Goal: Information Seeking & Learning: Learn about a topic

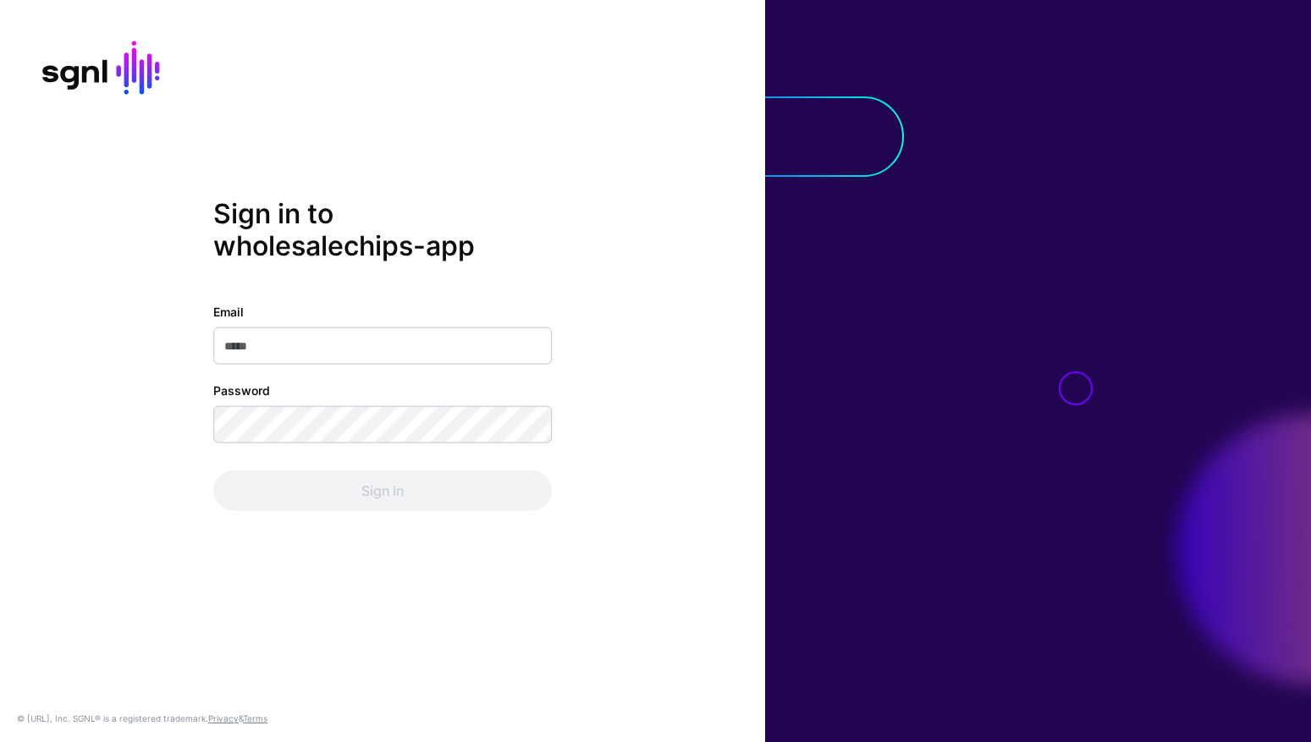
click at [0, 741] on com-1password-button at bounding box center [0, 742] width 0 height 0
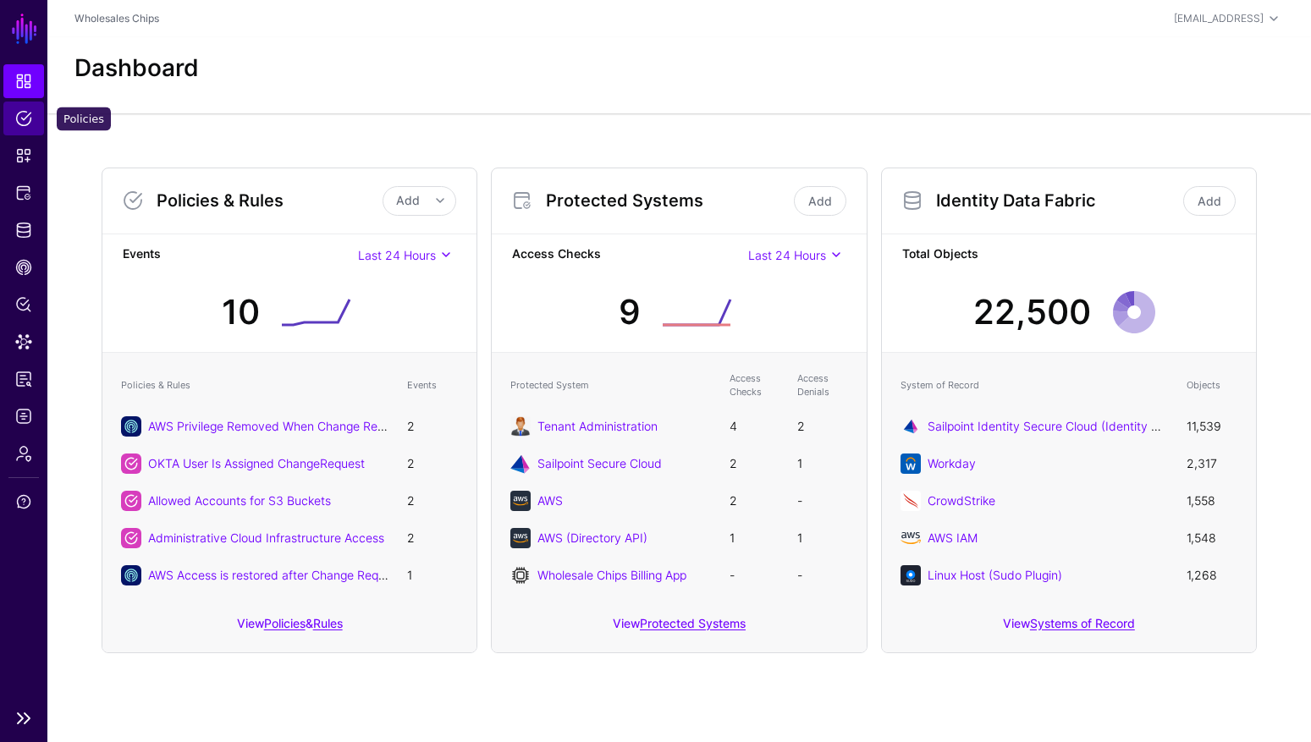
click at [30, 123] on span "Policies" at bounding box center [23, 118] width 17 height 17
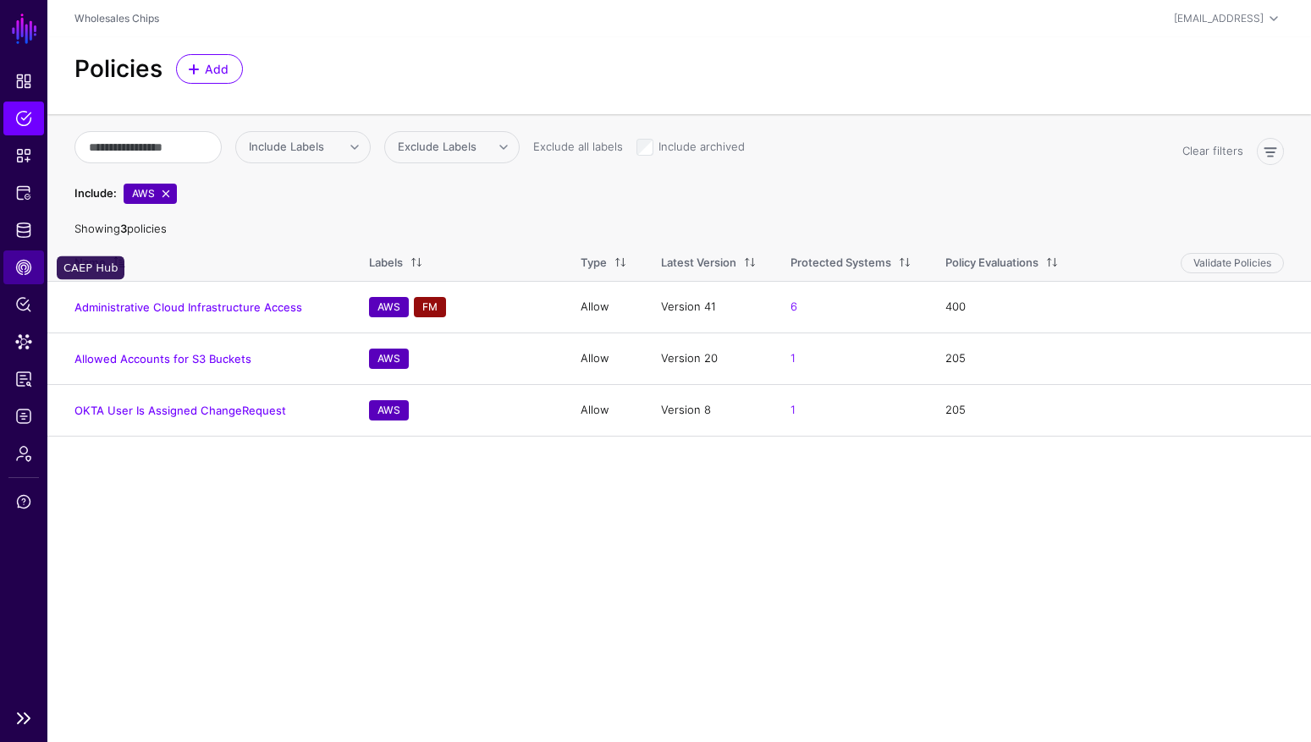
click at [25, 267] on span "CAEP Hub" at bounding box center [23, 267] width 17 height 17
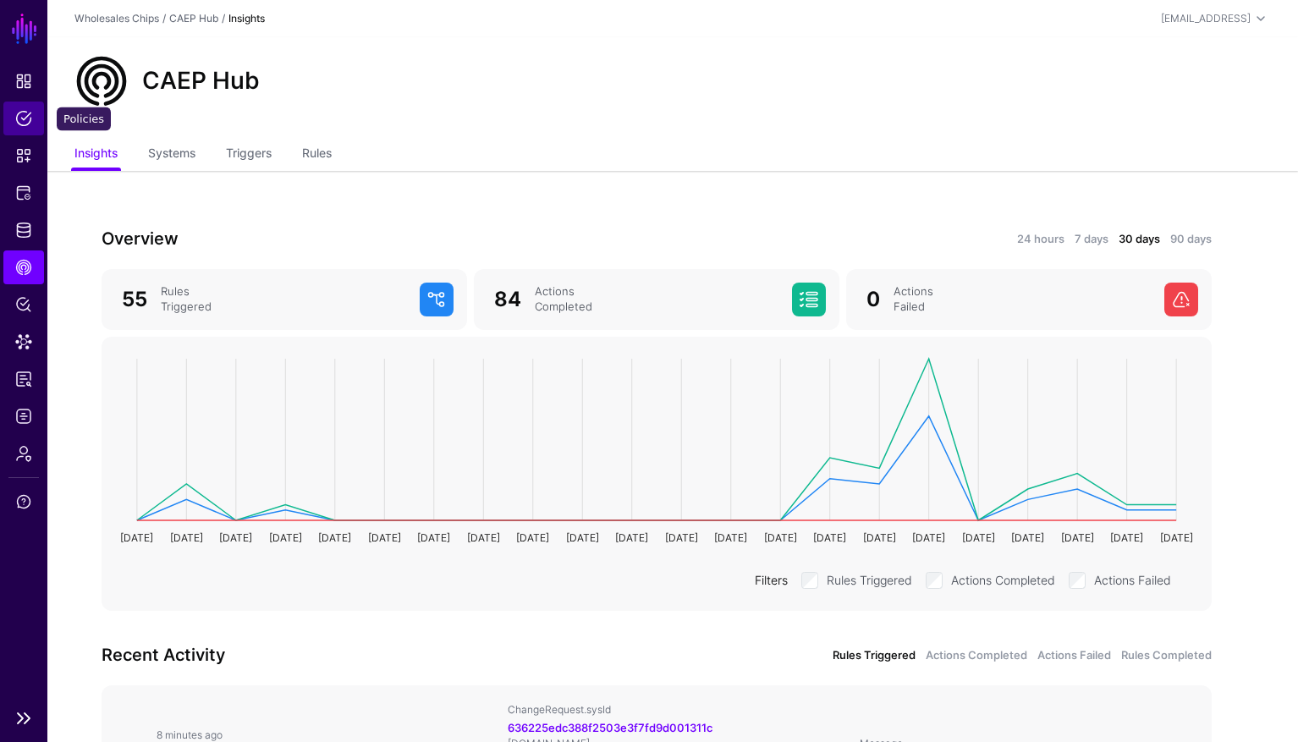
click at [27, 125] on span "Policies" at bounding box center [23, 118] width 17 height 17
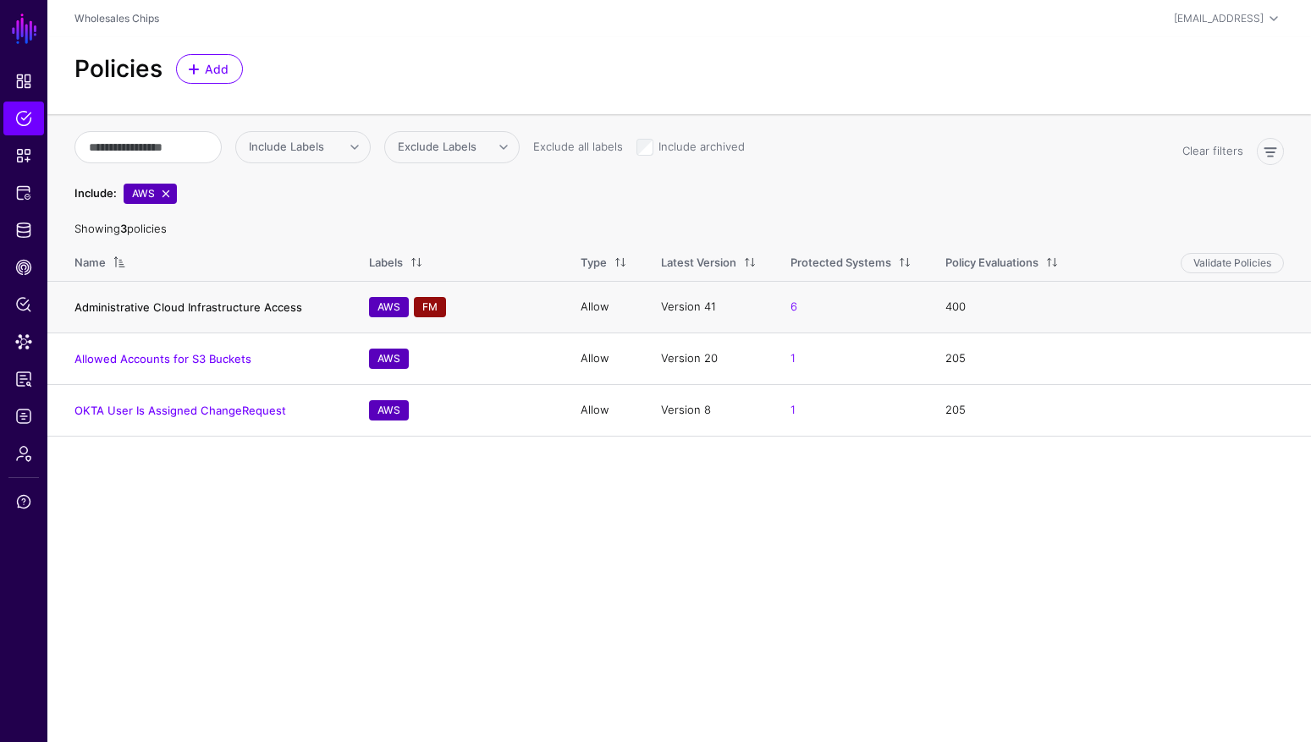
click at [140, 311] on link "Administrative Cloud Infrastructure Access" at bounding box center [188, 307] width 228 height 14
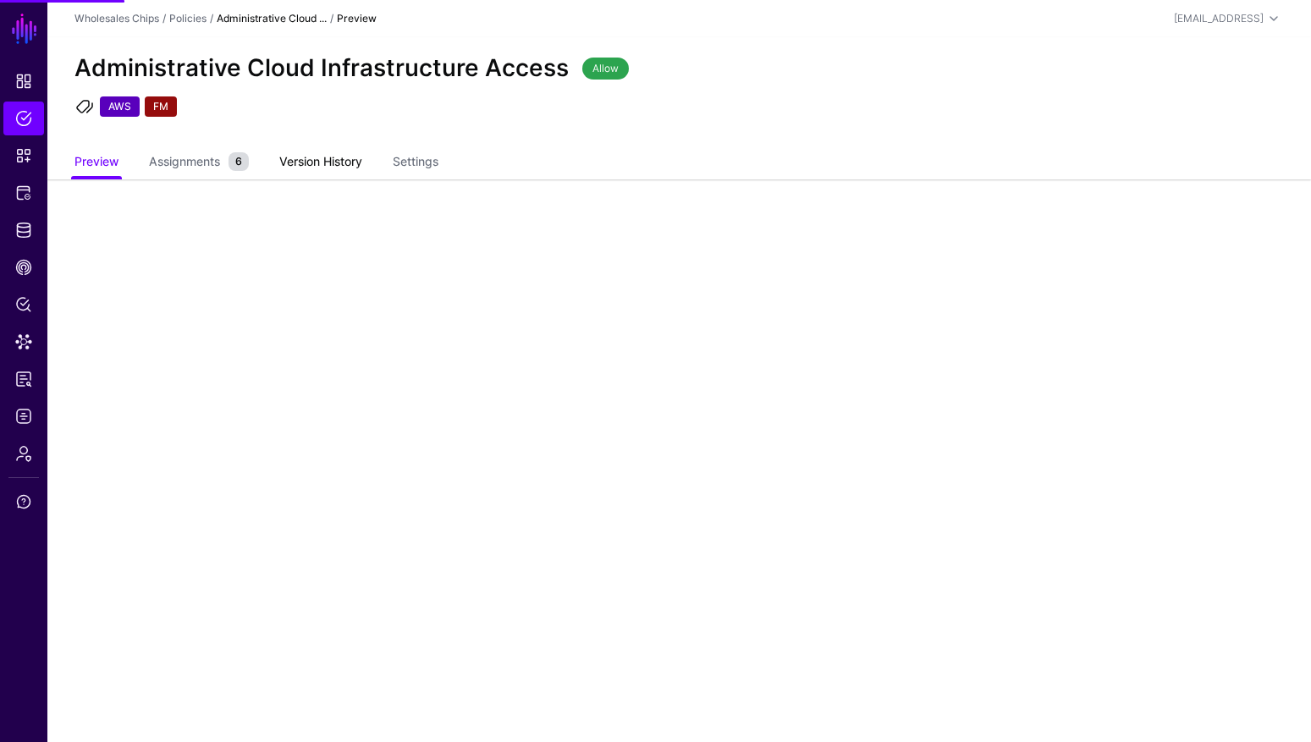
click at [338, 162] on link "Version History" at bounding box center [320, 163] width 83 height 32
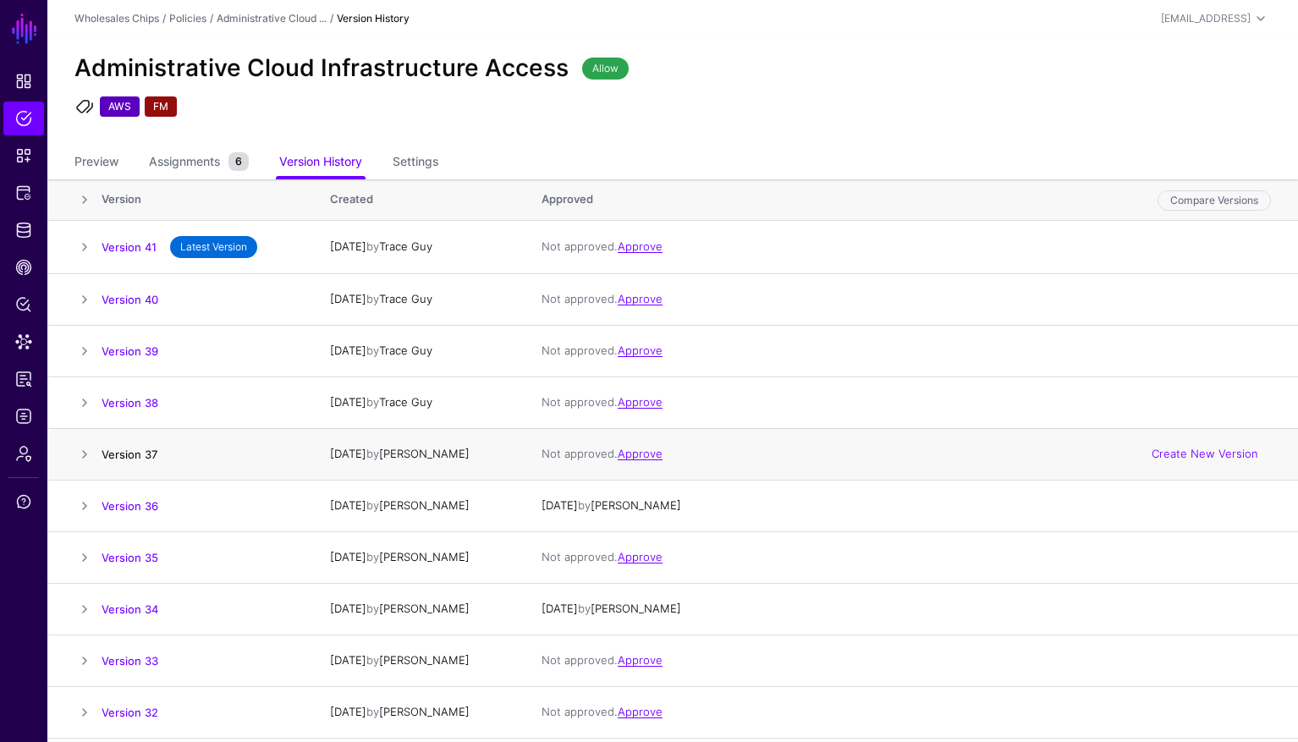
click at [118, 460] on div "Version 37" at bounding box center [129, 454] width 69 height 17
click at [123, 455] on link "Version 37" at bounding box center [130, 456] width 56 height 14
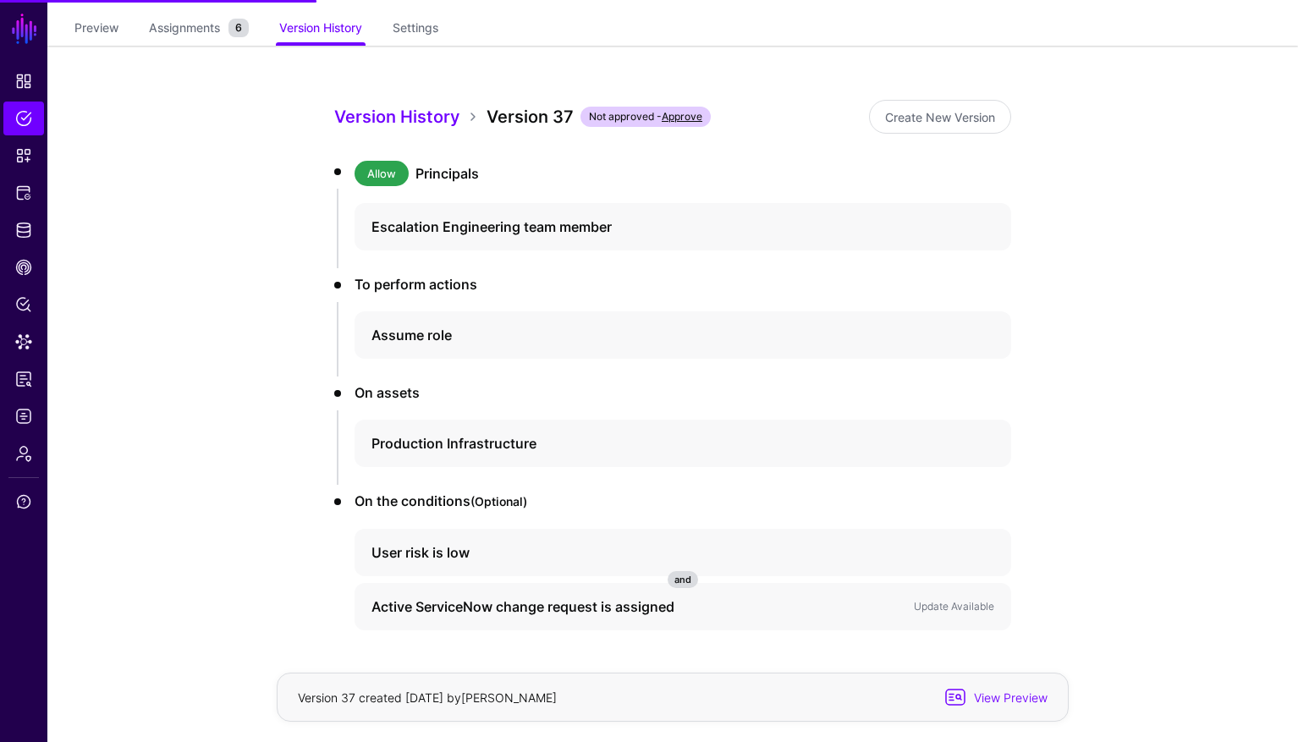
scroll to position [195, 0]
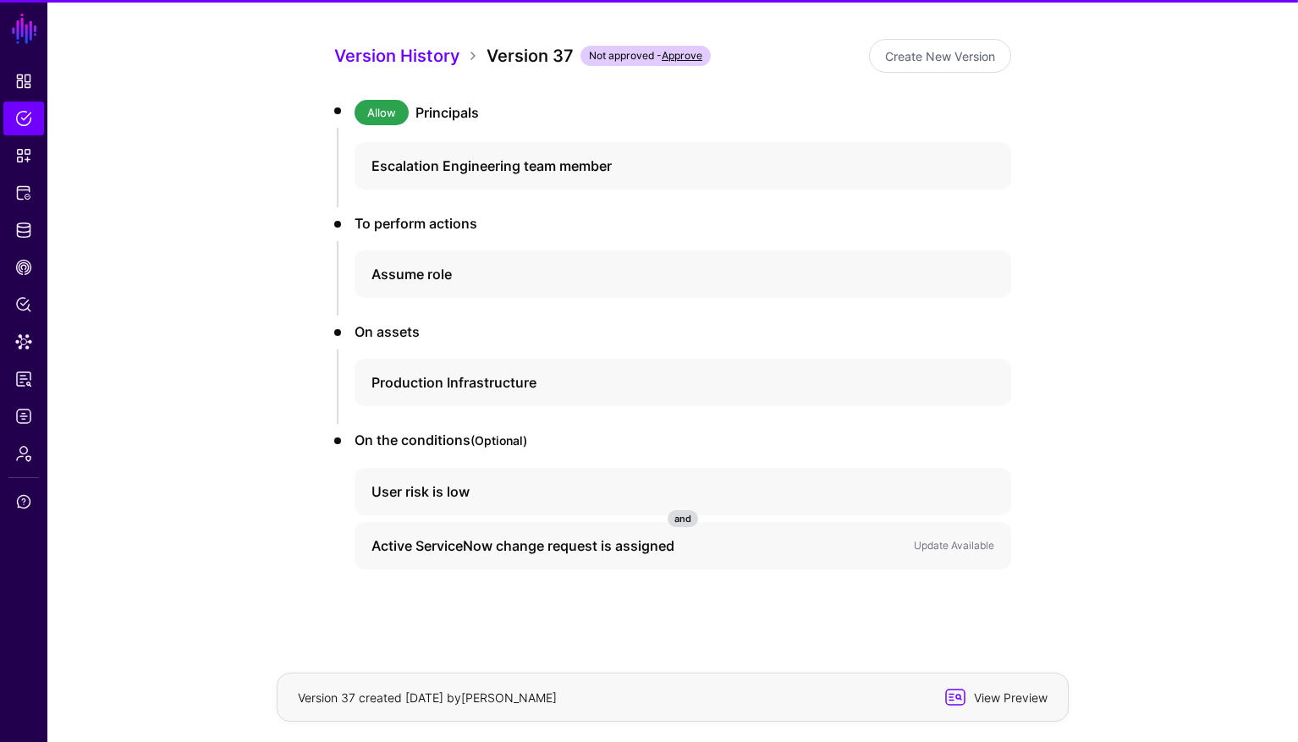
click at [1031, 697] on span "View Preview" at bounding box center [1008, 698] width 83 height 18
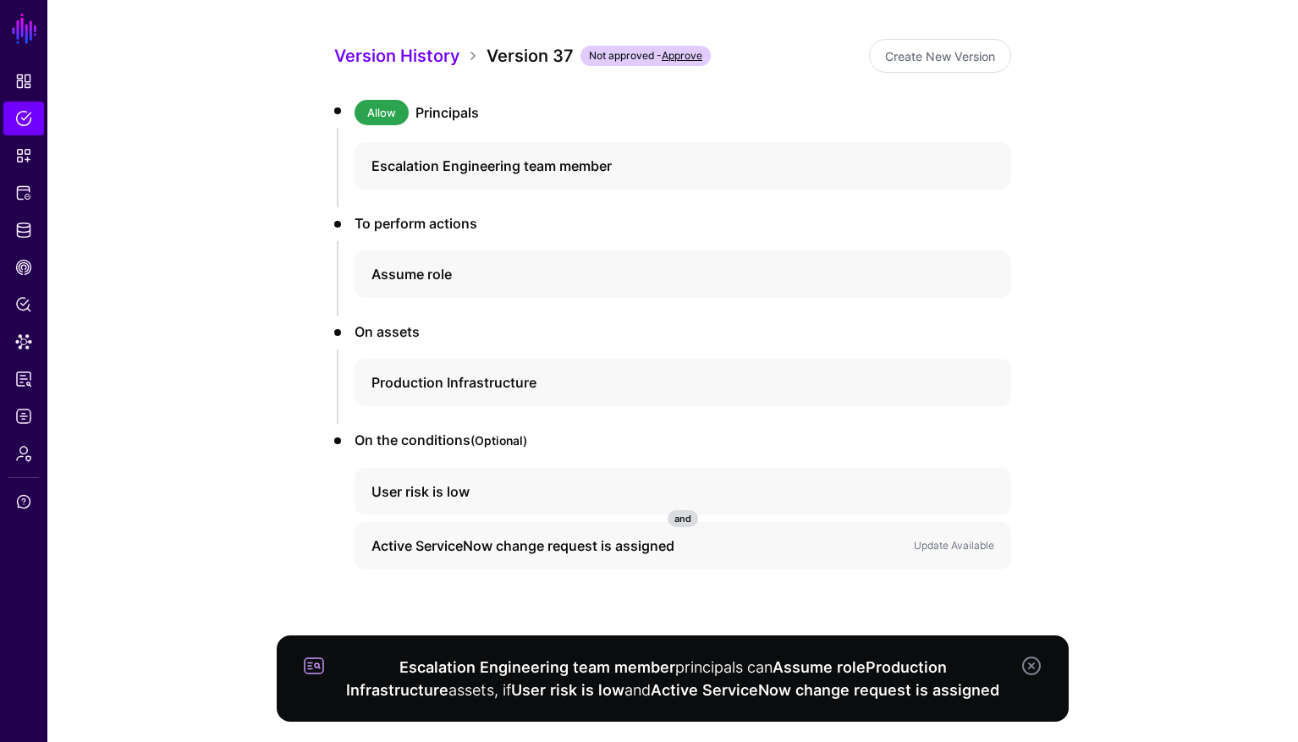
click at [147, 229] on app-policies-v2-item-preview "Version History Version 37 Not approved - Approve Create New Version Allow Prin…" at bounding box center [672, 364] width 1251 height 758
click at [414, 165] on h4 "Escalation Engineering team member" at bounding box center [668, 166] width 592 height 20
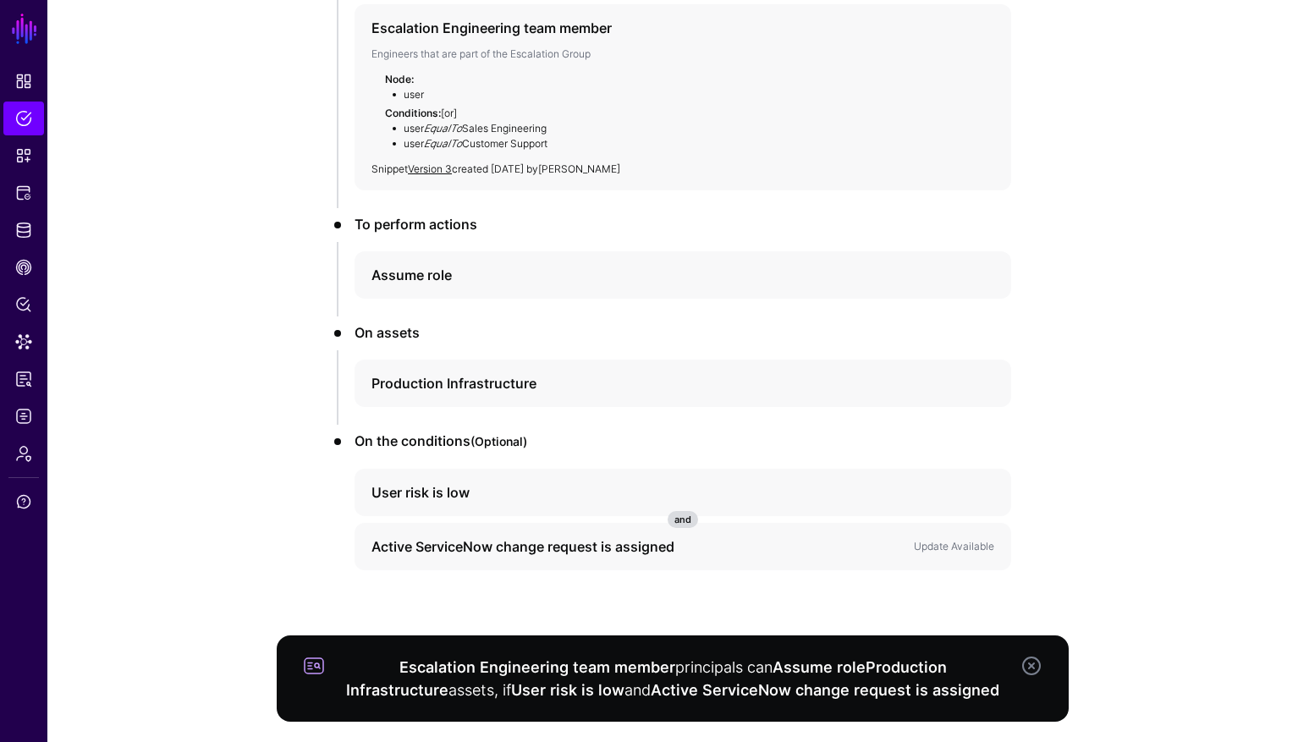
scroll to position [333, 0]
click at [554, 542] on h4 "Active ServiceNow change request is assigned" at bounding box center [624, 546] width 505 height 20
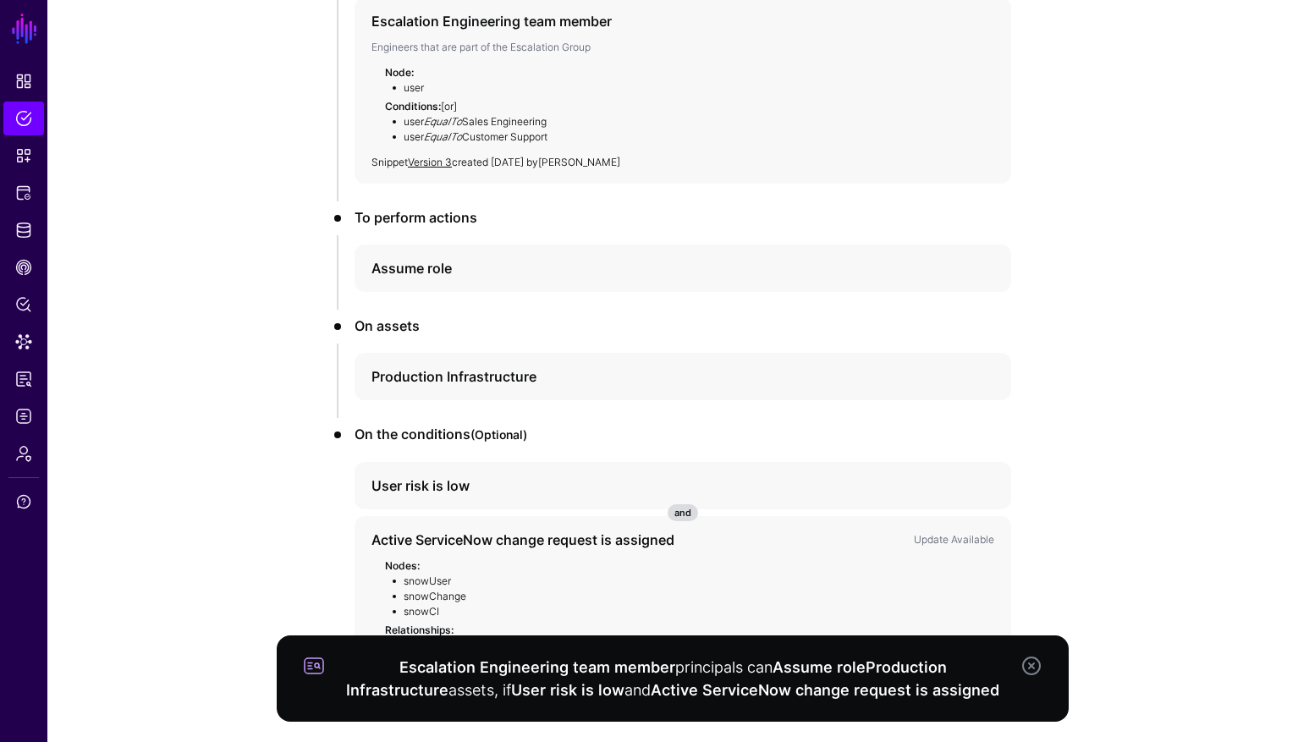
scroll to position [334, 0]
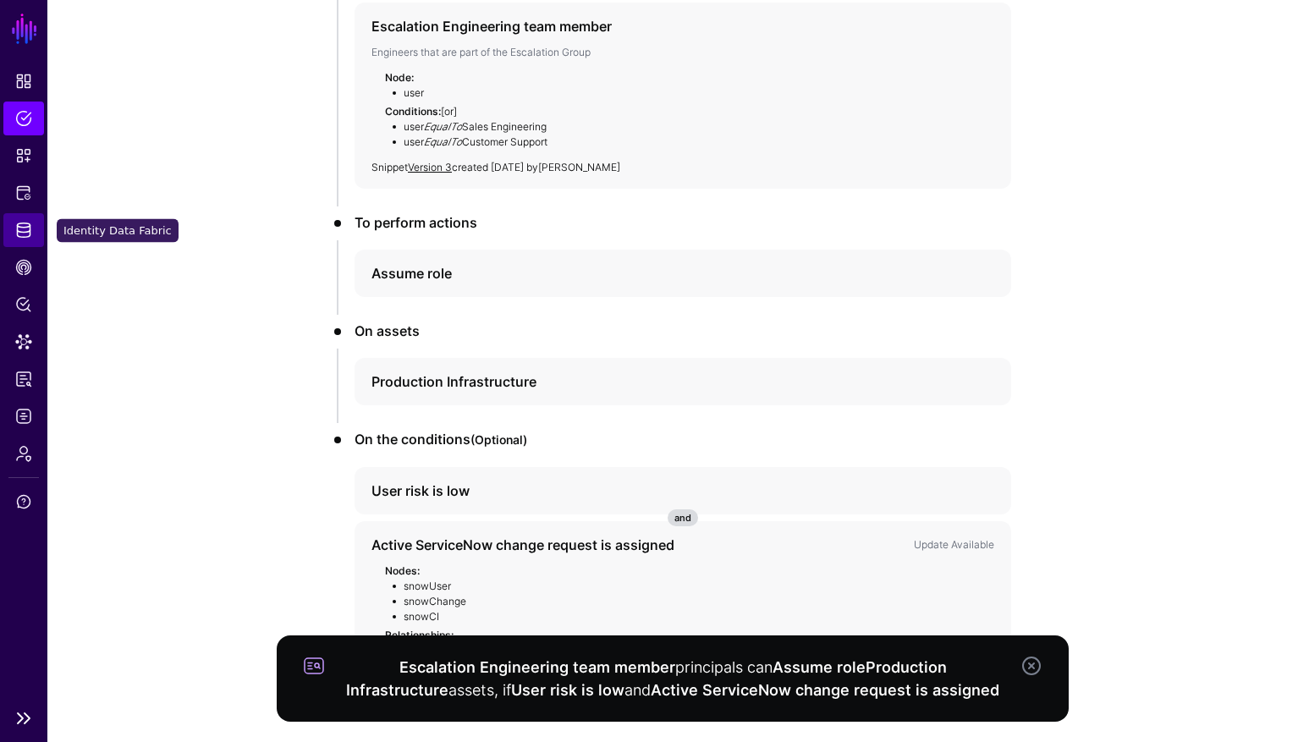
click at [26, 227] on span "Identity Data Fabric" at bounding box center [23, 230] width 17 height 17
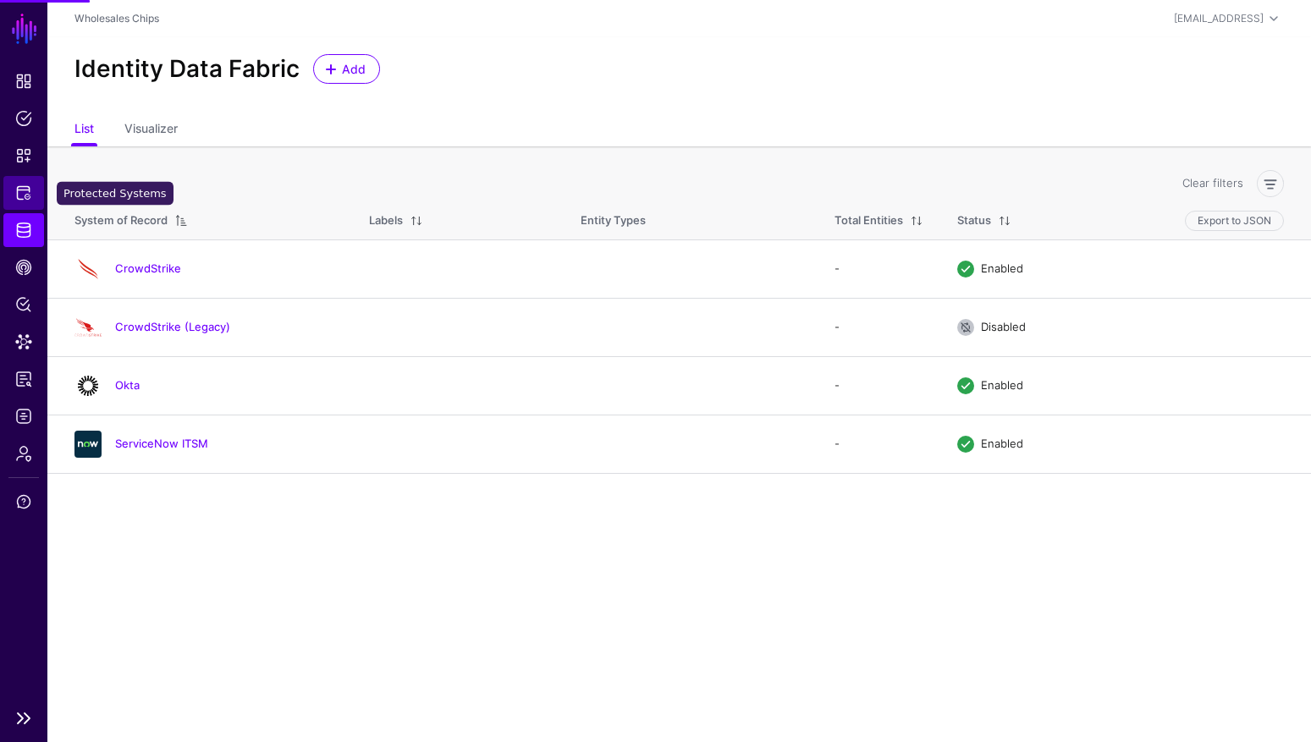
click at [28, 190] on span "Protected Systems" at bounding box center [23, 193] width 17 height 17
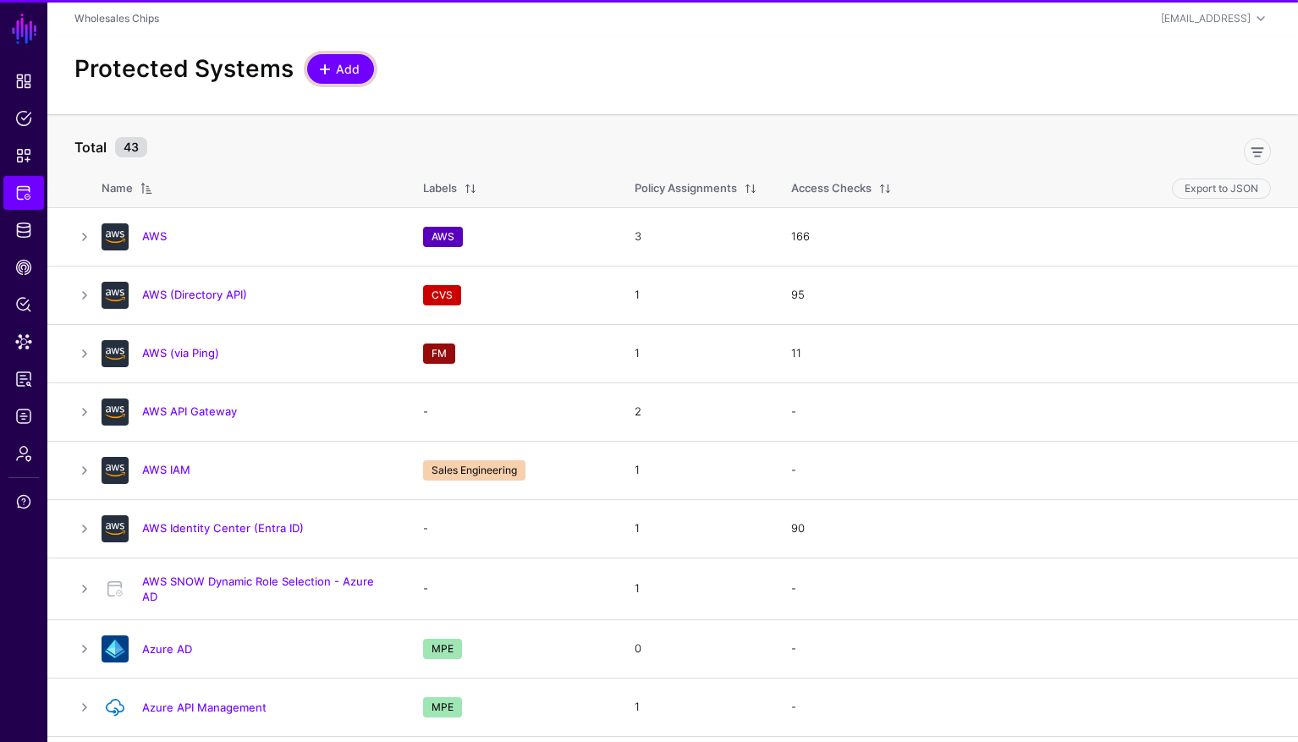
click at [352, 69] on span "Add" at bounding box center [348, 69] width 28 height 18
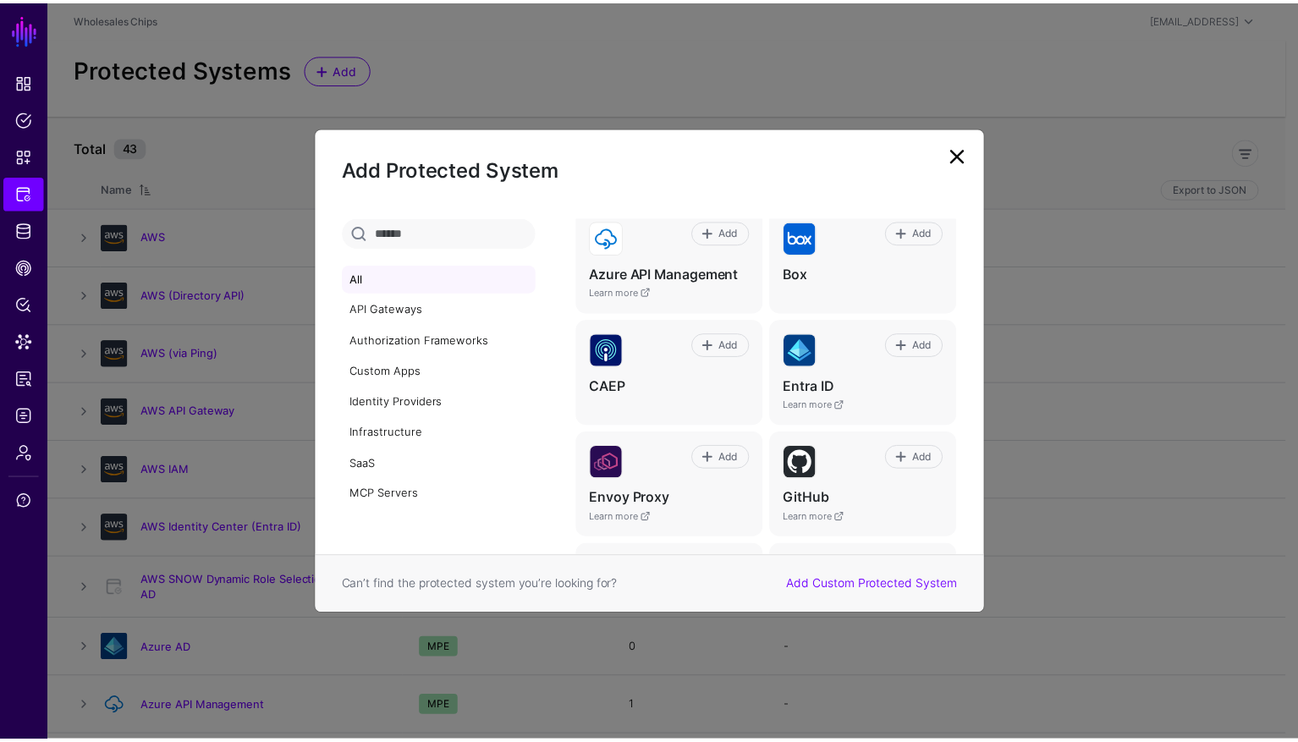
scroll to position [267, 0]
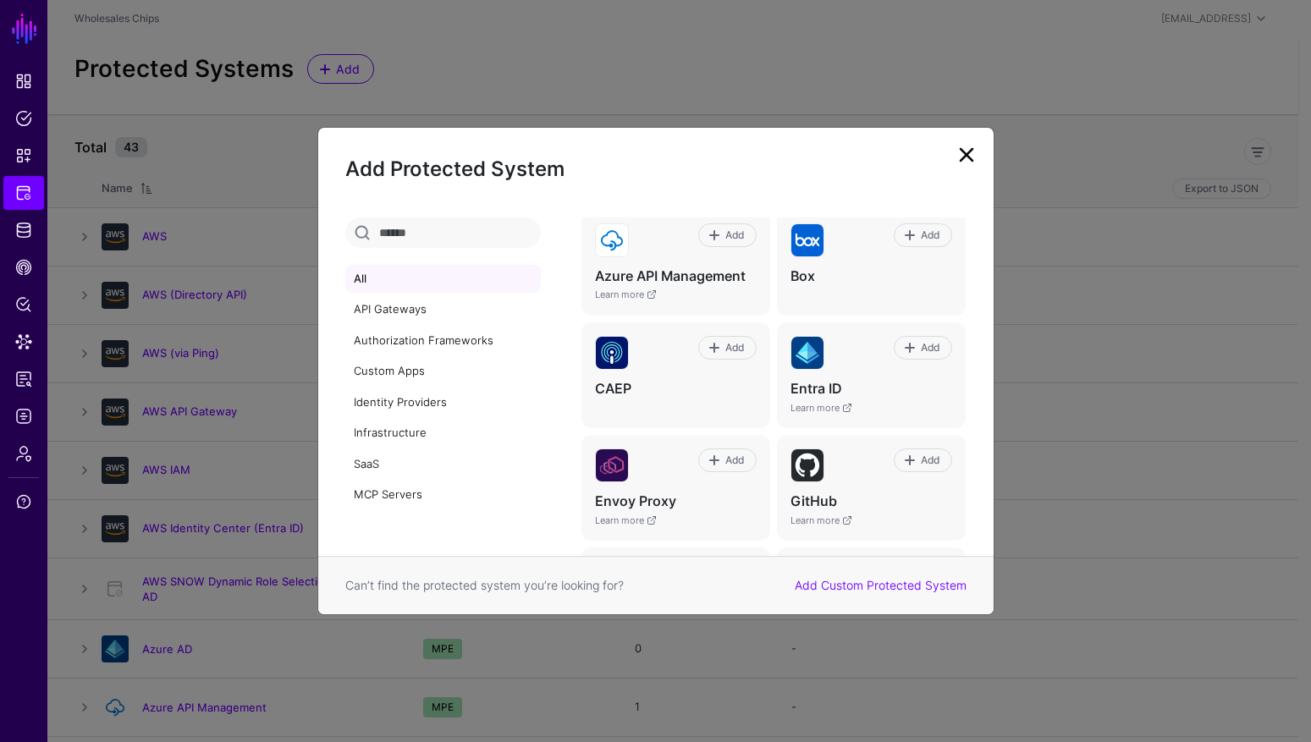
click at [971, 157] on link at bounding box center [966, 154] width 27 height 27
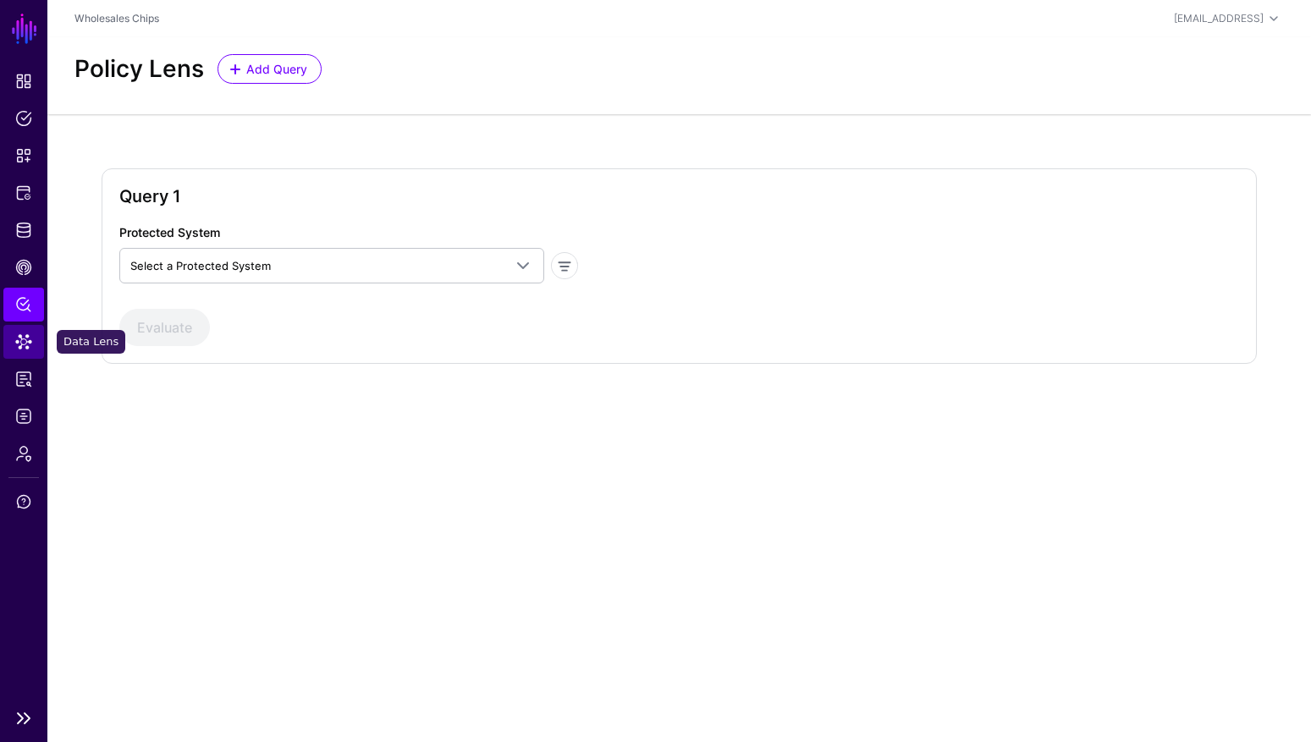
click at [32, 344] on link "Data Lens" at bounding box center [23, 342] width 41 height 34
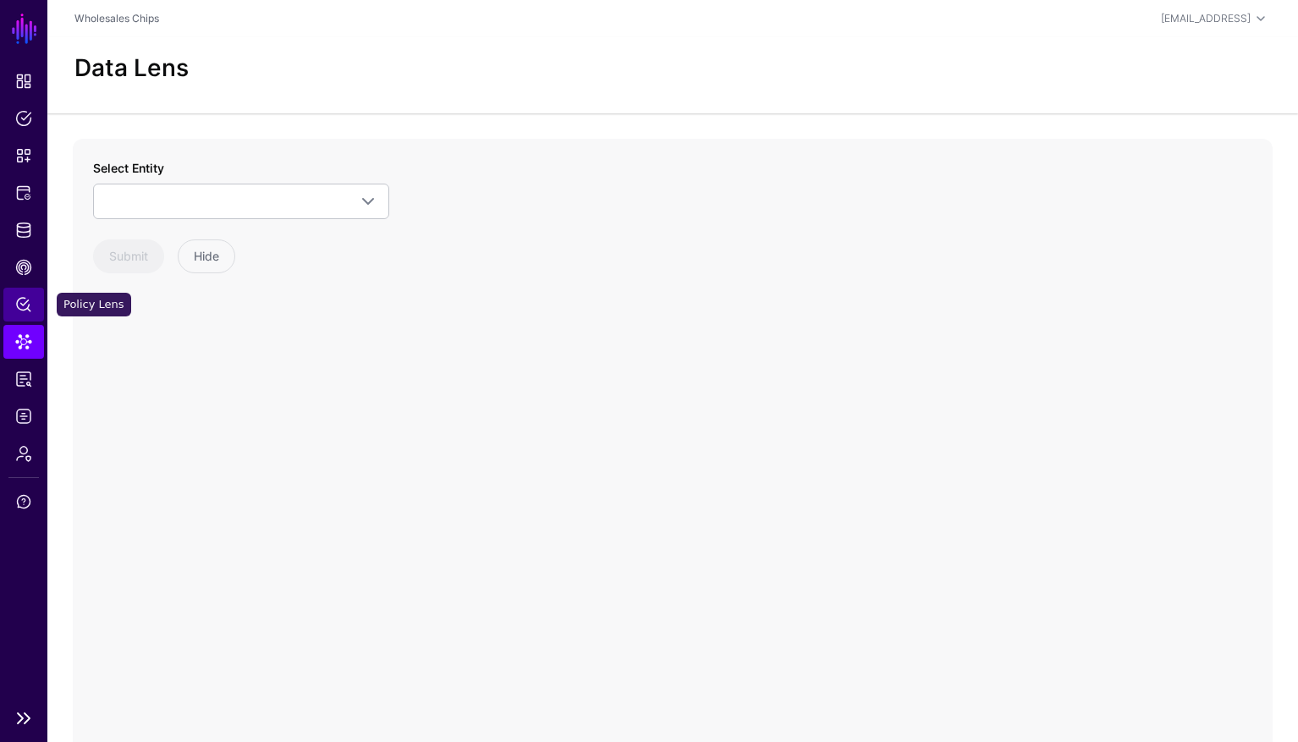
click at [14, 306] on link "Policy Lens" at bounding box center [23, 305] width 41 height 34
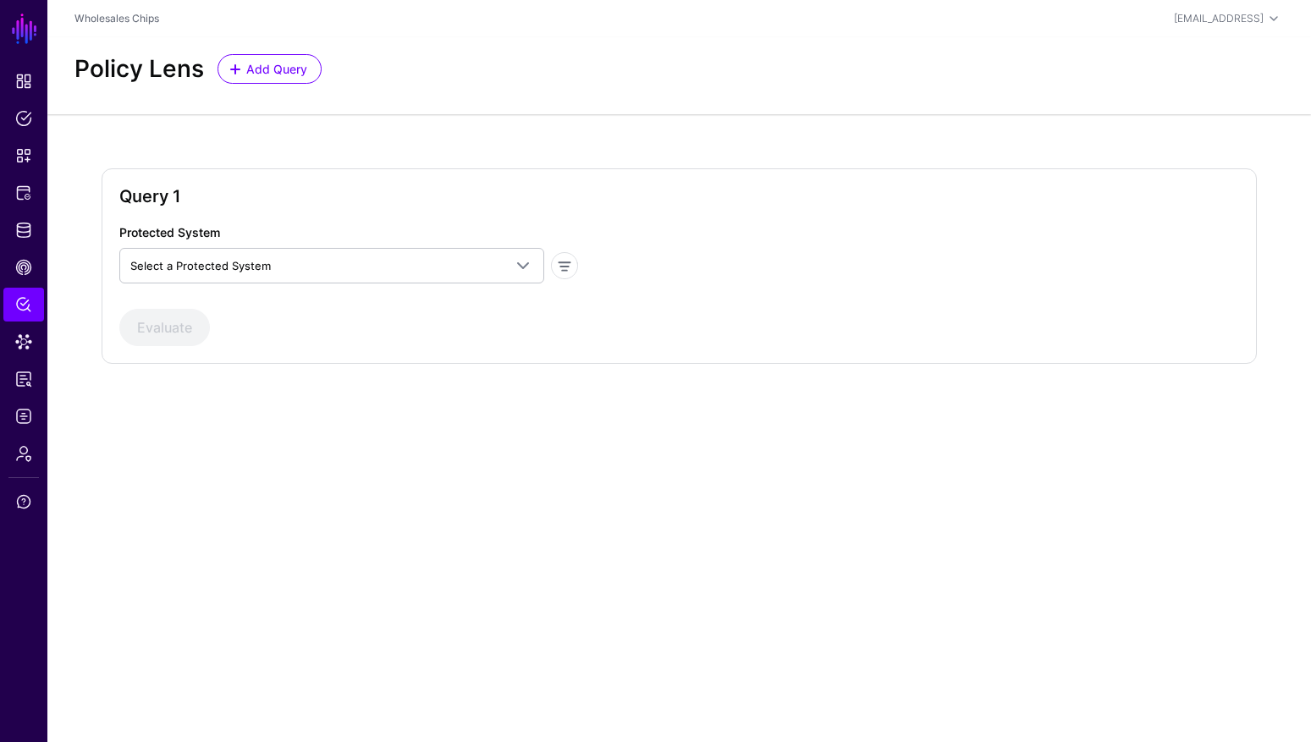
click at [389, 240] on div "Protected System Select a Protected System AWS AWS (Directory API) AWS (via Pin…" at bounding box center [349, 253] width 472 height 60
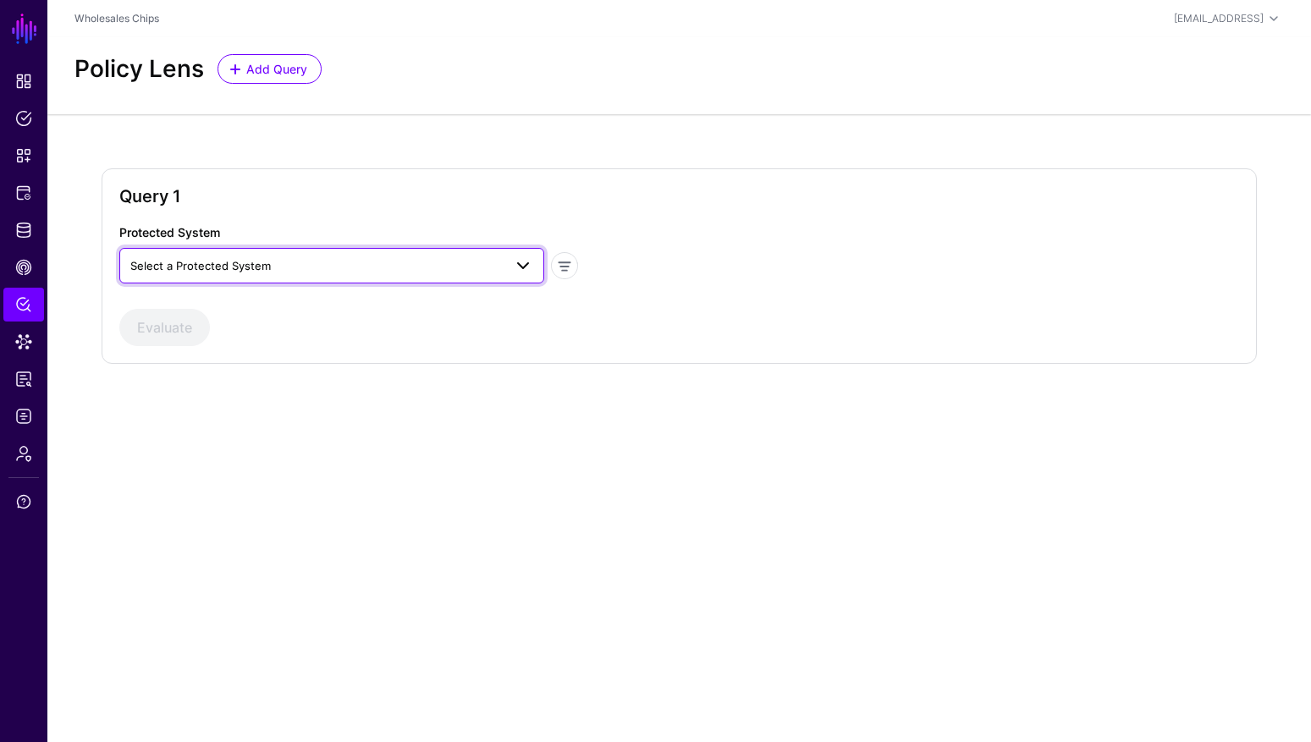
click at [387, 256] on span "Select a Protected System" at bounding box center [316, 265] width 372 height 19
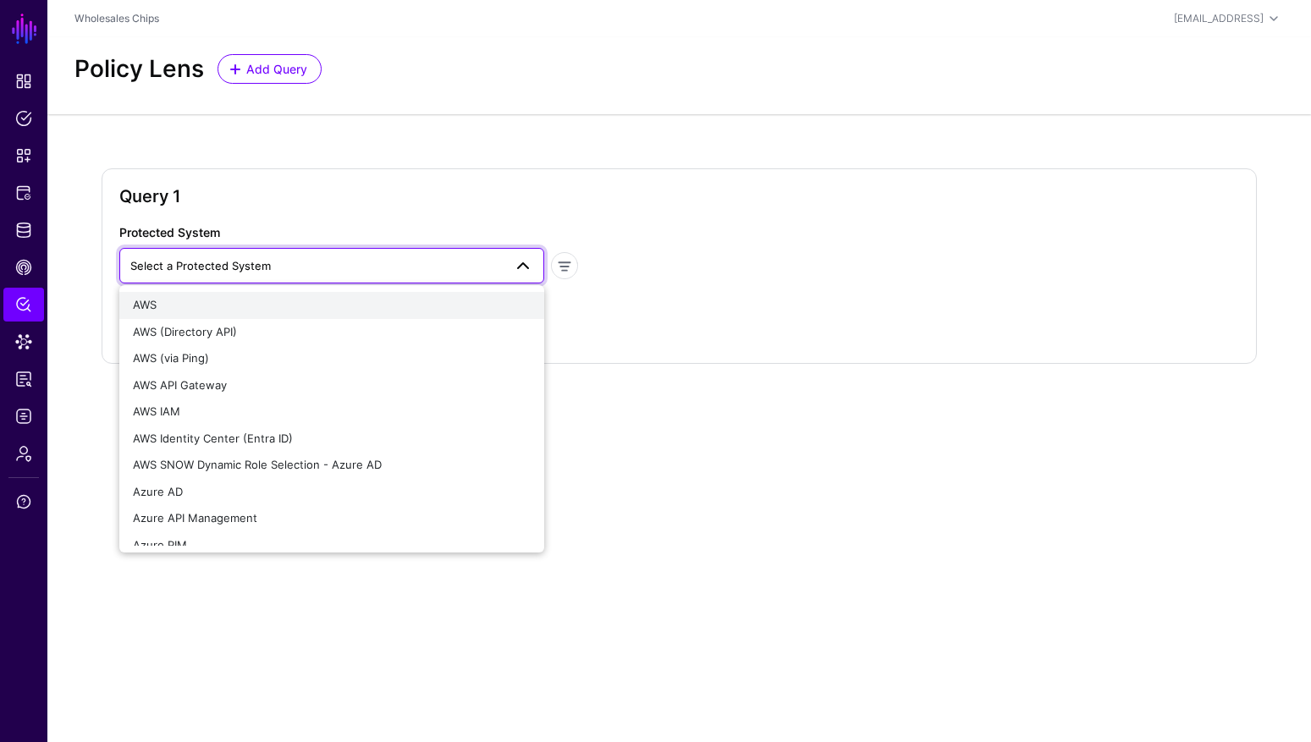
click at [339, 300] on div "AWS" at bounding box center [332, 305] width 398 height 17
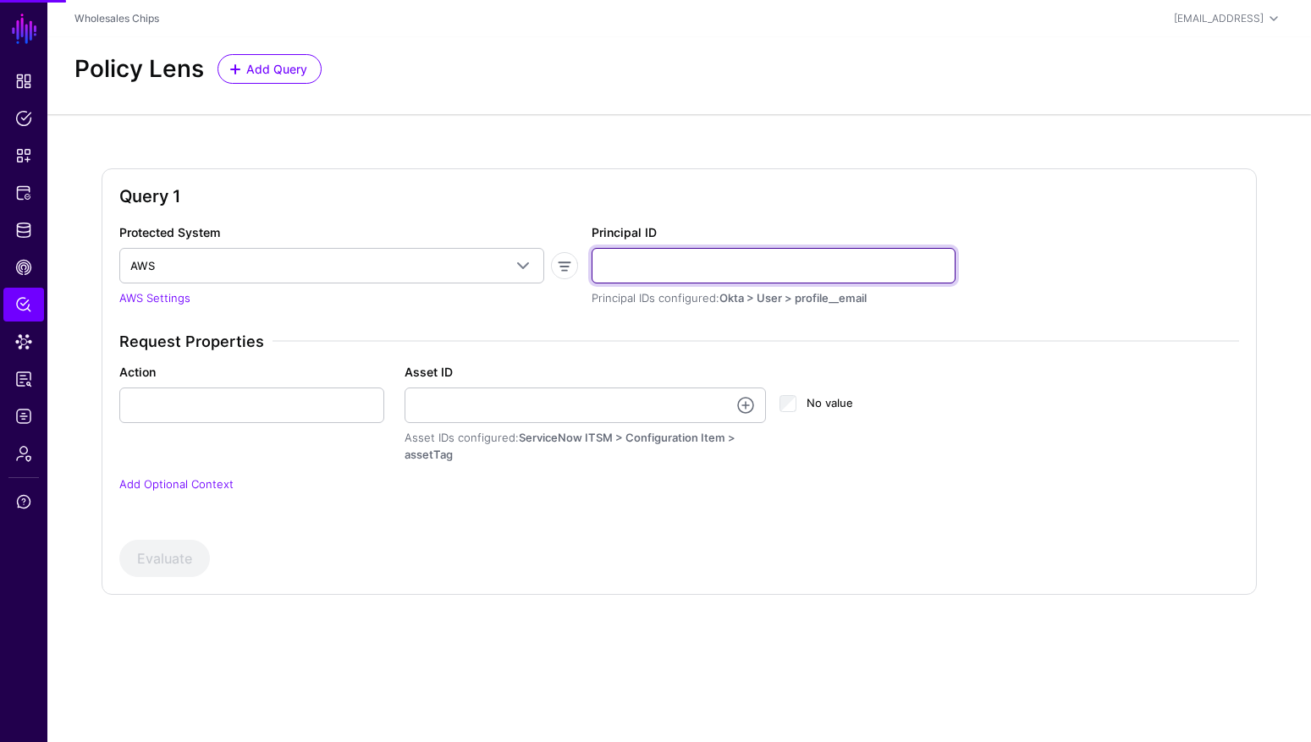
click at [685, 271] on input "Principal ID" at bounding box center [774, 266] width 364 height 36
paste input "**********"
type input "**********"
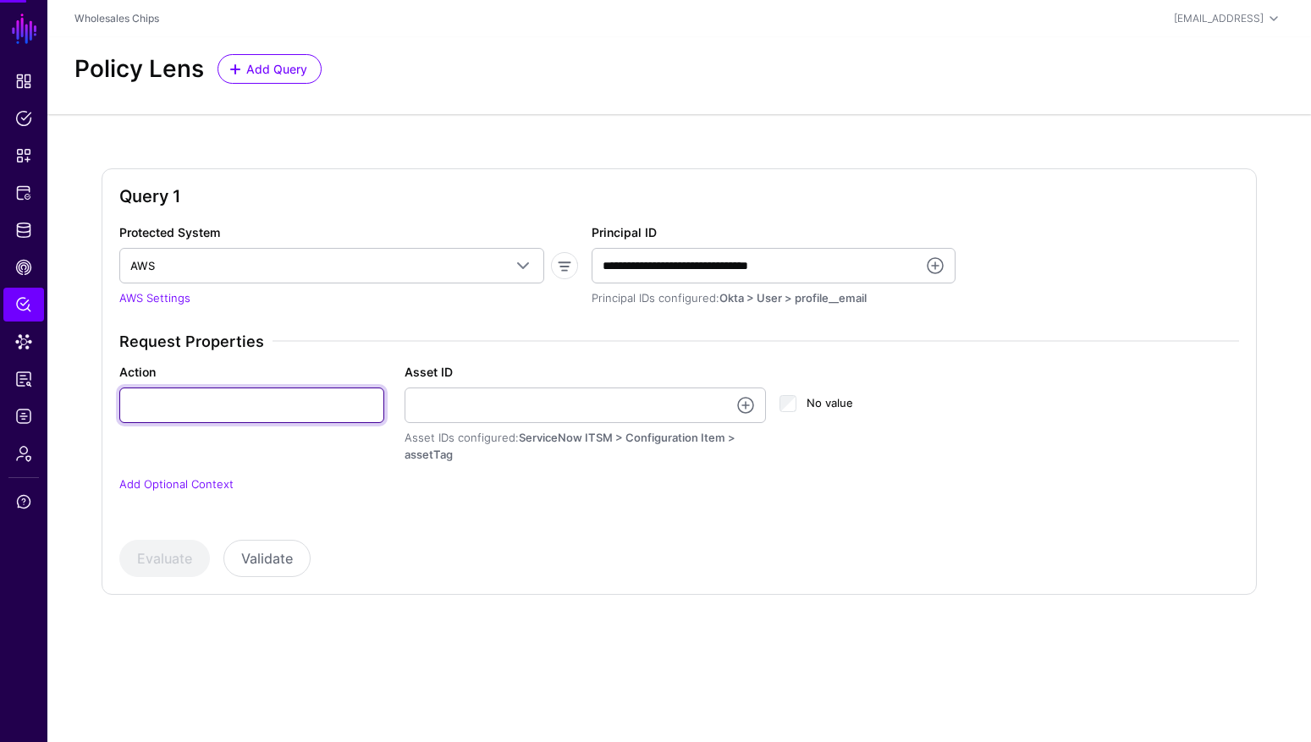
click at [211, 417] on input "Action" at bounding box center [251, 406] width 265 height 36
paste input "**********"
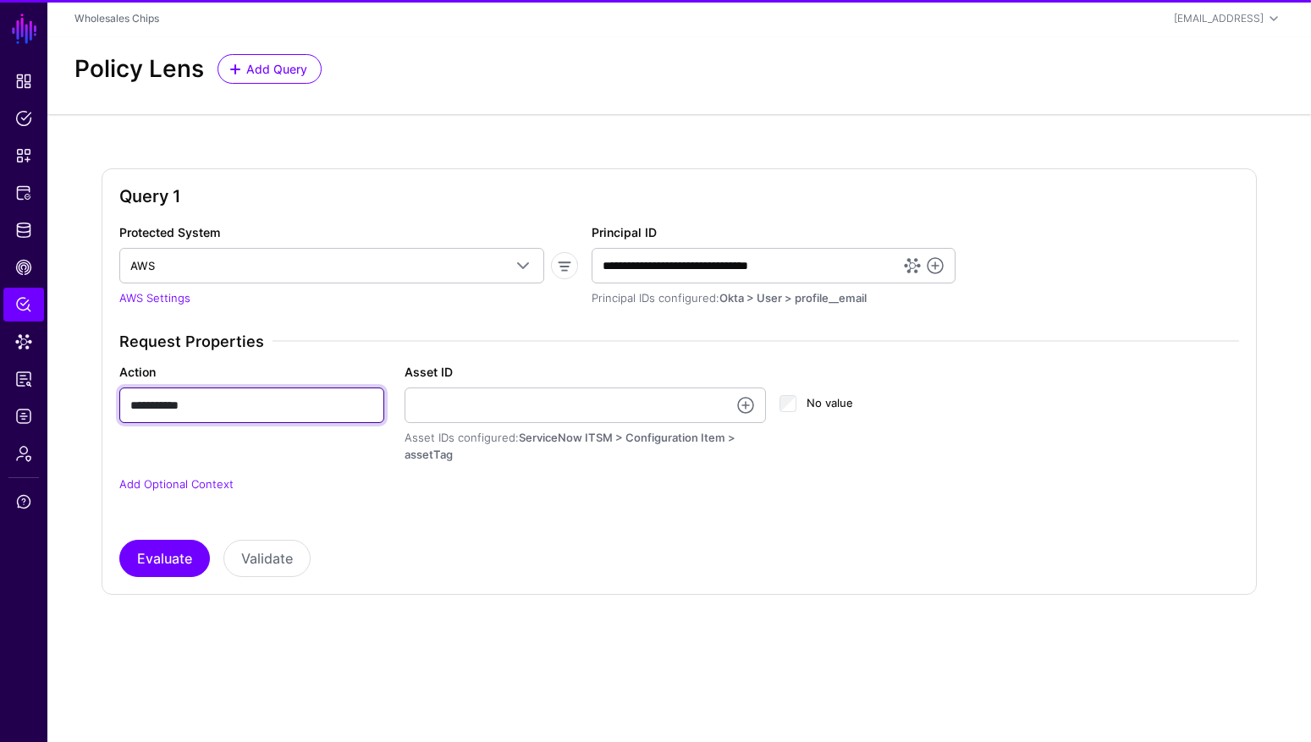
type input "**********"
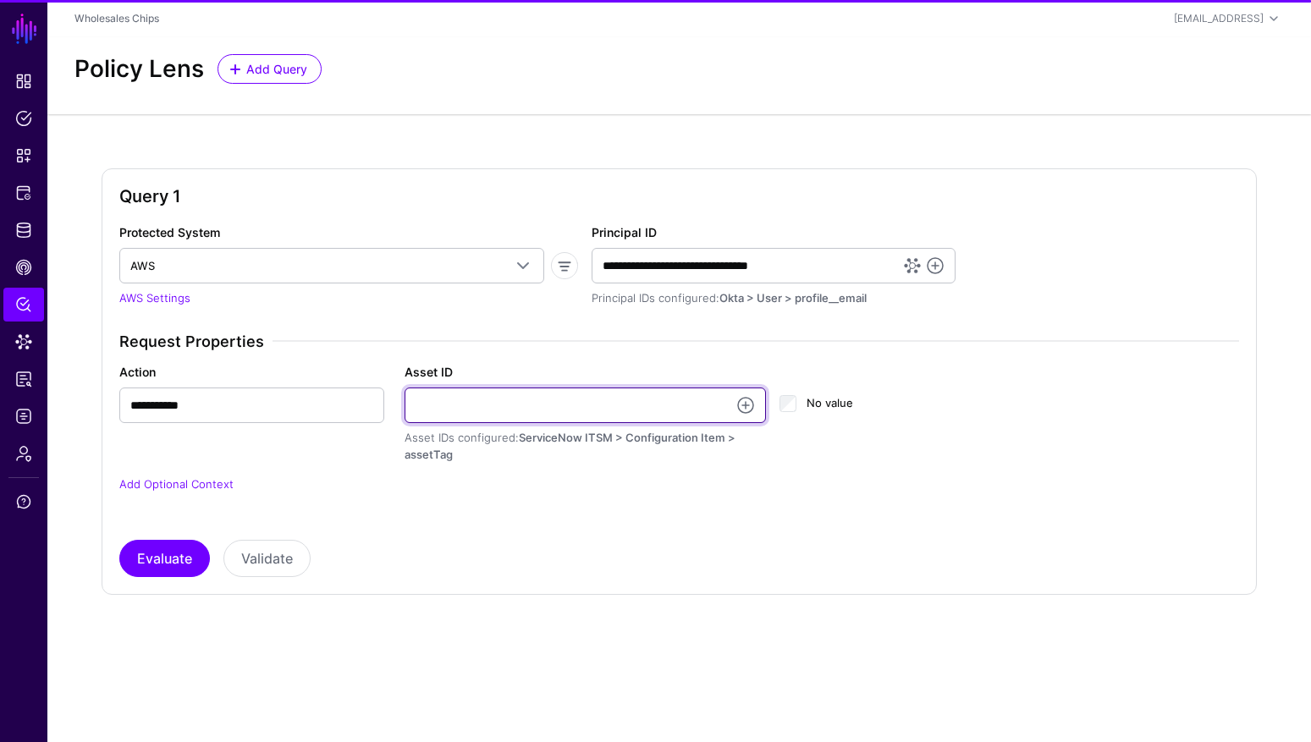
click at [472, 403] on input "Asset ID" at bounding box center [586, 406] width 362 height 36
paste input "**********"
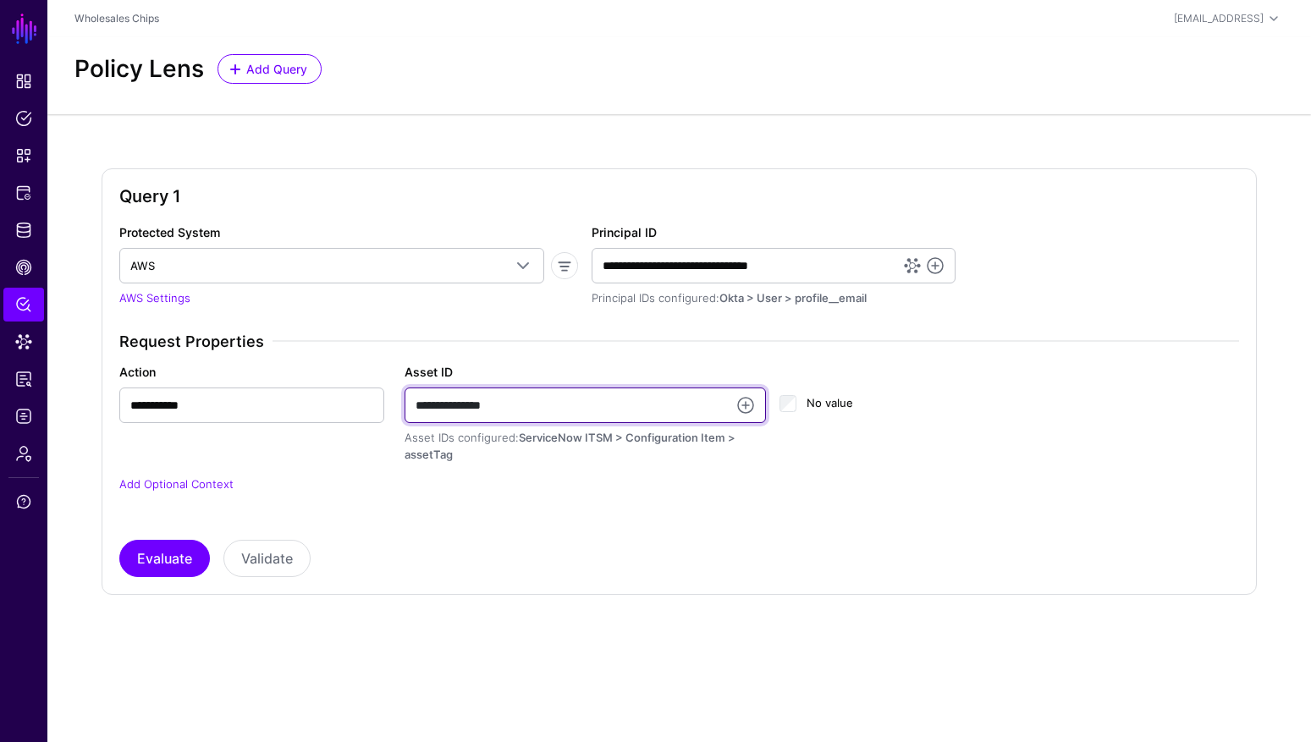
type input "**********"
click at [125, 582] on div "Query 1 Protected System AWS AWS AWS (Directory API) AWS (via Ping) AWS API Gat…" at bounding box center [679, 381] width 1155 height 427
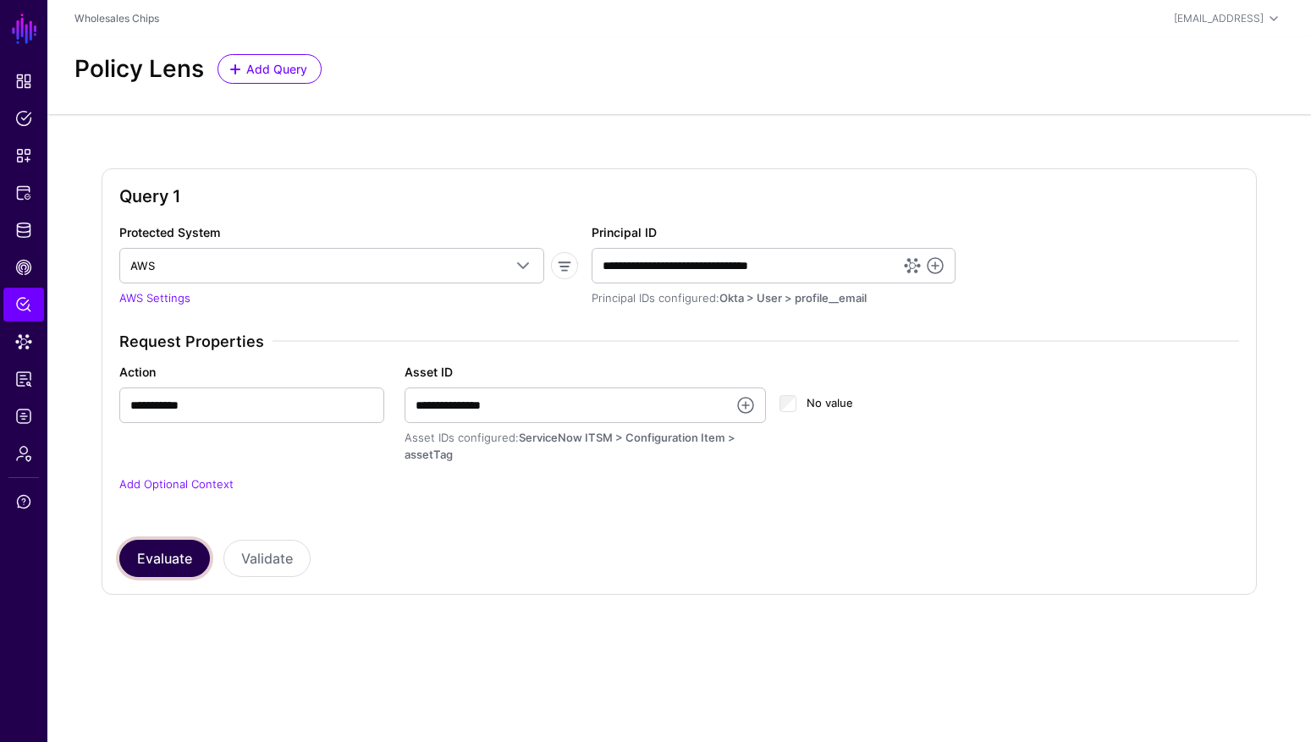
click at [132, 570] on button "Evaluate" at bounding box center [164, 558] width 91 height 37
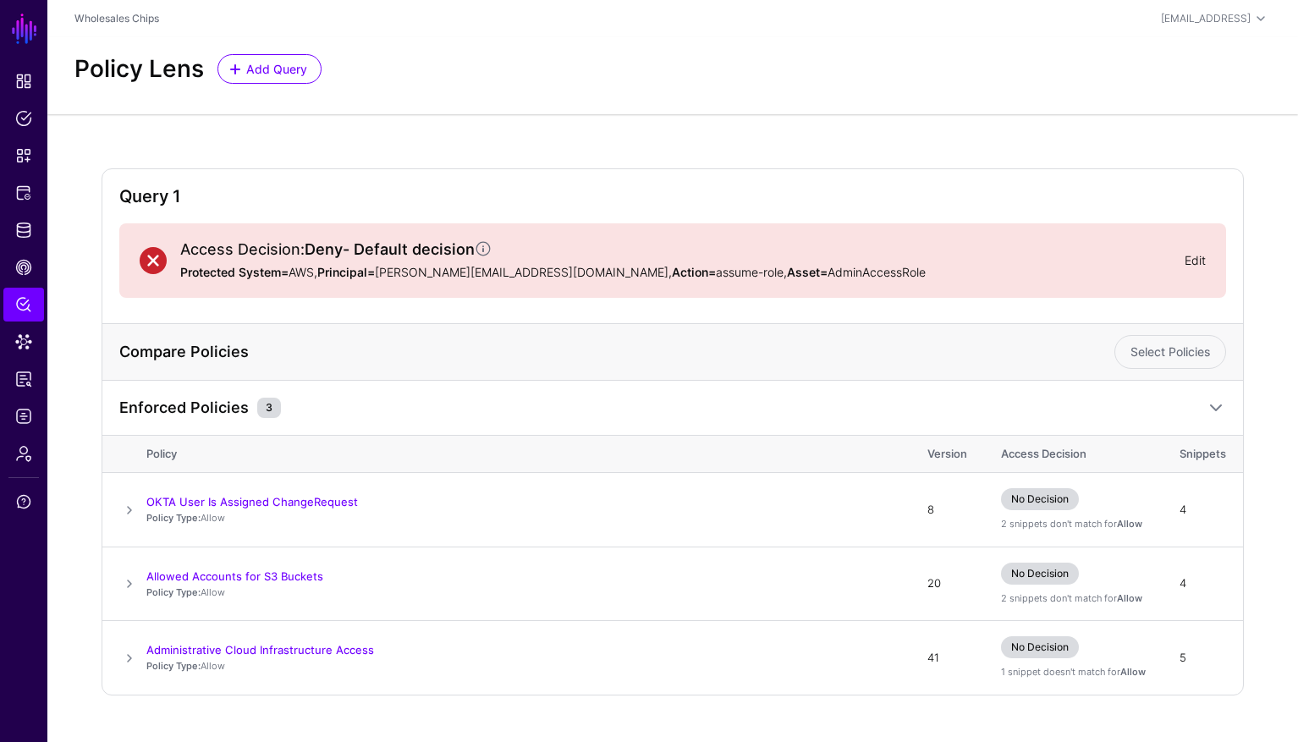
click at [1195, 262] on link "Edit" at bounding box center [1195, 260] width 21 height 14
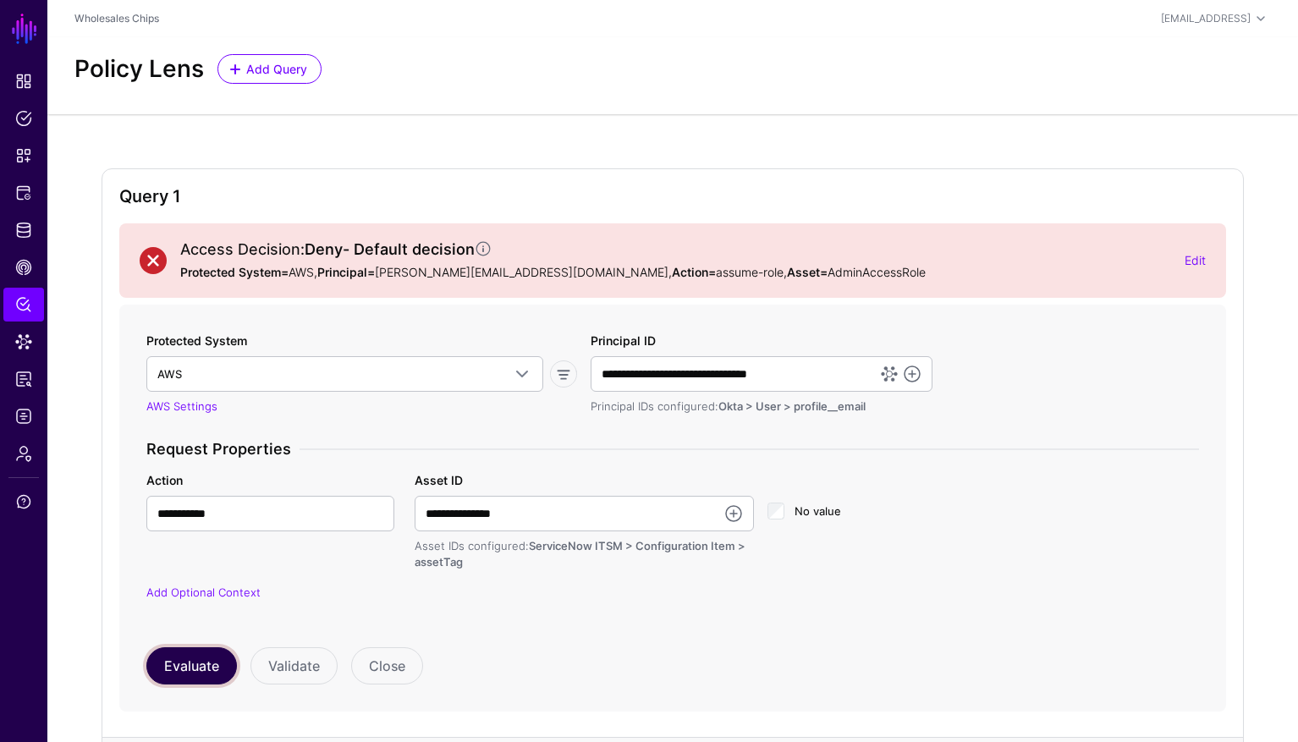
click at [203, 660] on button "Evaluate" at bounding box center [191, 665] width 91 height 37
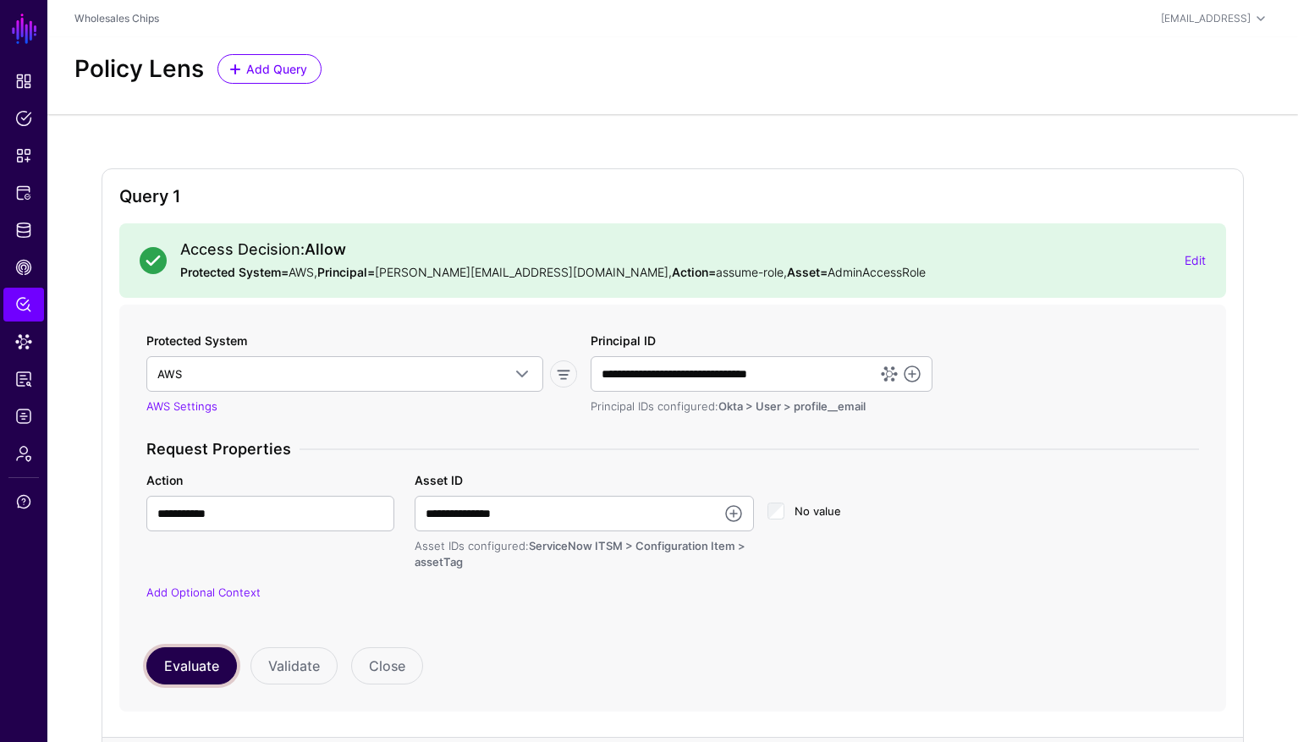
click at [198, 664] on button "Evaluate" at bounding box center [191, 665] width 91 height 37
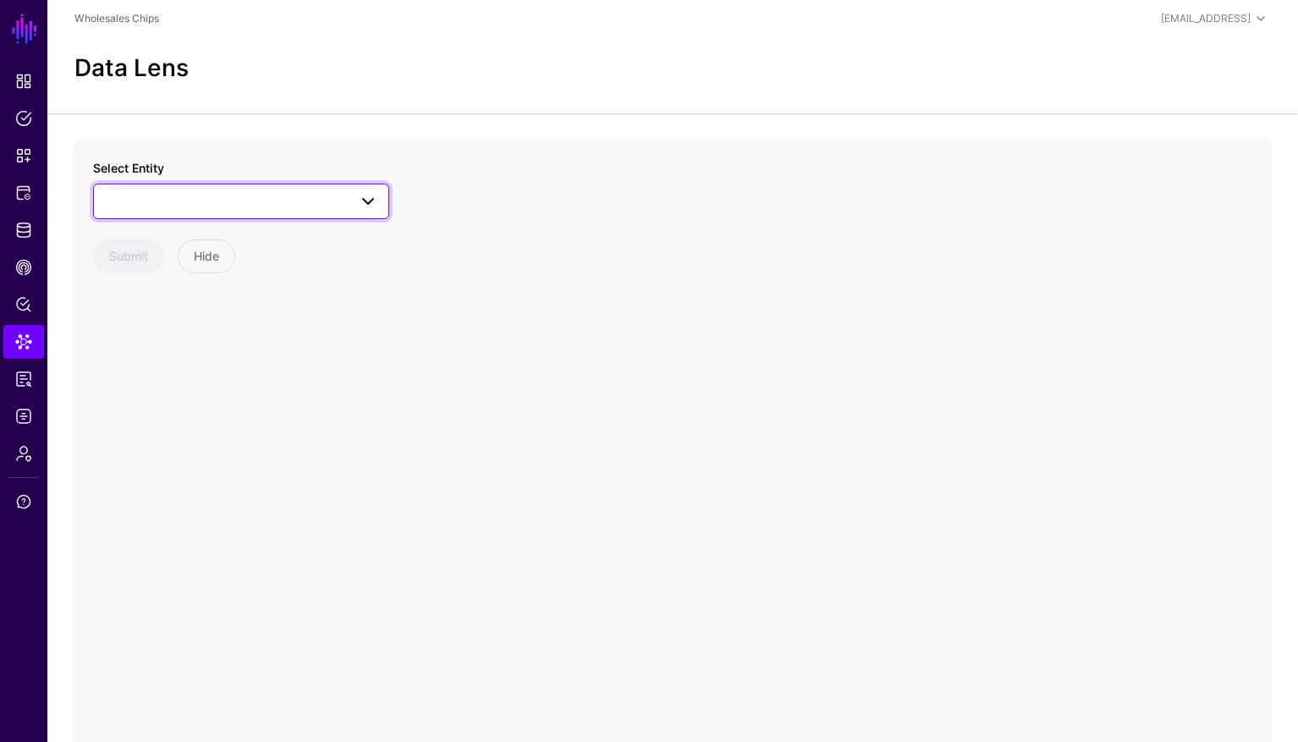
click at [296, 207] on span at bounding box center [241, 201] width 274 height 20
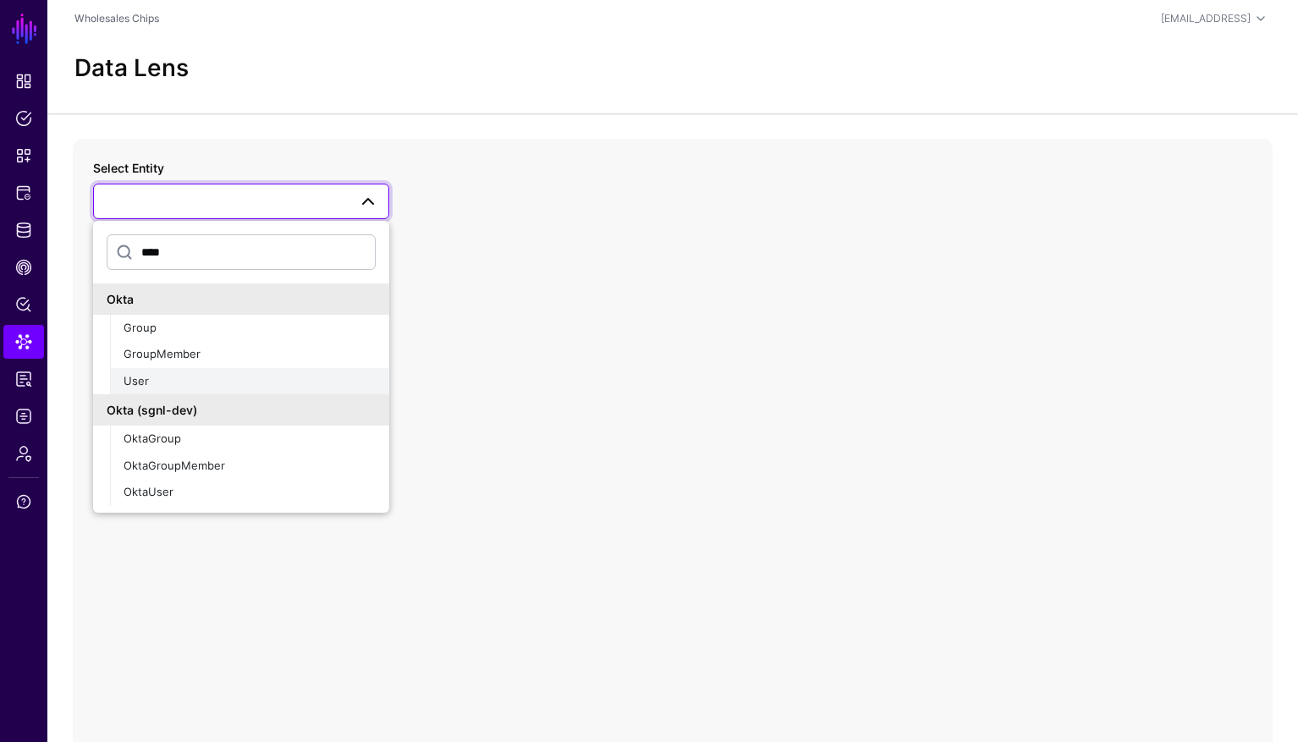
type input "****"
click at [228, 374] on div "User" at bounding box center [250, 381] width 252 height 17
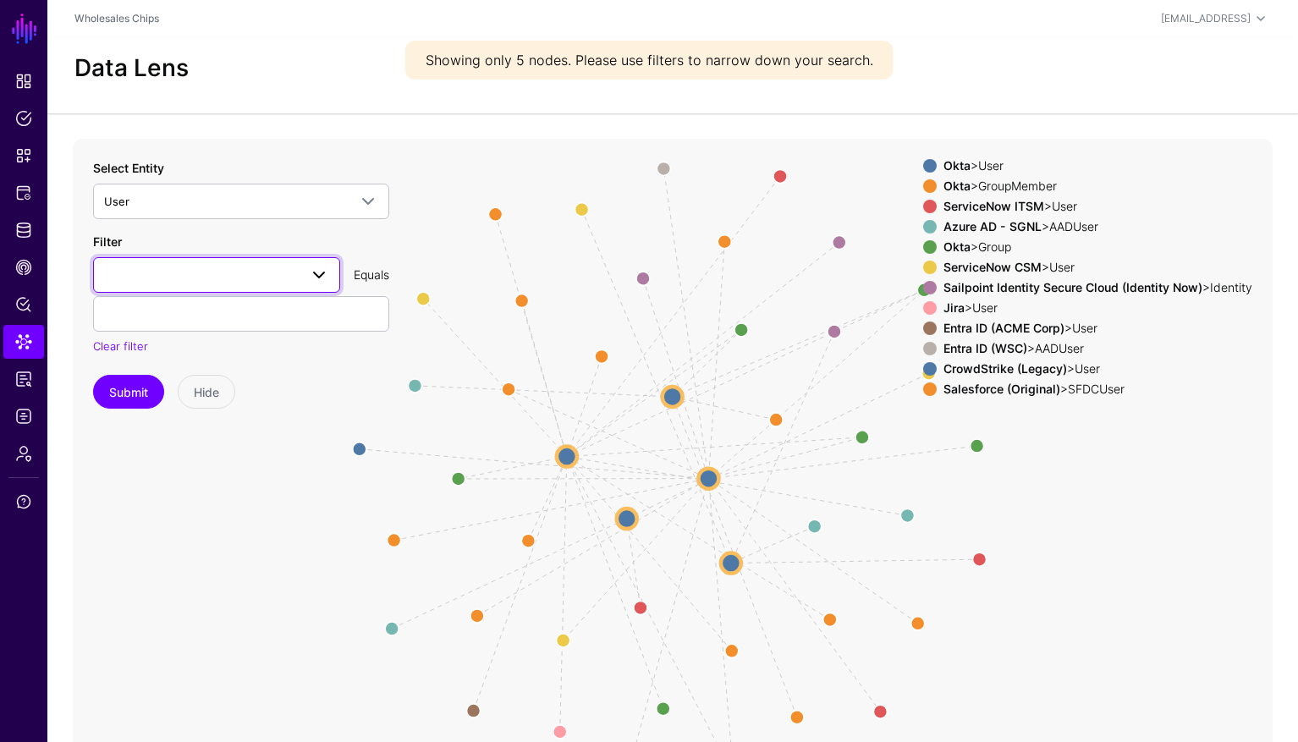
click at [264, 276] on span at bounding box center [216, 275] width 225 height 20
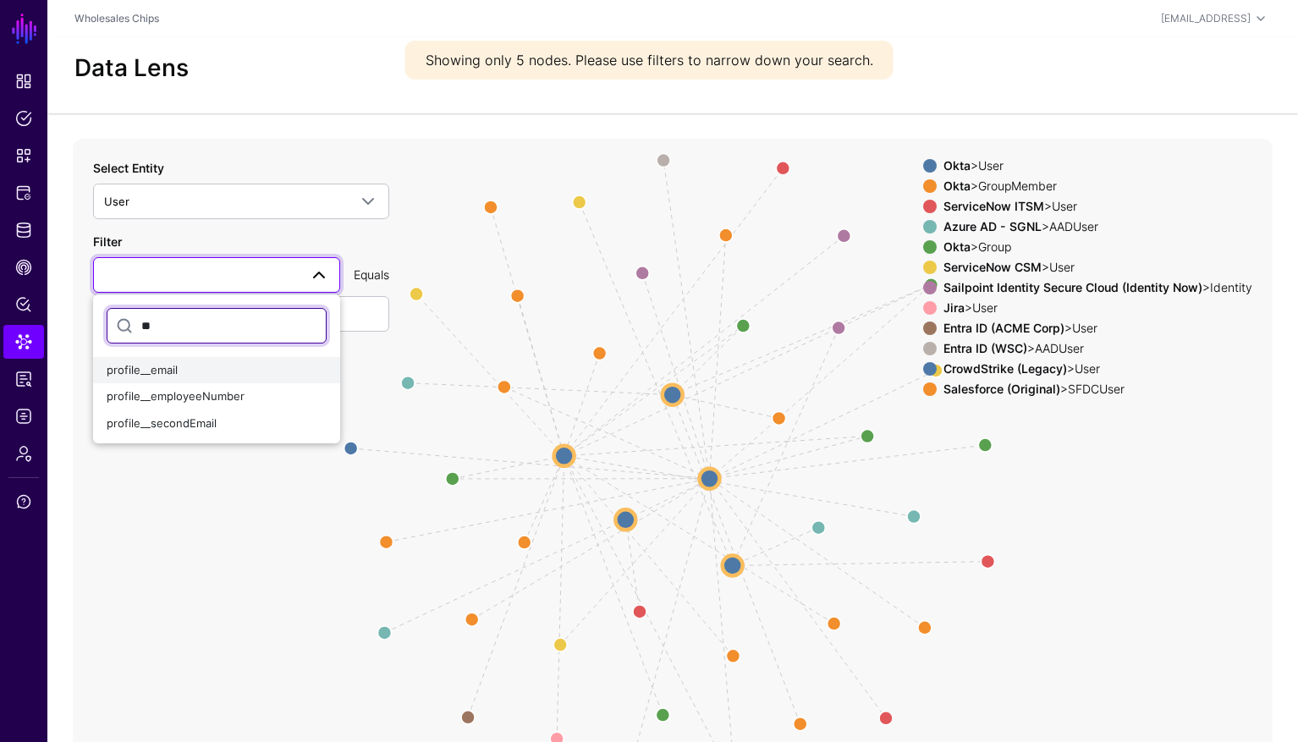
type input "**"
click at [243, 379] on button "profile__email" at bounding box center [216, 370] width 247 height 27
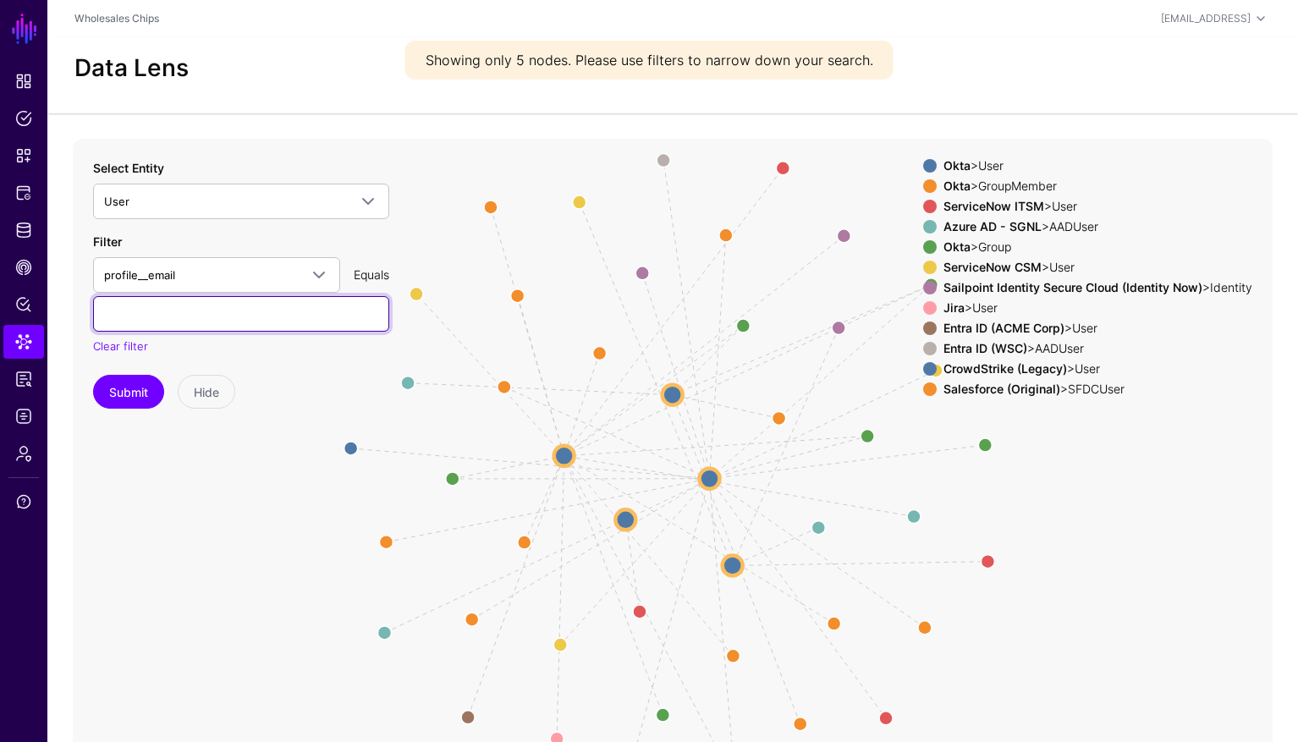
click at [240, 317] on input "text" at bounding box center [241, 314] width 296 height 36
paste input "**********"
type input "**********"
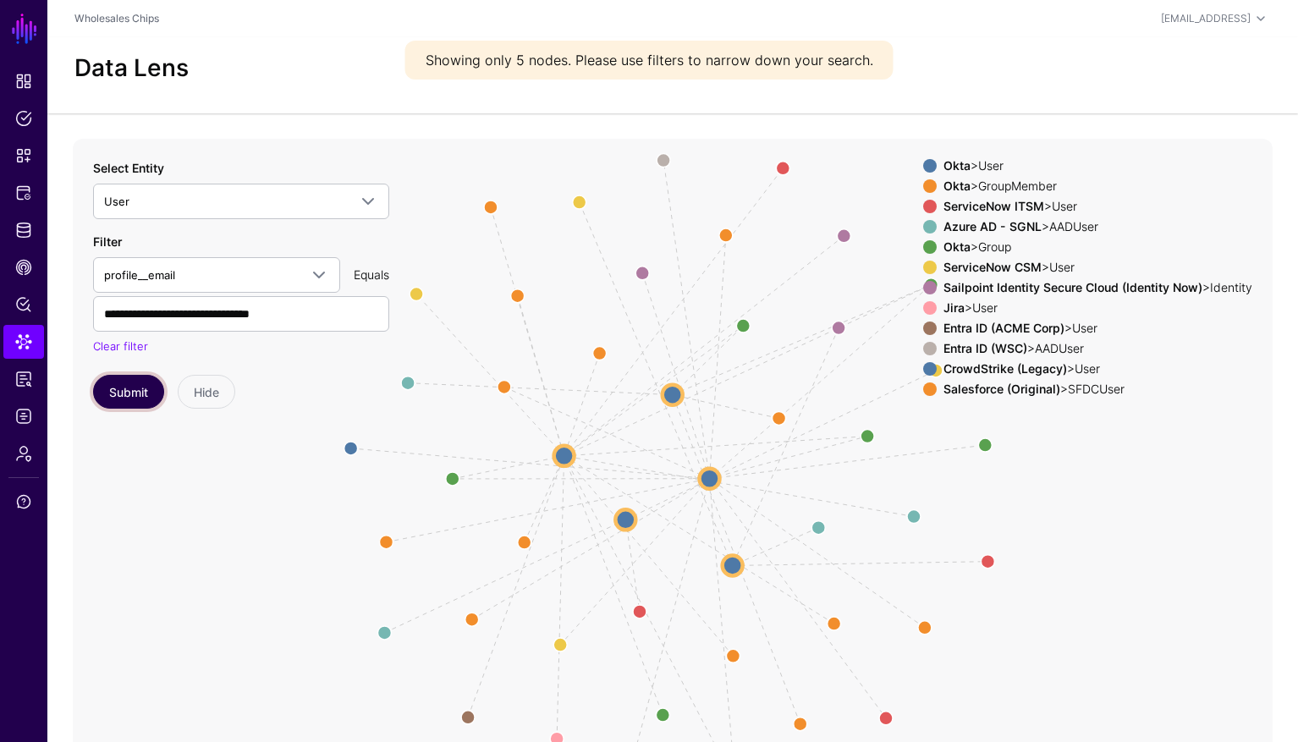
click at [142, 395] on button "Submit" at bounding box center [128, 392] width 71 height 34
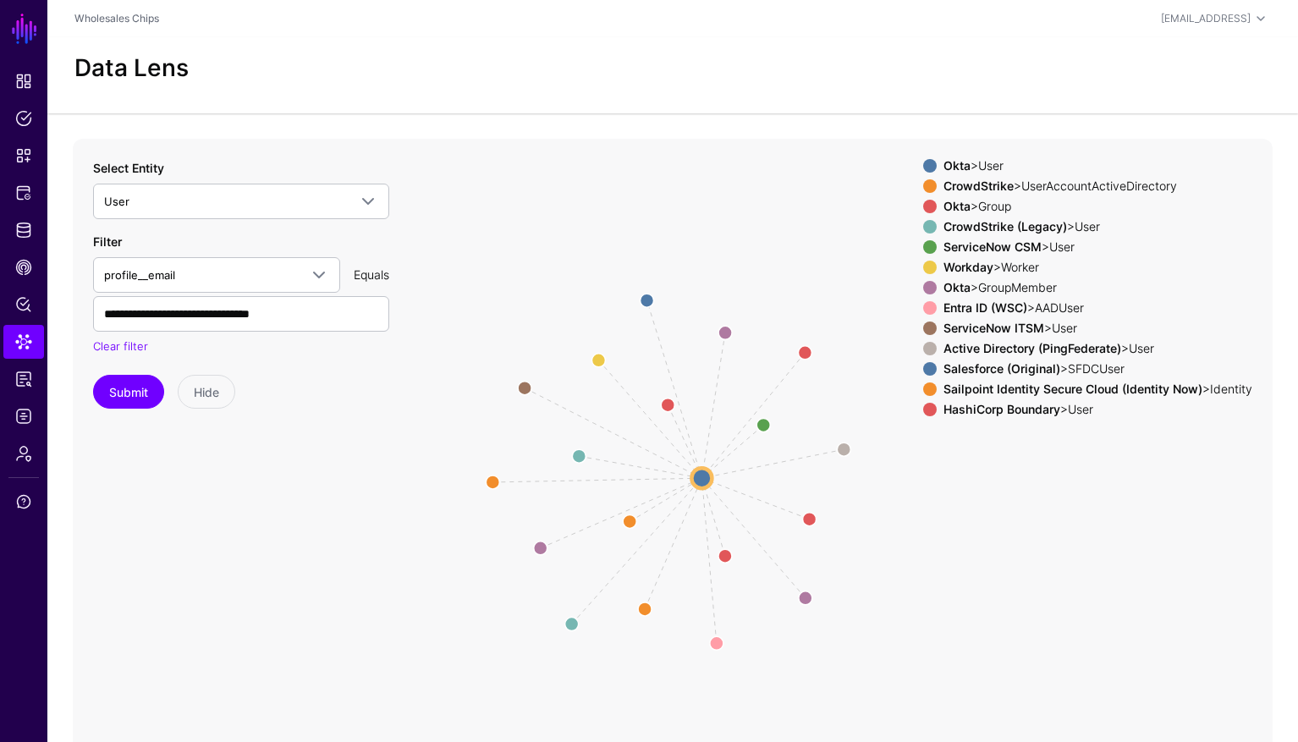
click at [995, 188] on strong "CrowdStrike" at bounding box center [979, 186] width 70 height 14
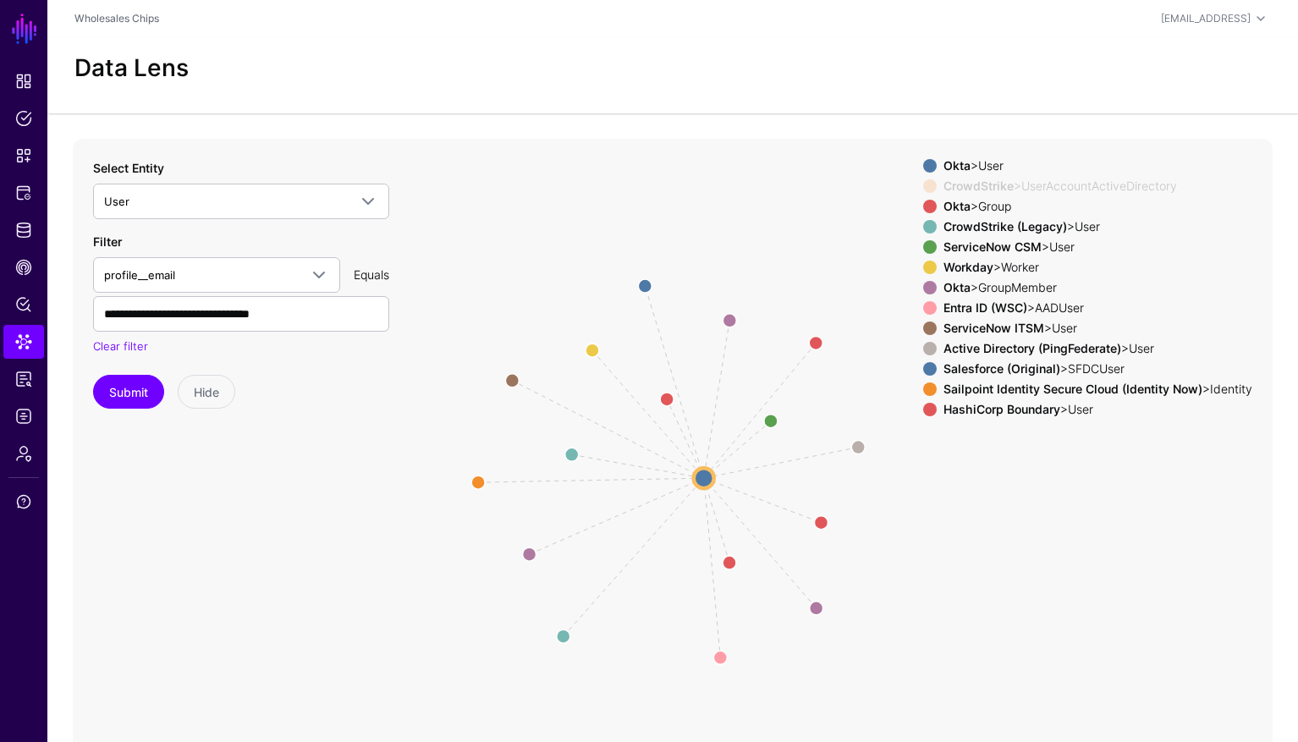
click at [985, 206] on div "Okta > Group" at bounding box center [1098, 207] width 316 height 14
click at [996, 209] on div "Okta > Group" at bounding box center [1098, 207] width 316 height 14
click at [993, 227] on strong "CrowdStrike (Legacy)" at bounding box center [1006, 226] width 124 height 14
click at [985, 242] on strong "ServiceNow CSM" at bounding box center [993, 247] width 98 height 14
click at [980, 275] on div "Okta > User CrowdStrike > UserAccountActiveDirectory Okta > Group CrowdStrike (…" at bounding box center [1087, 291] width 329 height 264
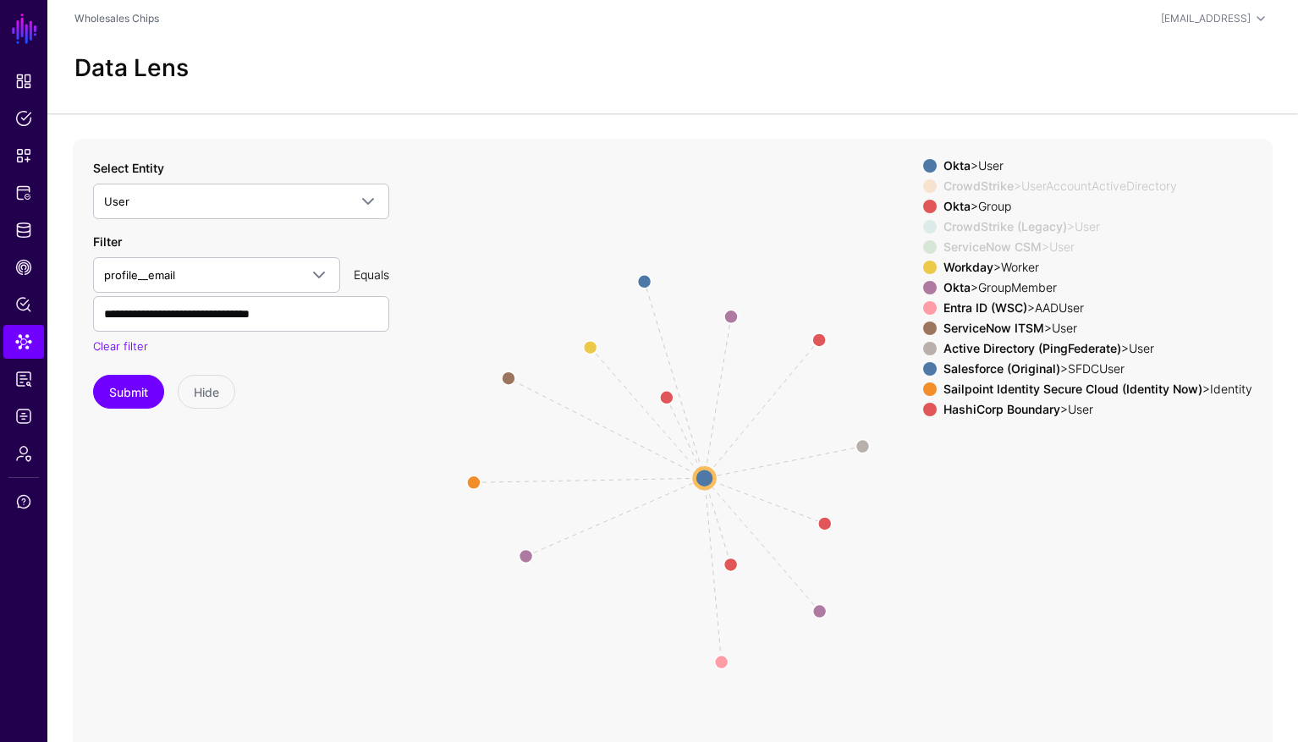
click at [977, 267] on strong "Workday" at bounding box center [969, 267] width 50 height 14
click at [1006, 288] on div "Okta > GroupMember" at bounding box center [1098, 288] width 316 height 14
click at [991, 289] on div "Okta > GroupMember" at bounding box center [1098, 288] width 316 height 14
click at [983, 309] on strong "Entra ID (WSC)" at bounding box center [986, 307] width 84 height 14
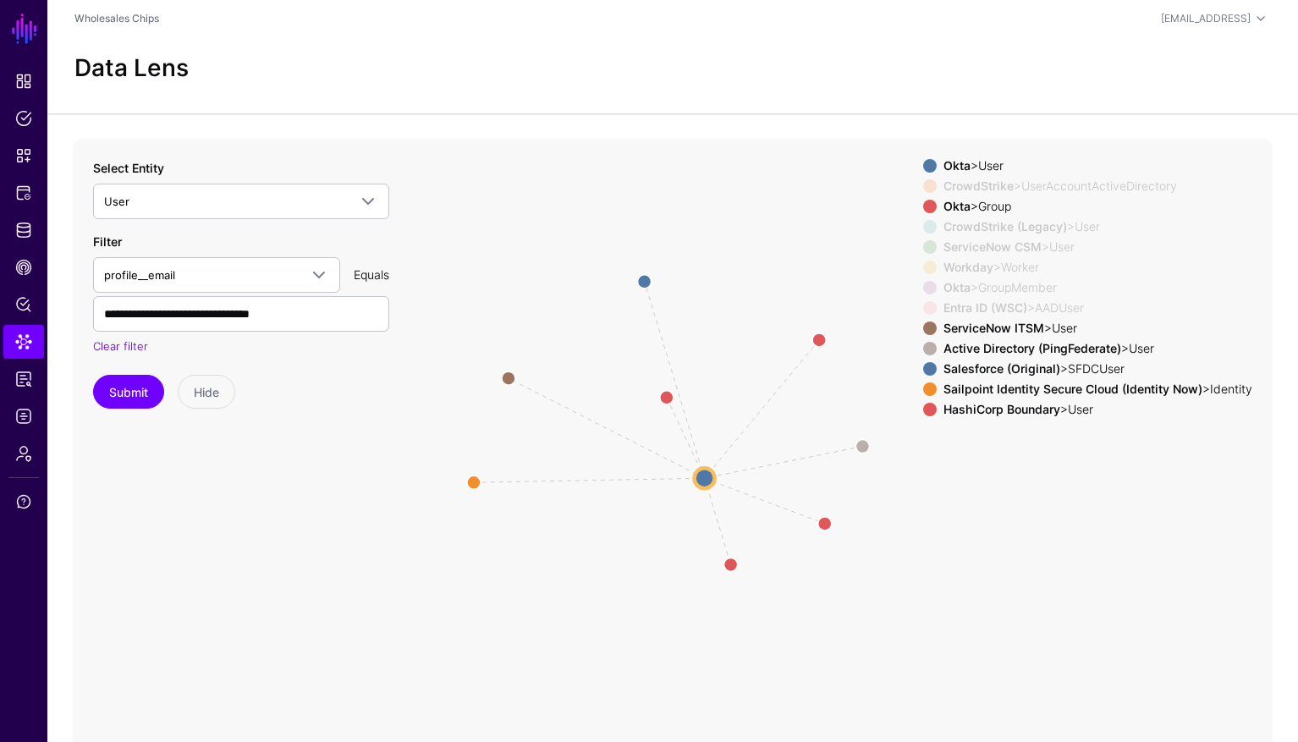
click at [1001, 352] on strong "Active Directory (PingFederate)" at bounding box center [1033, 348] width 178 height 14
click at [995, 368] on strong "Salesforce (Original)" at bounding box center [1002, 368] width 117 height 14
click at [994, 389] on strong "Sailpoint Identity Secure Cloud (Identity Now)" at bounding box center [1073, 389] width 259 height 14
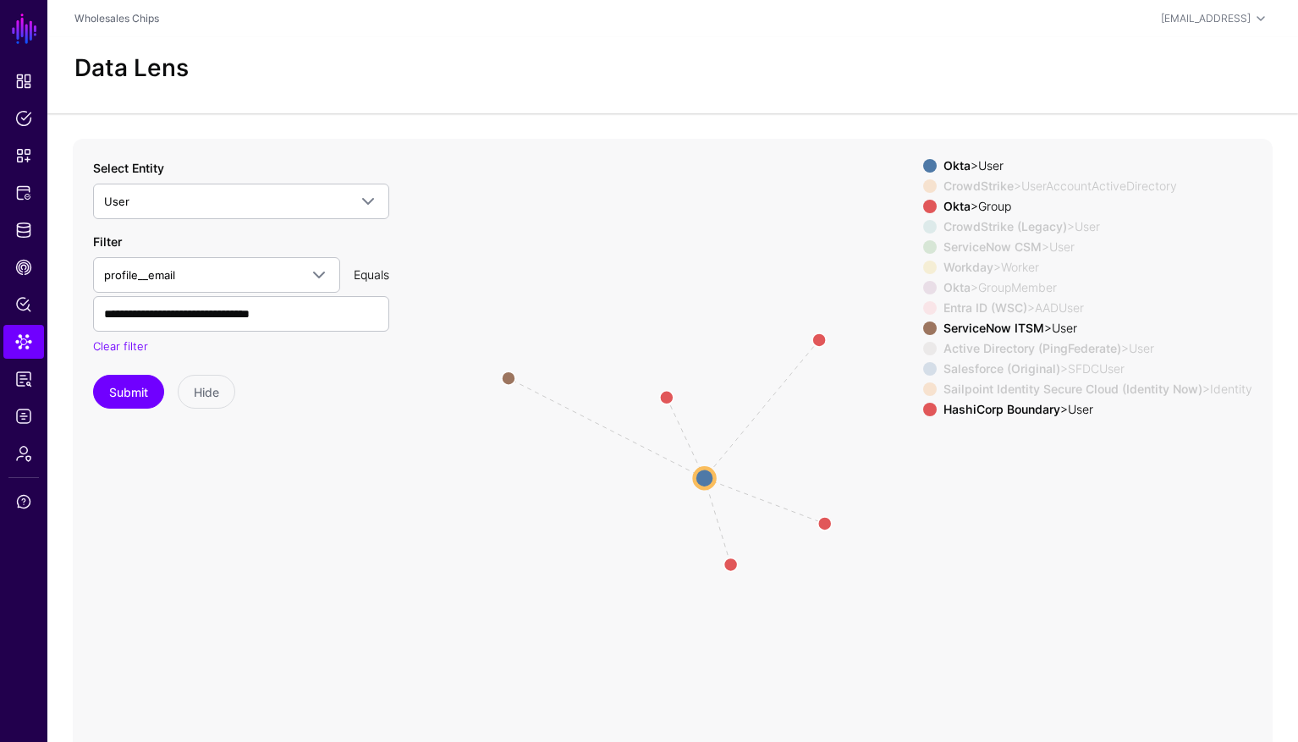
click at [991, 409] on strong "HashiCorp Boundary" at bounding box center [1002, 409] width 117 height 14
drag, startPoint x: 705, startPoint y: 479, endPoint x: 613, endPoint y: 461, distance: 93.9
click at [611, 461] on circle at bounding box center [608, 464] width 20 height 20
drag, startPoint x: 489, startPoint y: 372, endPoint x: 487, endPoint y: 470, distance: 98.2
click at [487, 470] on circle at bounding box center [491, 467] width 27 height 27
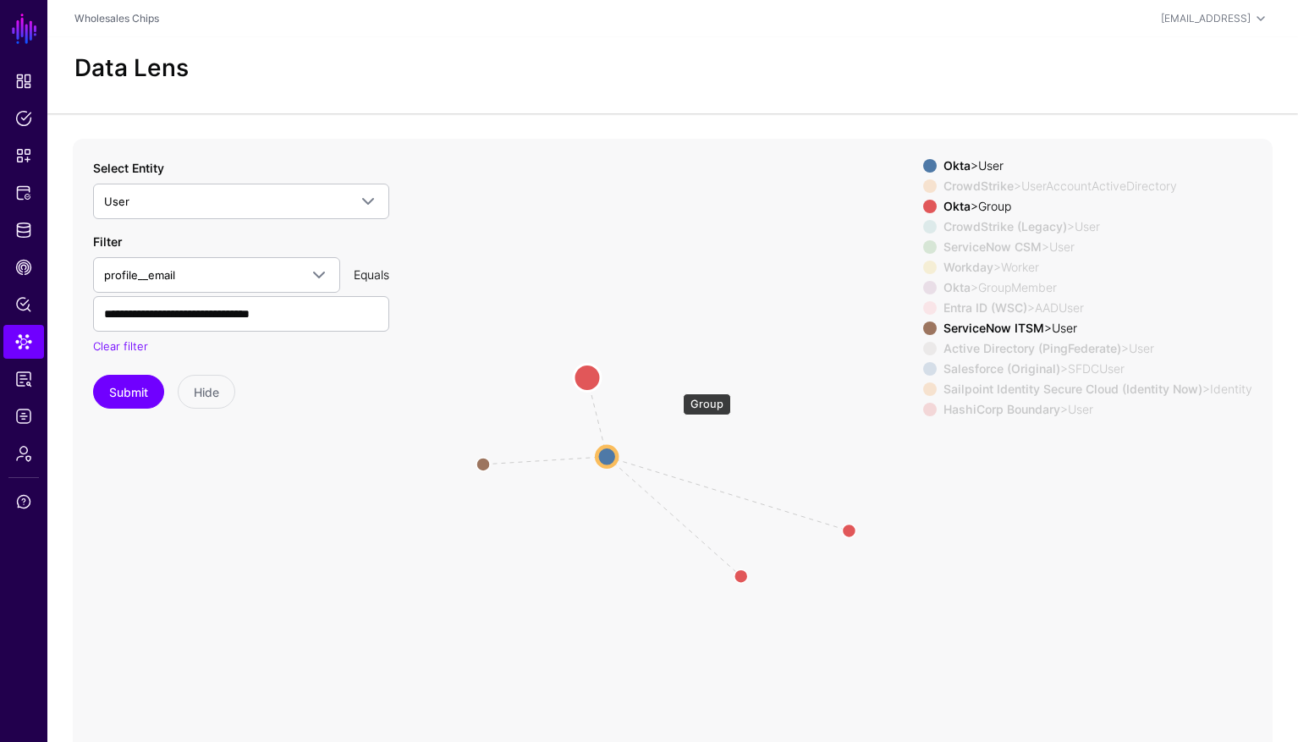
drag, startPoint x: 674, startPoint y: 385, endPoint x: 591, endPoint y: 377, distance: 83.3
click at [591, 377] on circle at bounding box center [587, 377] width 27 height 27
drag, startPoint x: 743, startPoint y: 580, endPoint x: 603, endPoint y: 537, distance: 146.7
click at [603, 537] on circle at bounding box center [602, 535] width 27 height 27
drag, startPoint x: 872, startPoint y: 539, endPoint x: 733, endPoint y: 454, distance: 162.6
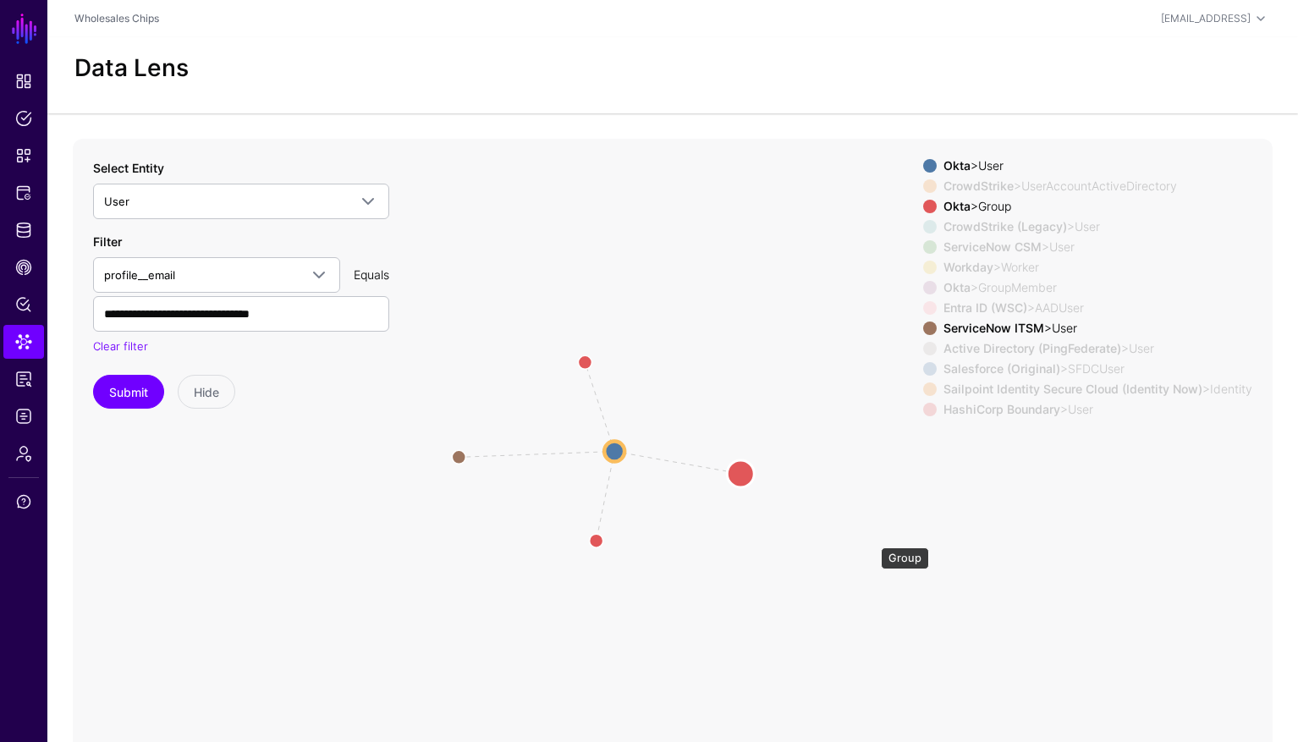
click at [733, 460] on circle at bounding box center [740, 473] width 27 height 27
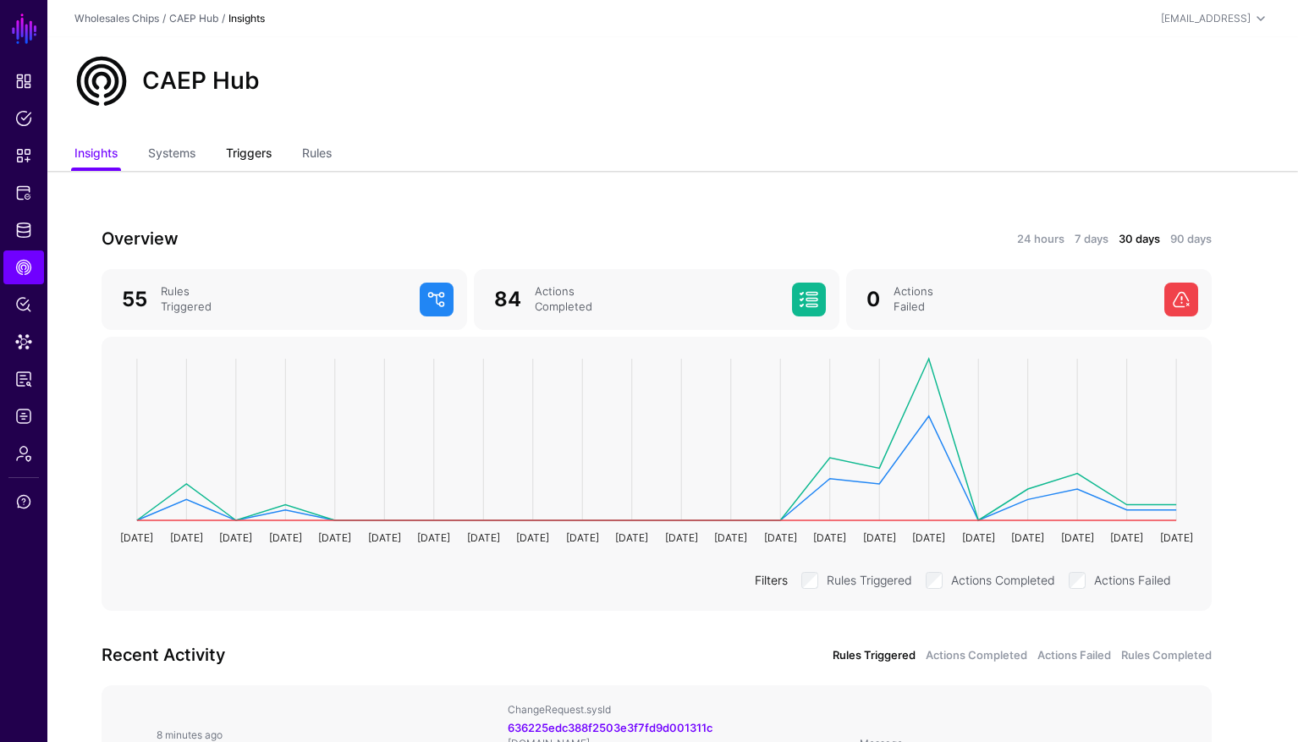
click at [241, 157] on link "Triggers" at bounding box center [249, 155] width 46 height 32
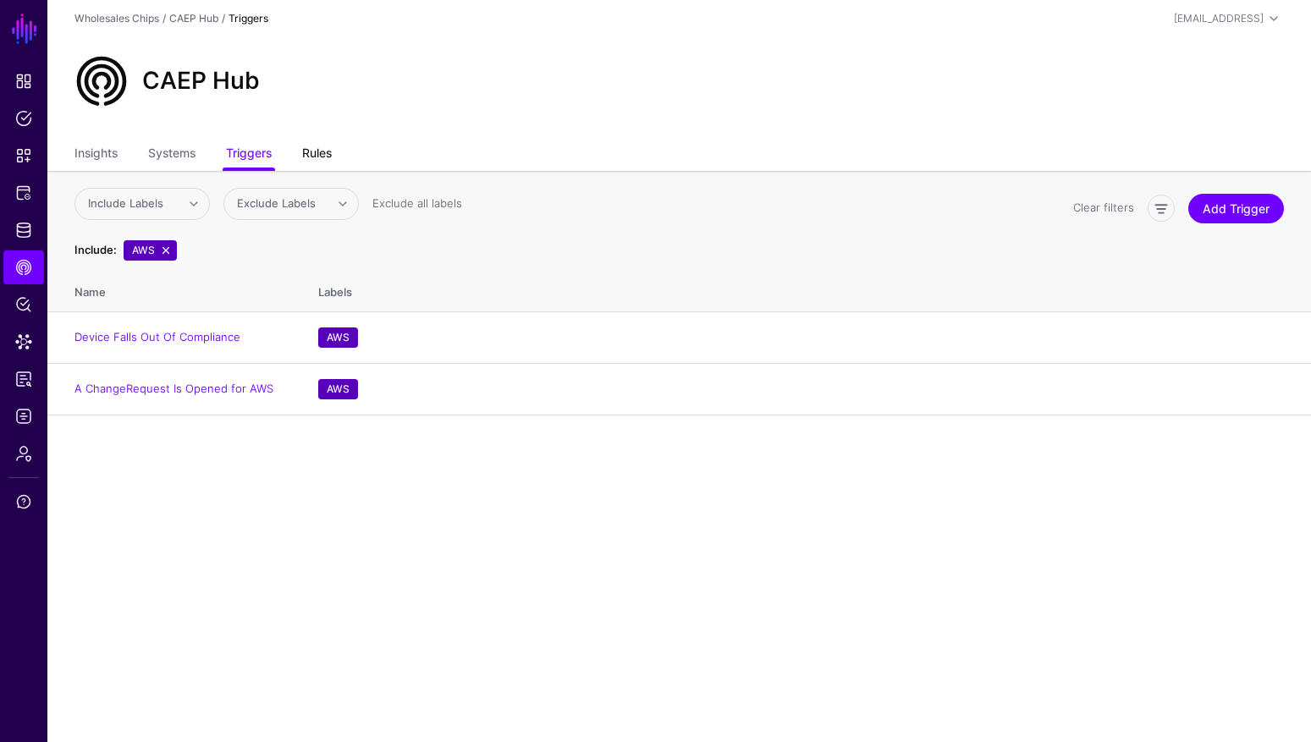
click at [322, 160] on link "Rules" at bounding box center [317, 155] width 30 height 32
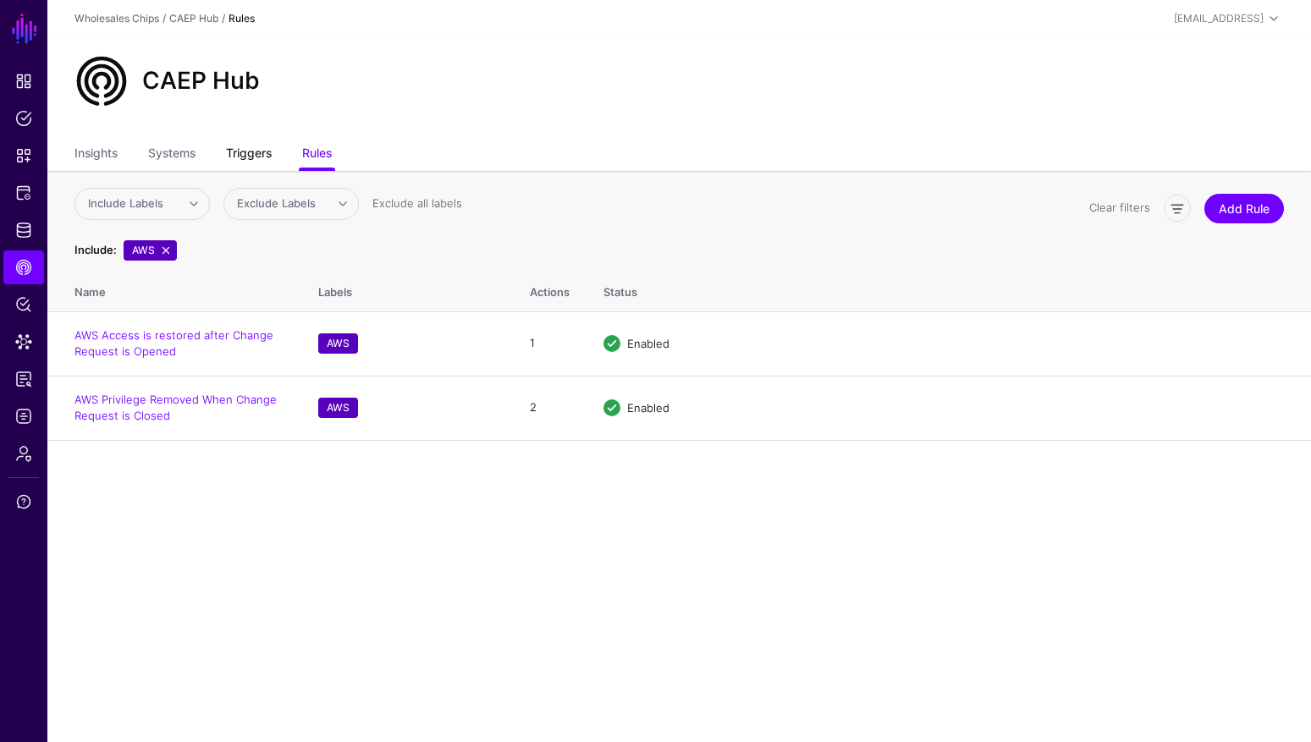
click at [257, 150] on link "Triggers" at bounding box center [249, 155] width 46 height 32
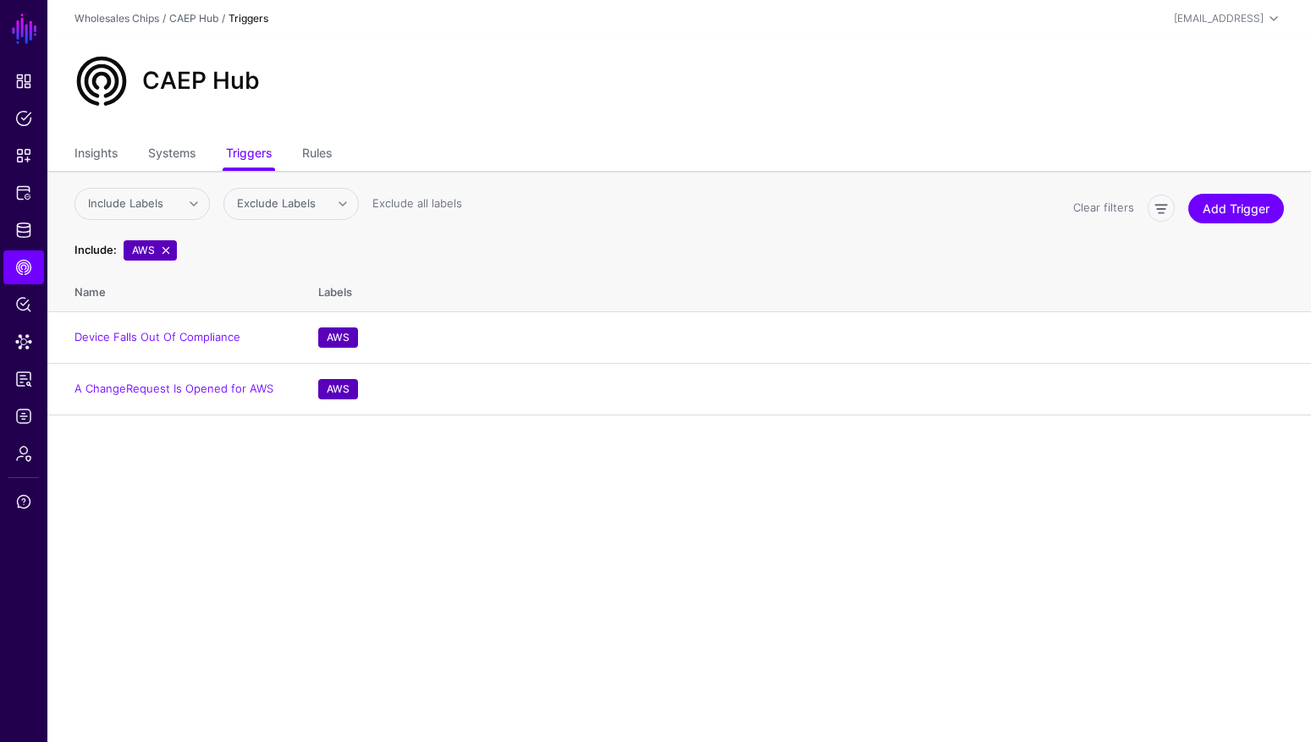
click at [338, 151] on ul "Insights Systems Triggers Rules" at bounding box center [678, 155] width 1209 height 32
click at [332, 151] on link "Rules" at bounding box center [317, 155] width 30 height 32
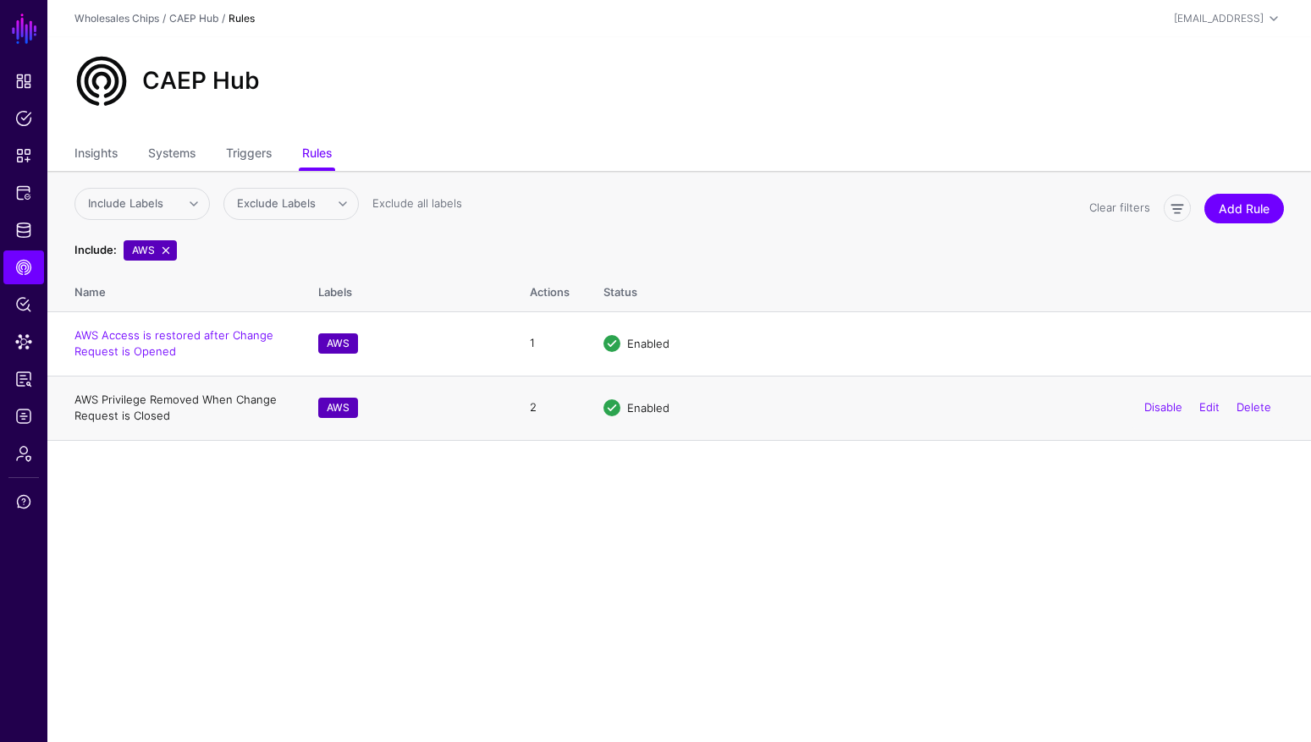
click at [157, 405] on link "AWS Privilege Removed When Change Request is Closed" at bounding box center [175, 408] width 202 height 30
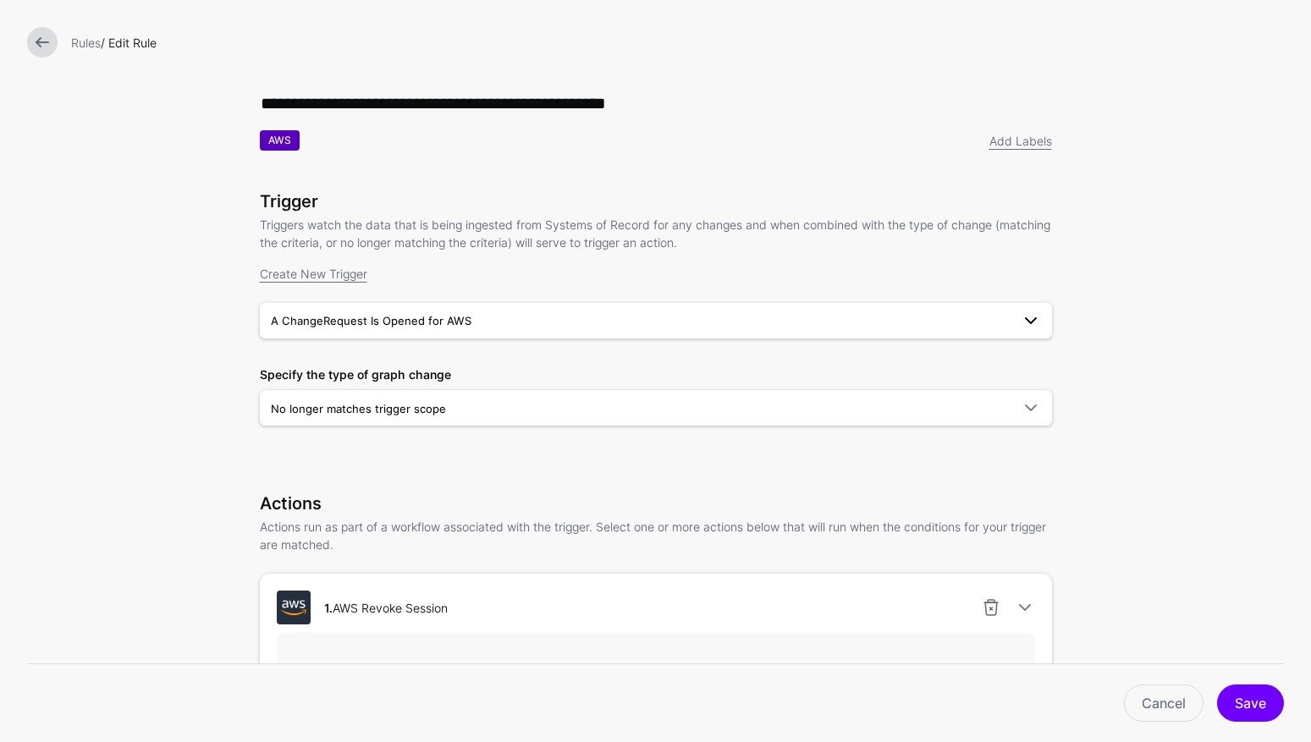
scroll to position [23, 0]
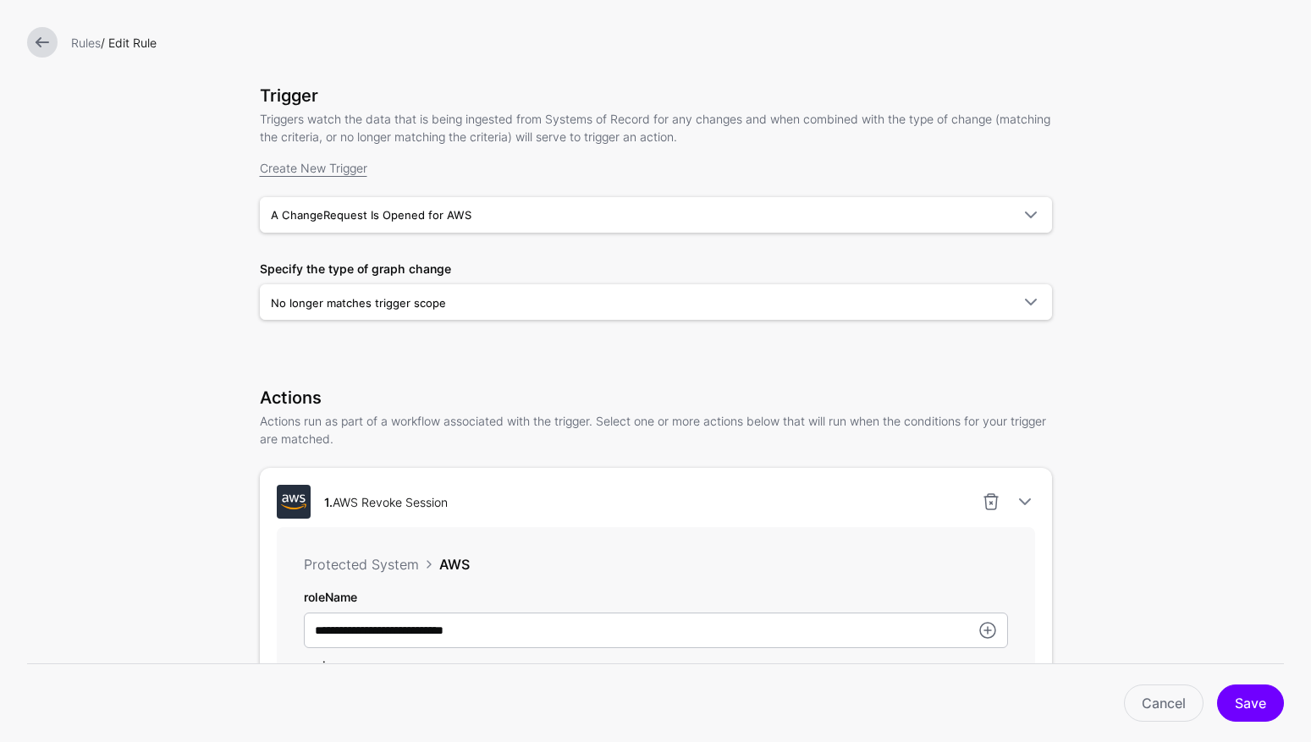
scroll to position [0, 0]
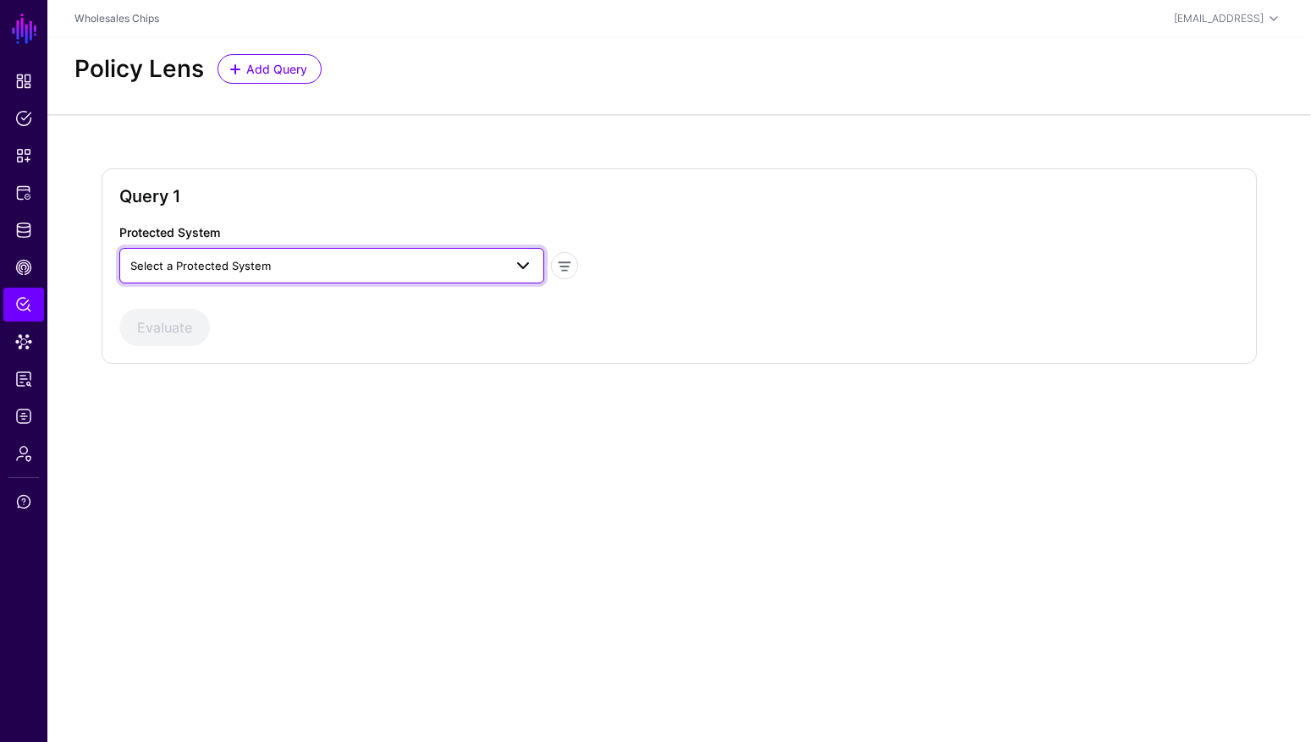
click at [303, 268] on span "Select a Protected System" at bounding box center [316, 265] width 372 height 19
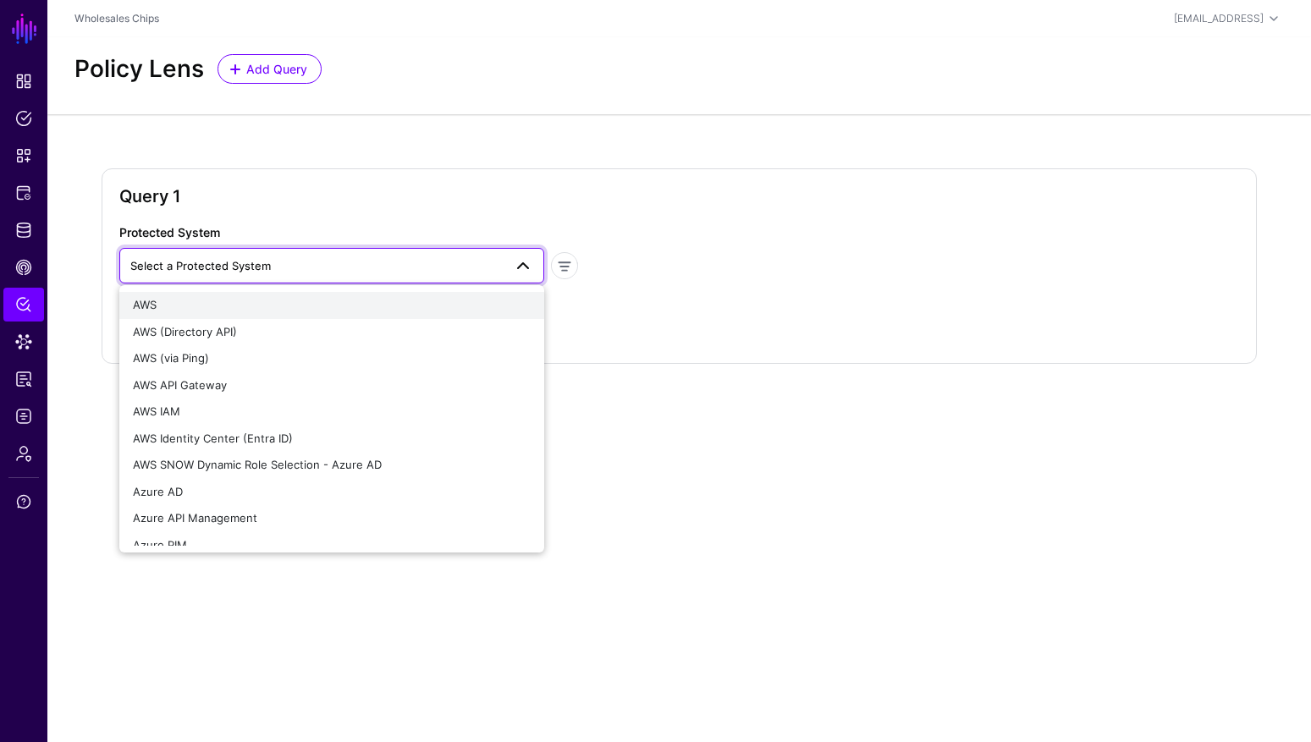
click at [262, 307] on div "AWS" at bounding box center [332, 305] width 398 height 17
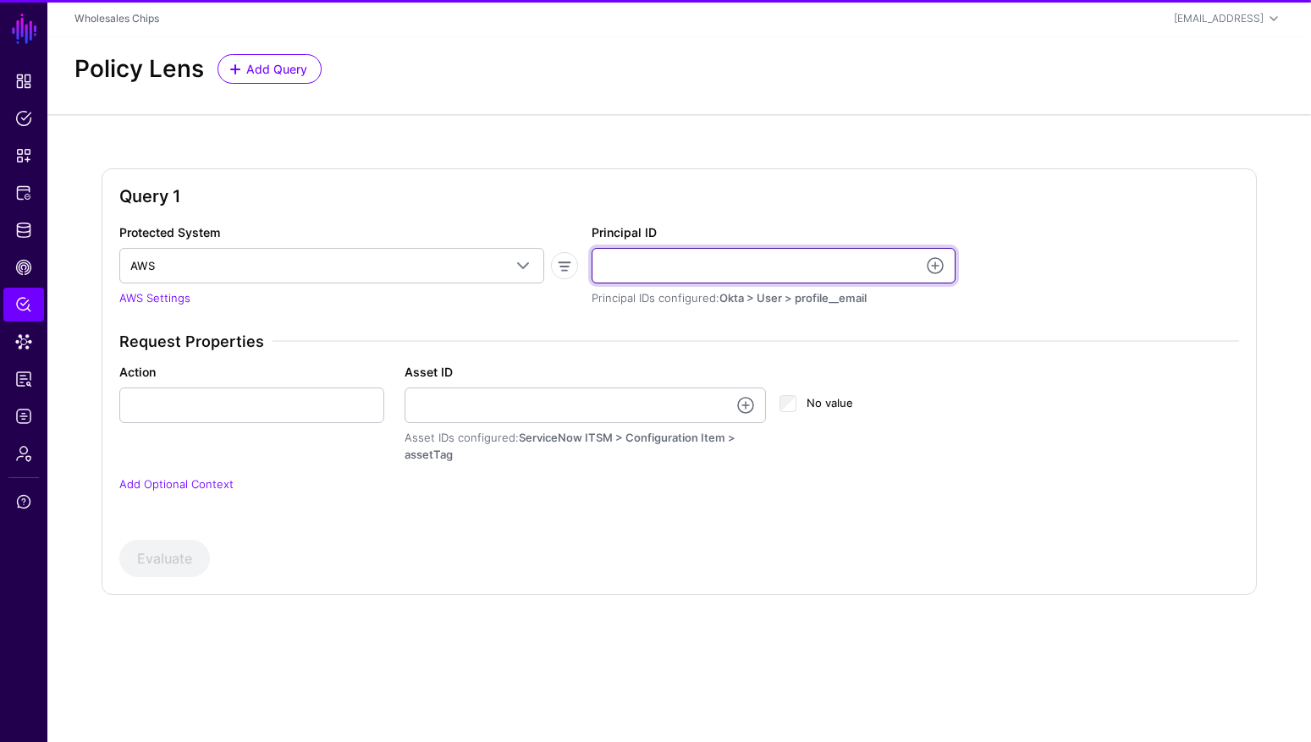
click at [773, 255] on input "Principal ID" at bounding box center [774, 266] width 364 height 36
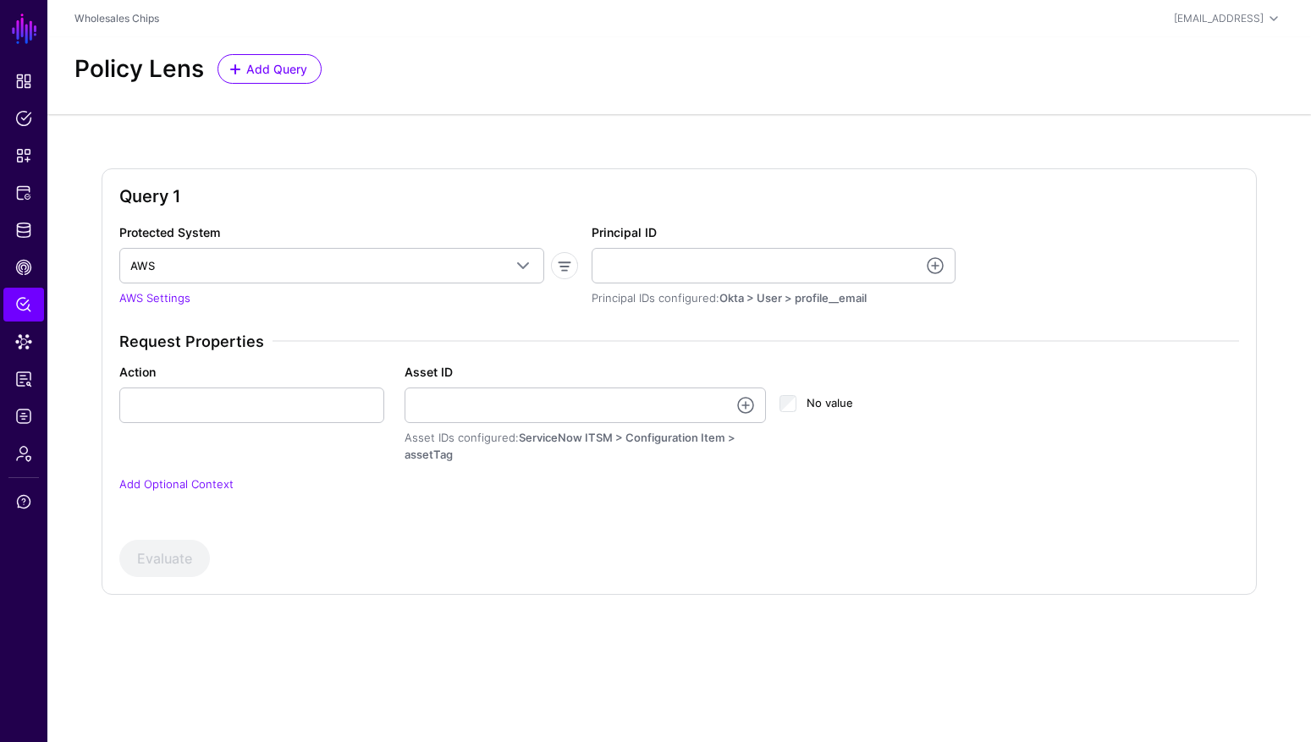
click at [677, 261] on input "Principal ID" at bounding box center [774, 266] width 364 height 36
drag, startPoint x: 605, startPoint y: 264, endPoint x: 834, endPoint y: 260, distance: 228.5
click at [834, 260] on input "**********" at bounding box center [774, 266] width 364 height 36
type input "**********"
click at [215, 405] on input "Action" at bounding box center [251, 406] width 265 height 36
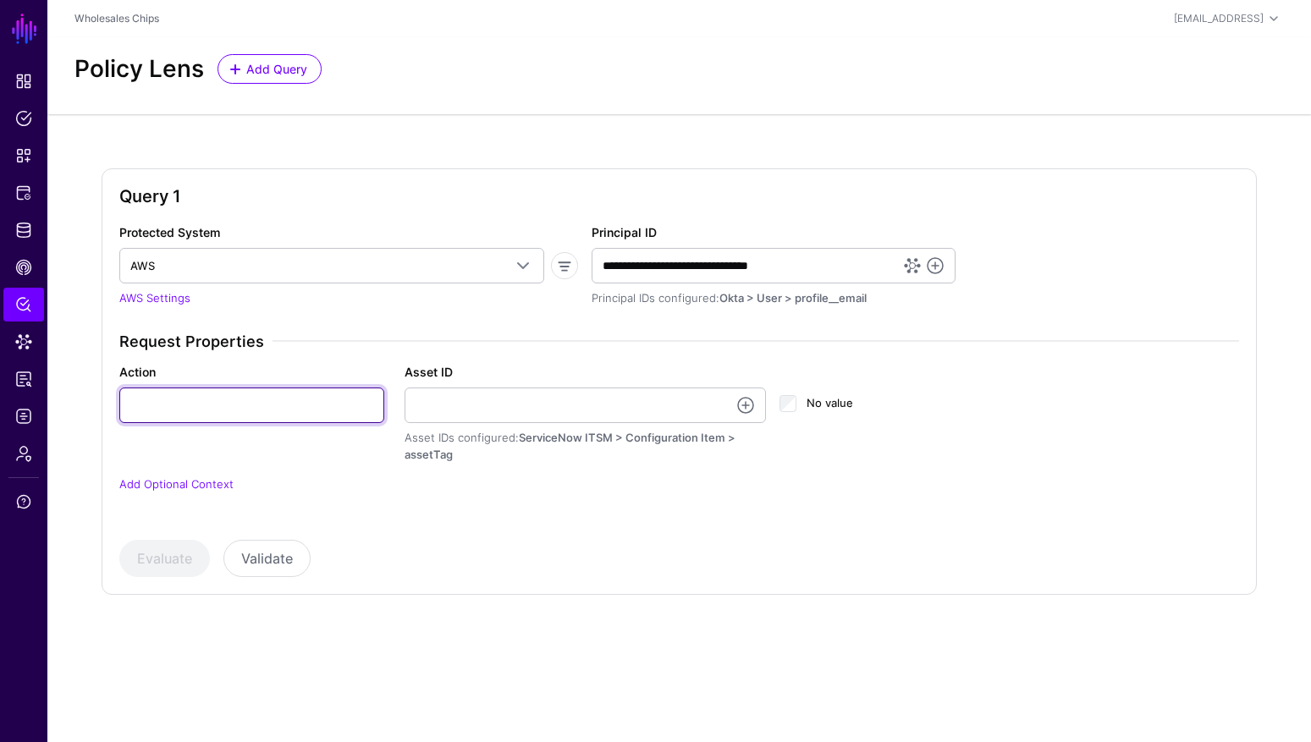
paste input "**********"
type input "**********"
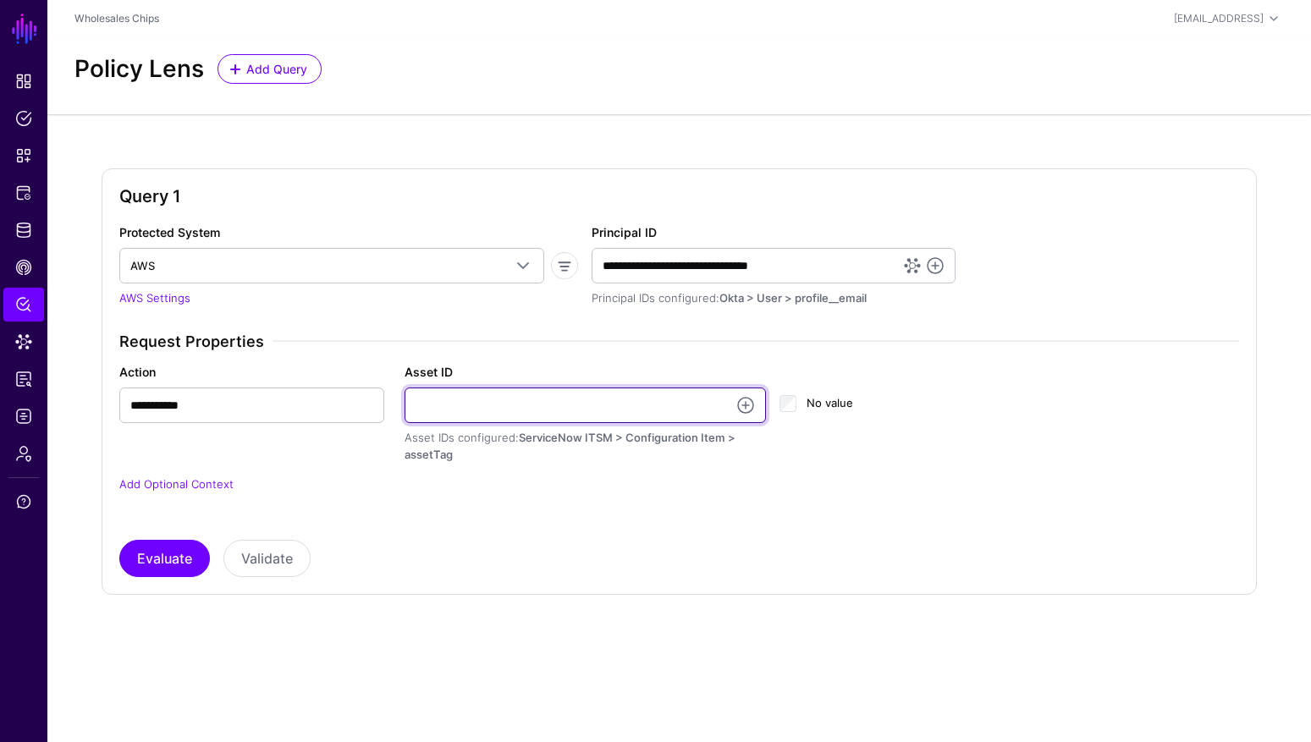
click at [580, 407] on input "Asset ID" at bounding box center [586, 406] width 362 height 36
paste input "**********"
type input "**********"
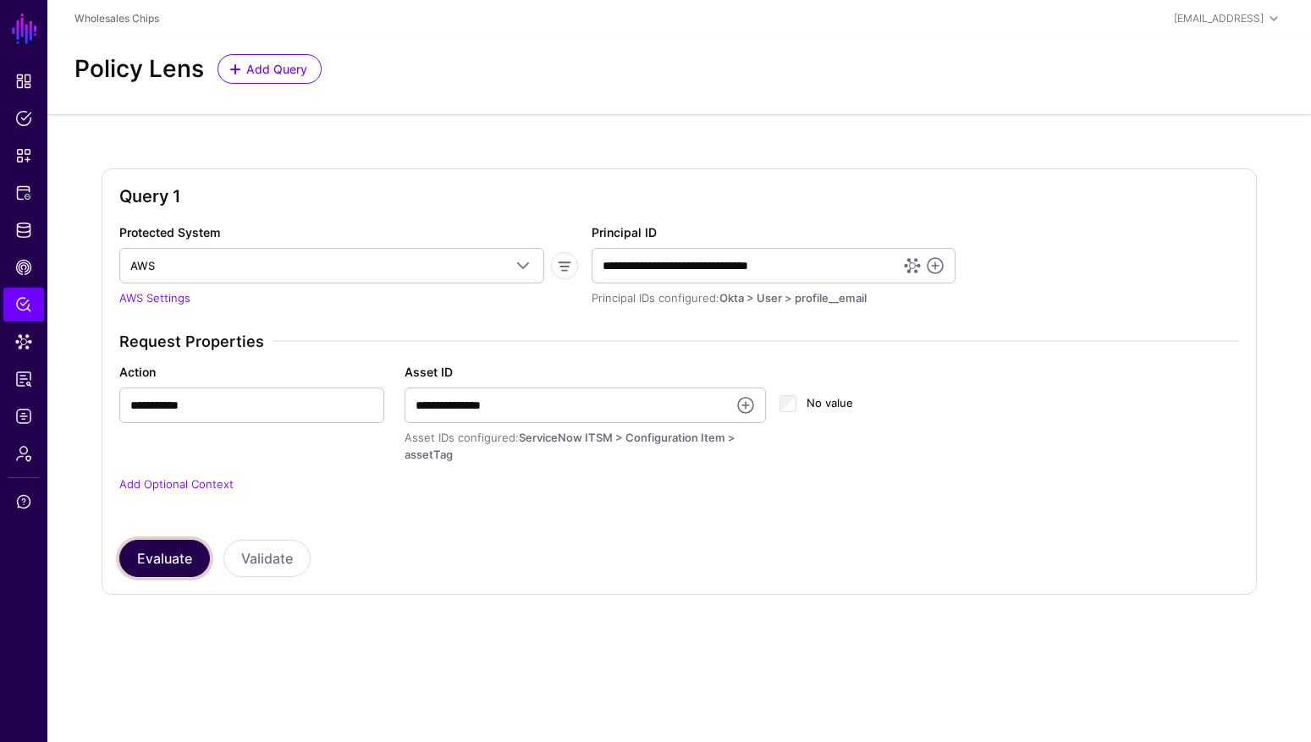
click at [180, 565] on button "Evaluate" at bounding box center [164, 558] width 91 height 37
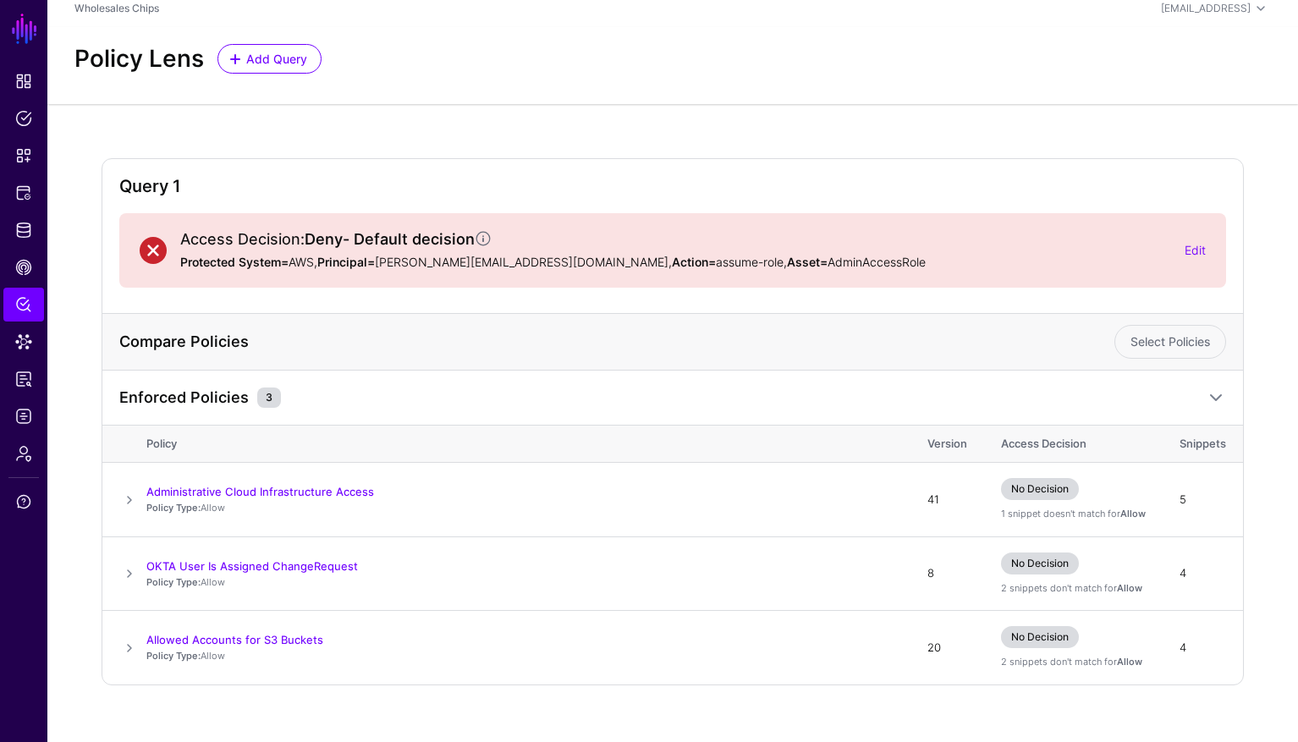
scroll to position [11, 0]
click at [129, 502] on span at bounding box center [129, 499] width 20 height 20
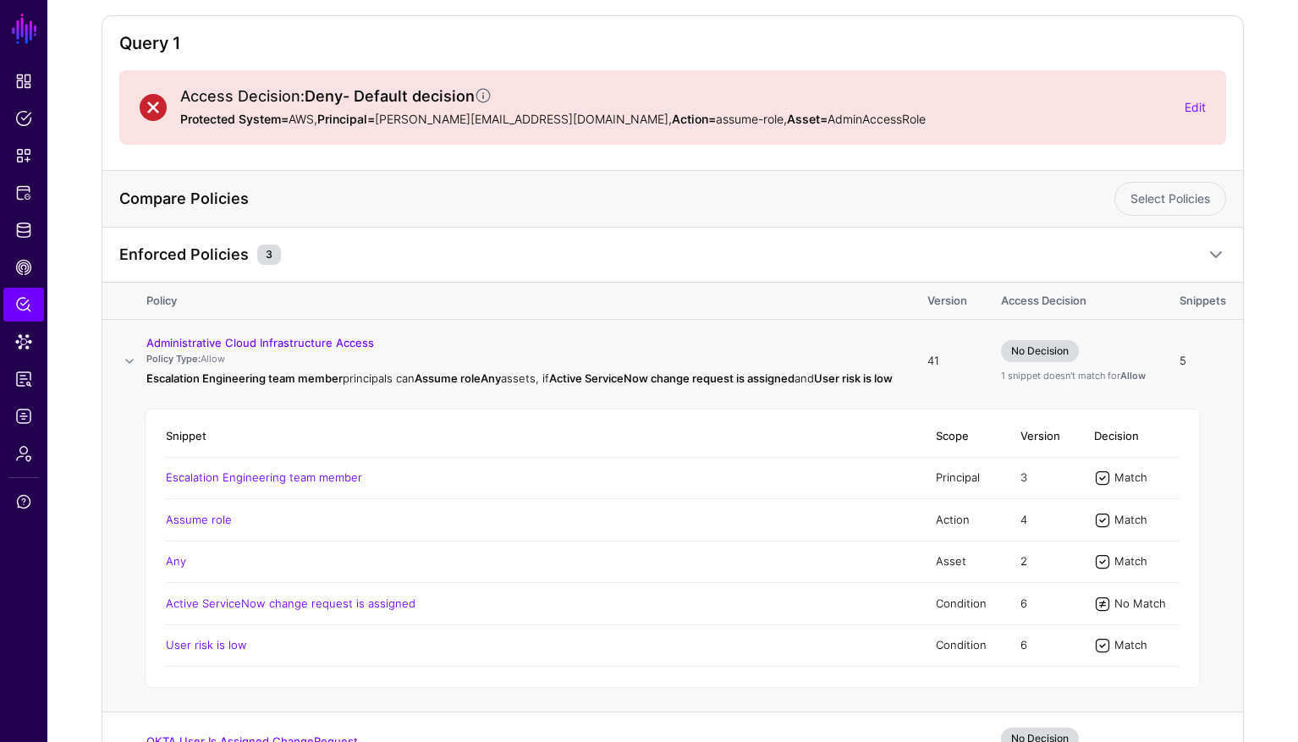
scroll to position [266, 0]
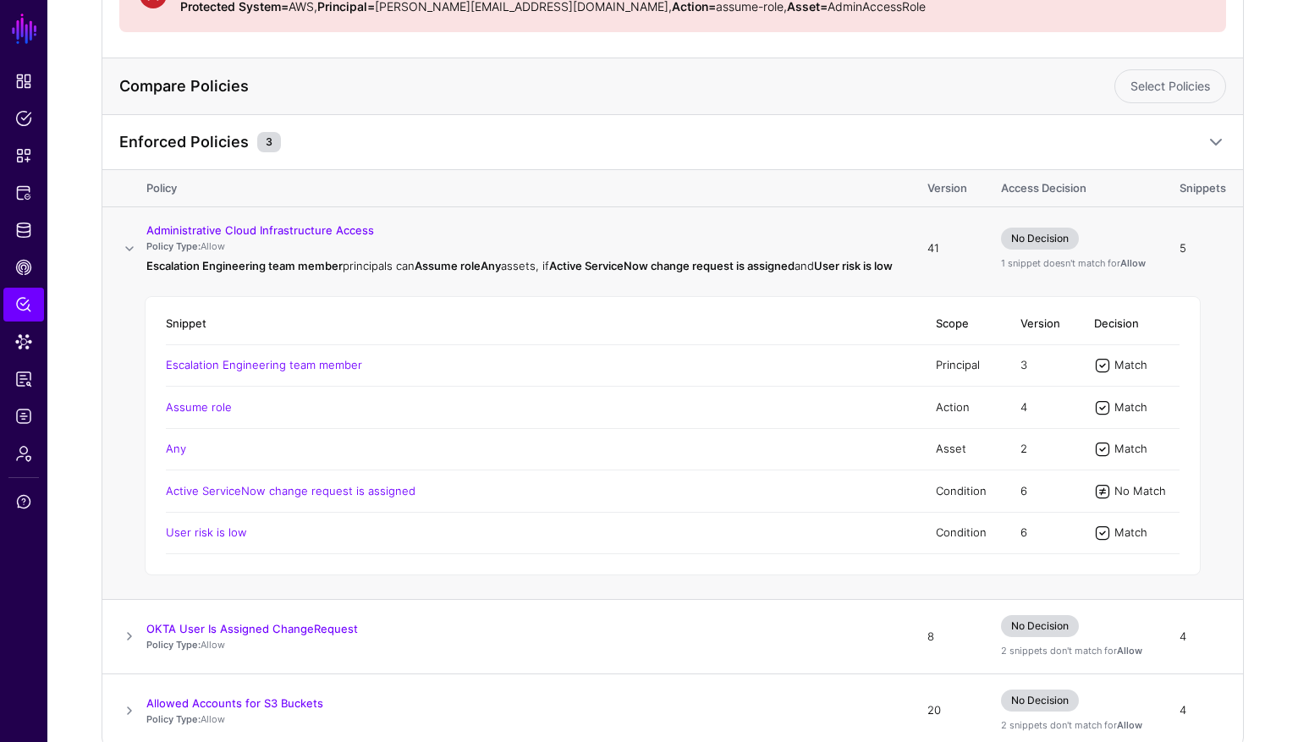
drag, startPoint x: 256, startPoint y: 558, endPoint x: 163, endPoint y: 554, distance: 92.3
click at [163, 555] on div "Snippet Scope Version Decision Escalation Engineering team member Principal 3 M…" at bounding box center [673, 435] width 1056 height 279
click at [303, 454] on td "Any" at bounding box center [542, 448] width 753 height 41
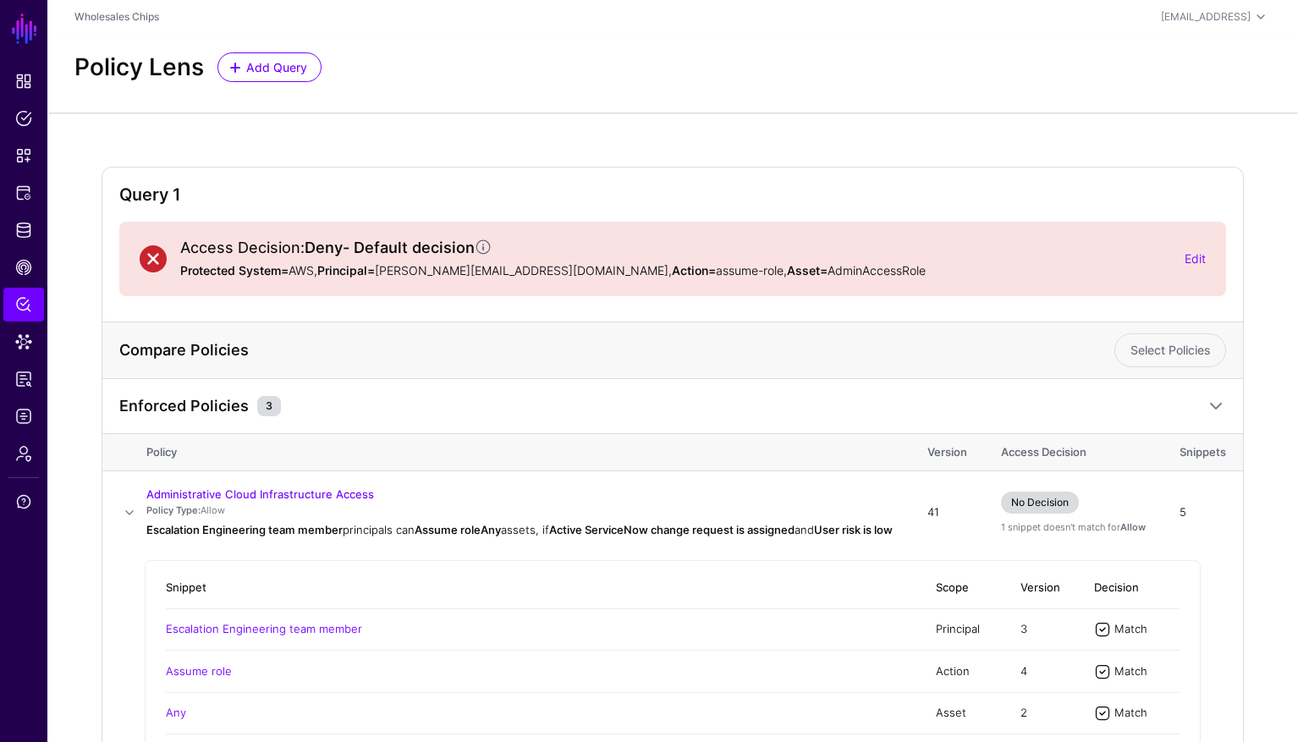
scroll to position [0, 0]
click at [1204, 261] on link "Edit" at bounding box center [1195, 260] width 21 height 14
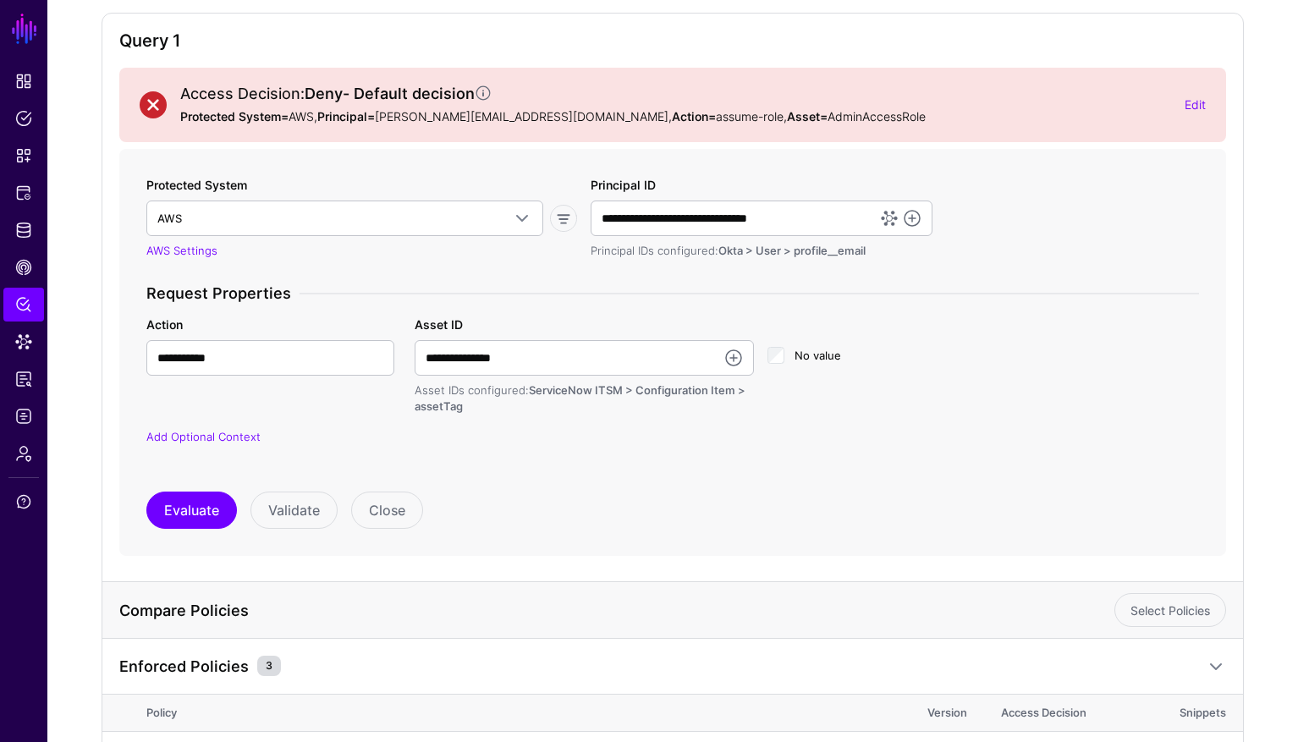
scroll to position [339, 0]
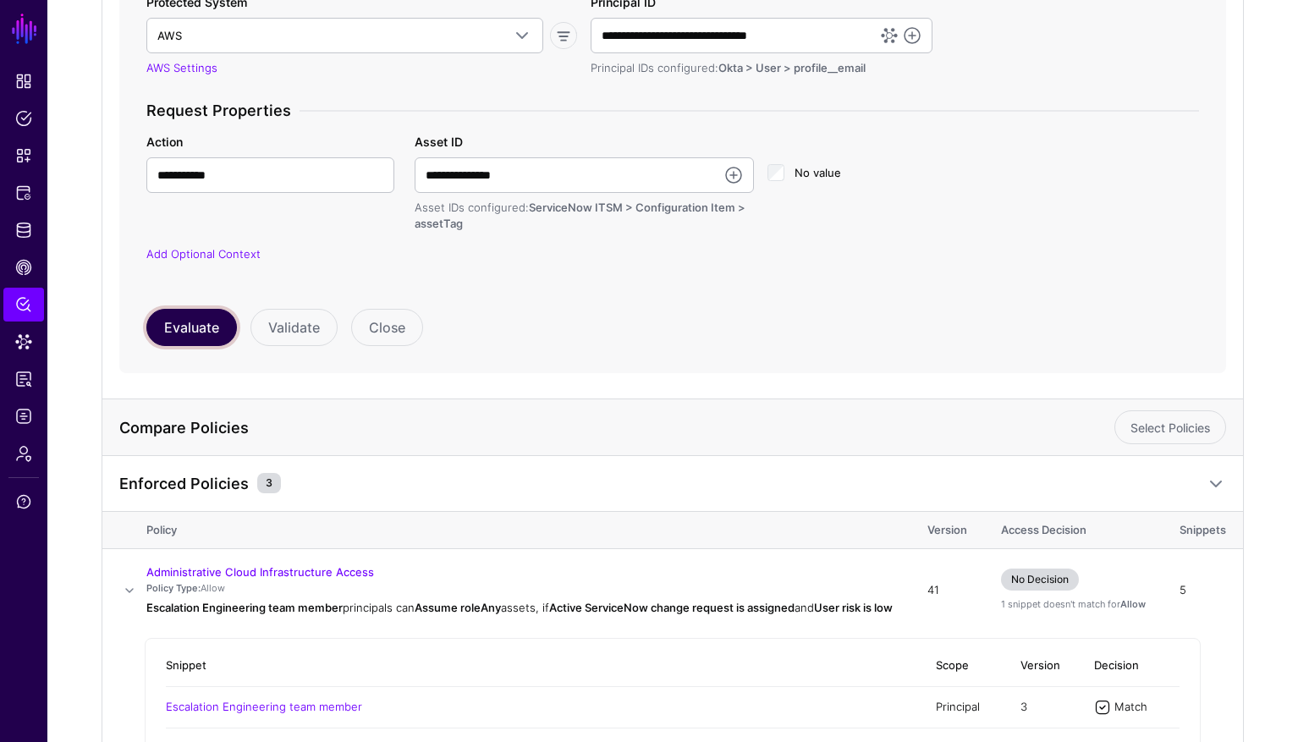
click at [178, 320] on button "Evaluate" at bounding box center [191, 327] width 91 height 37
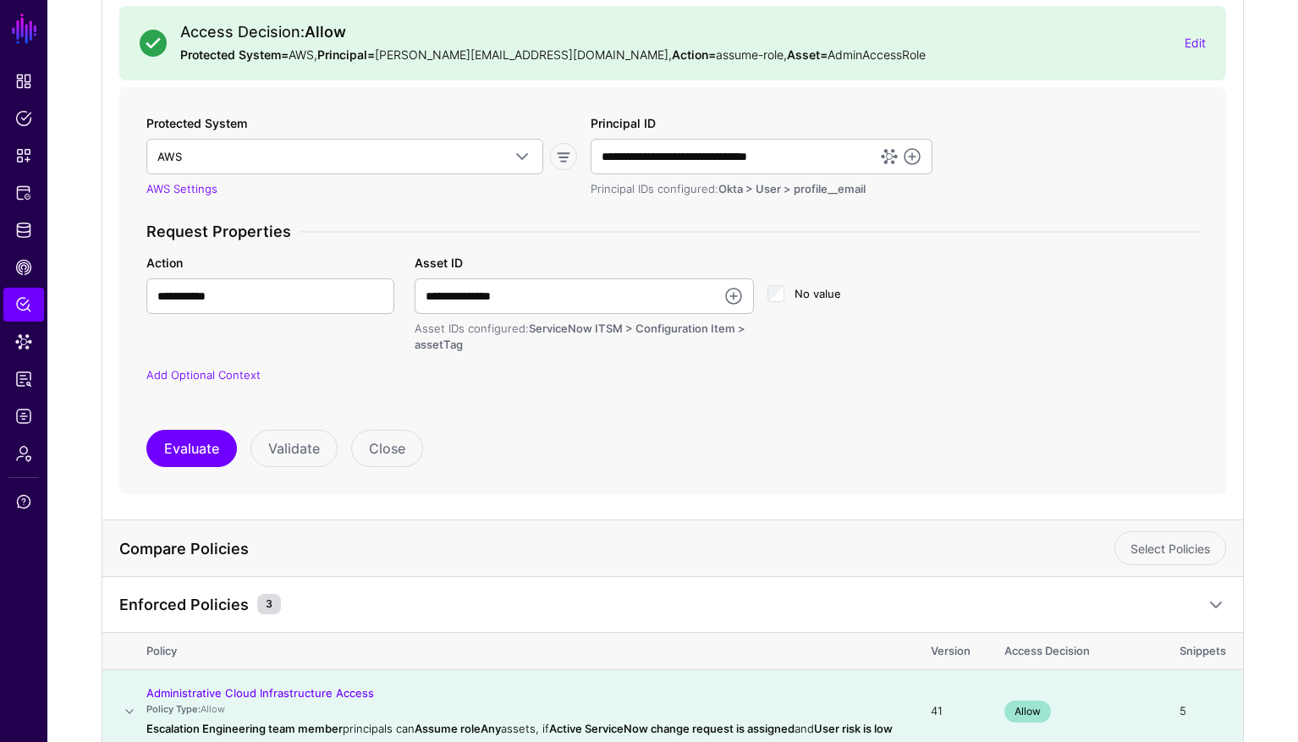
scroll to position [698, 0]
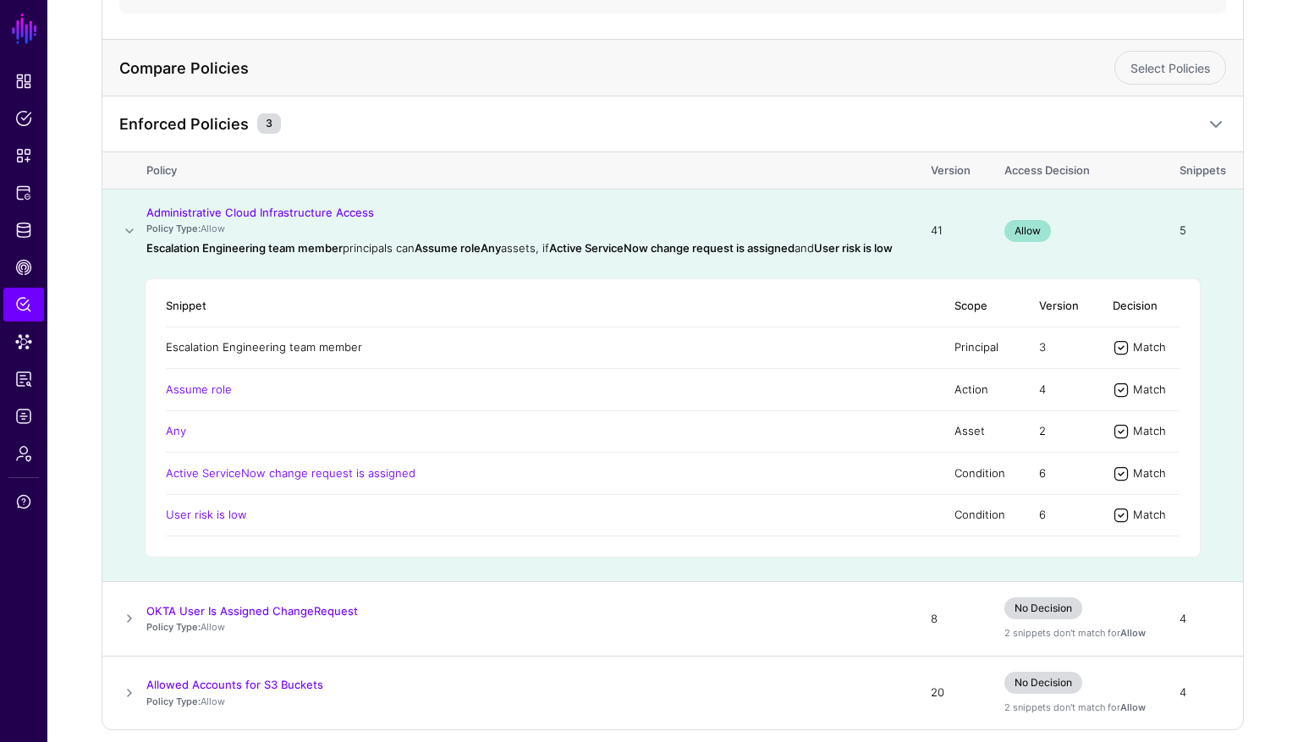
click at [240, 354] on link "Escalation Engineering team member" at bounding box center [264, 347] width 196 height 14
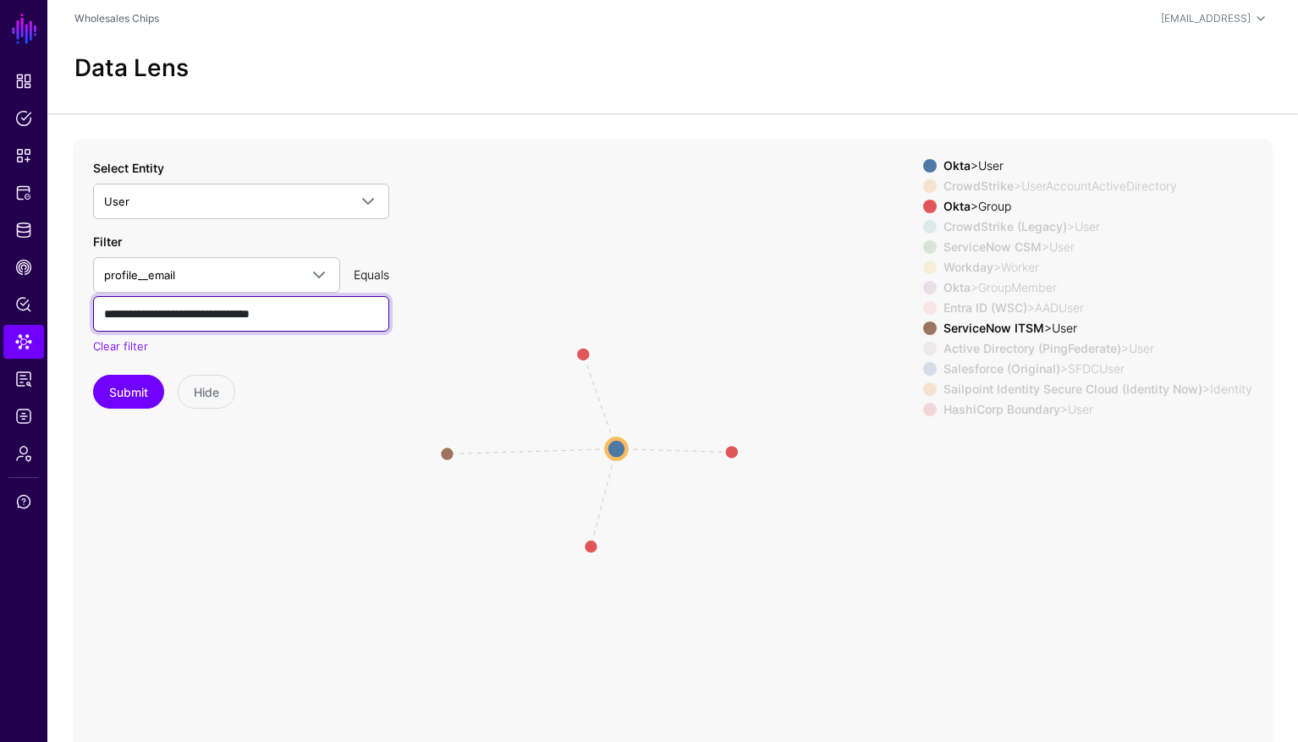
drag, startPoint x: 135, startPoint y: 313, endPoint x: 428, endPoint y: 307, distance: 292.9
click at [428, 307] on div "Member Member Member same_as same_as same_as same_as same_as same_as same_as sa…" at bounding box center [673, 477] width 1200 height 677
click at [722, 292] on icon "Member Member Member same_as same_as same_as same_as same_as same_as same_as sa…" at bounding box center [673, 477] width 1200 height 677
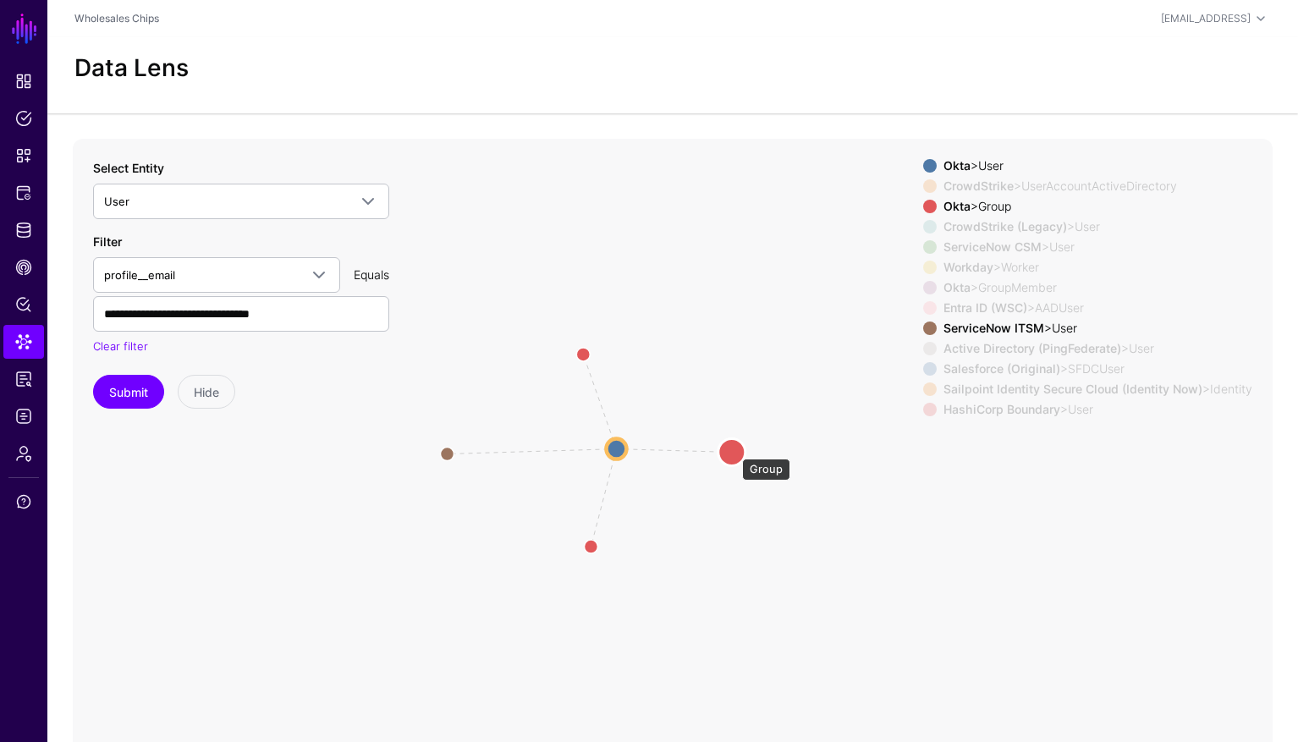
click at [734, 450] on circle at bounding box center [732, 451] width 27 height 27
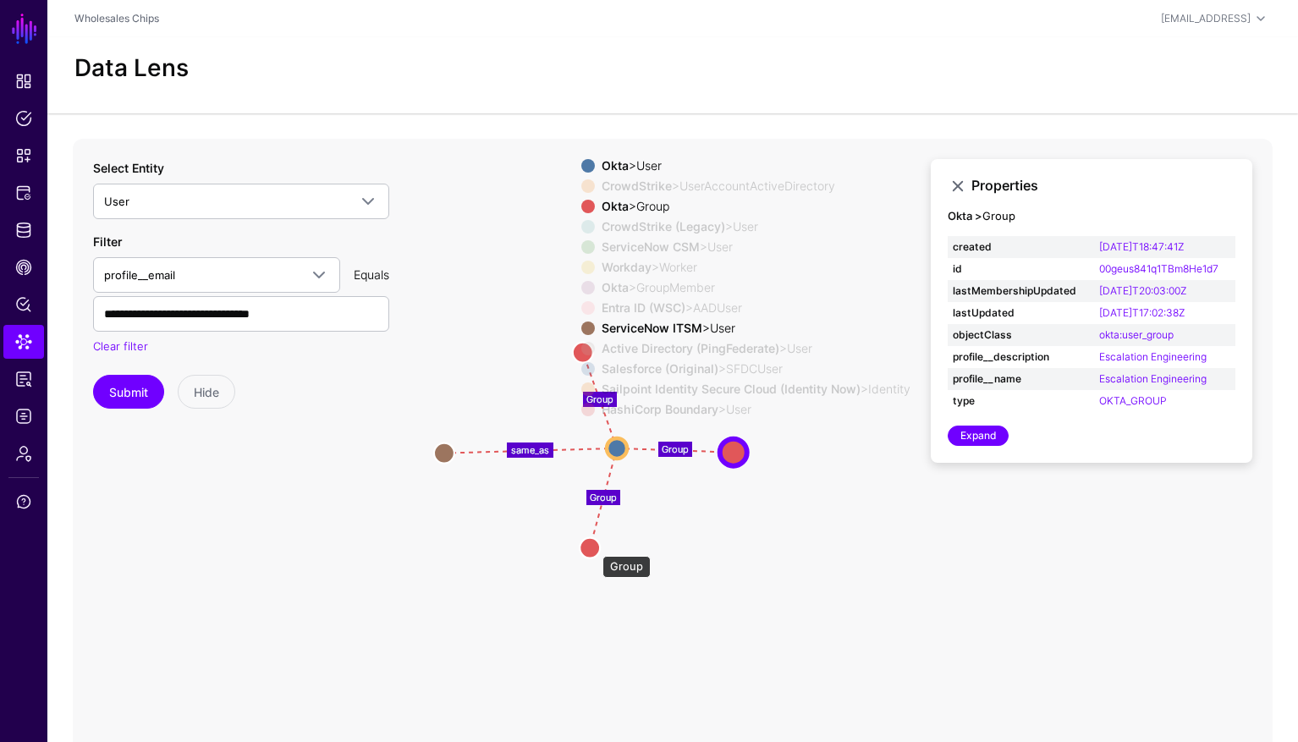
click at [594, 548] on circle at bounding box center [590, 547] width 20 height 20
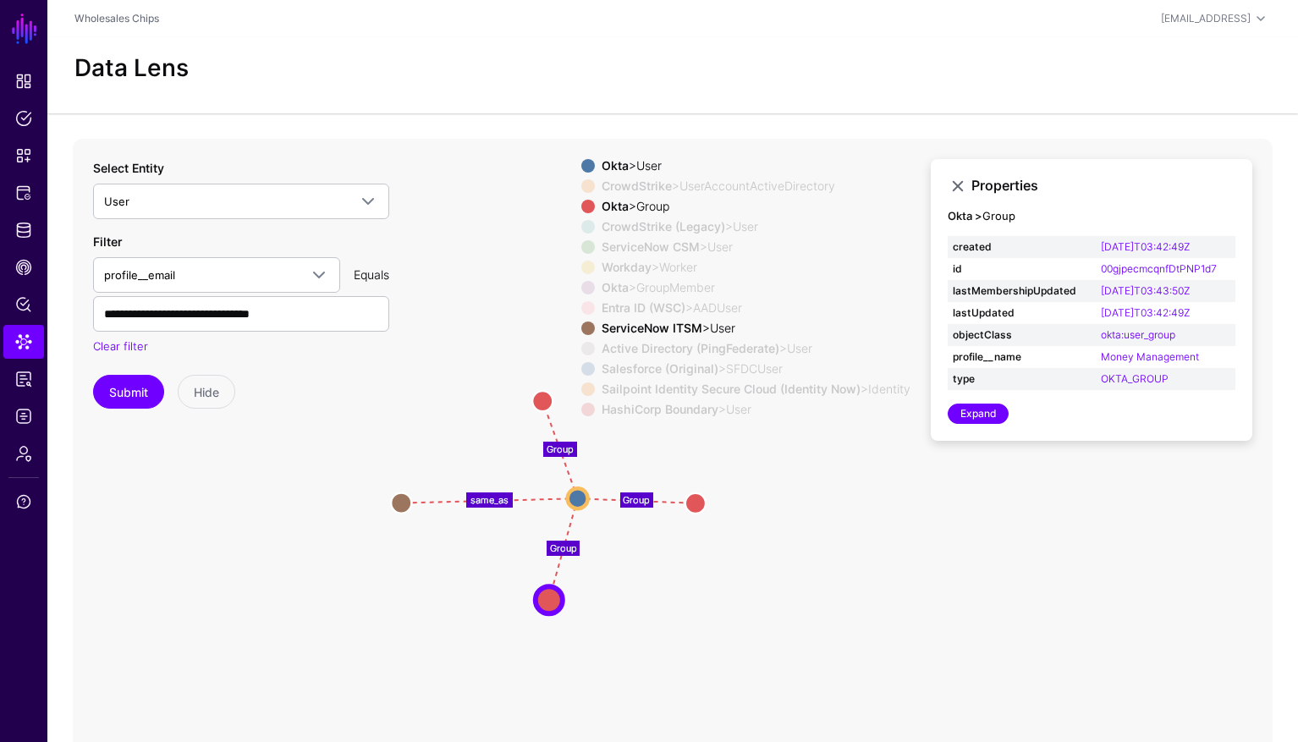
drag, startPoint x: 822, startPoint y: 556, endPoint x: 785, endPoint y: 606, distance: 62.3
click at [787, 610] on icon "Member Member Member same_as same_as same_as same_as same_as same_as same_as sa…" at bounding box center [673, 477] width 1200 height 677
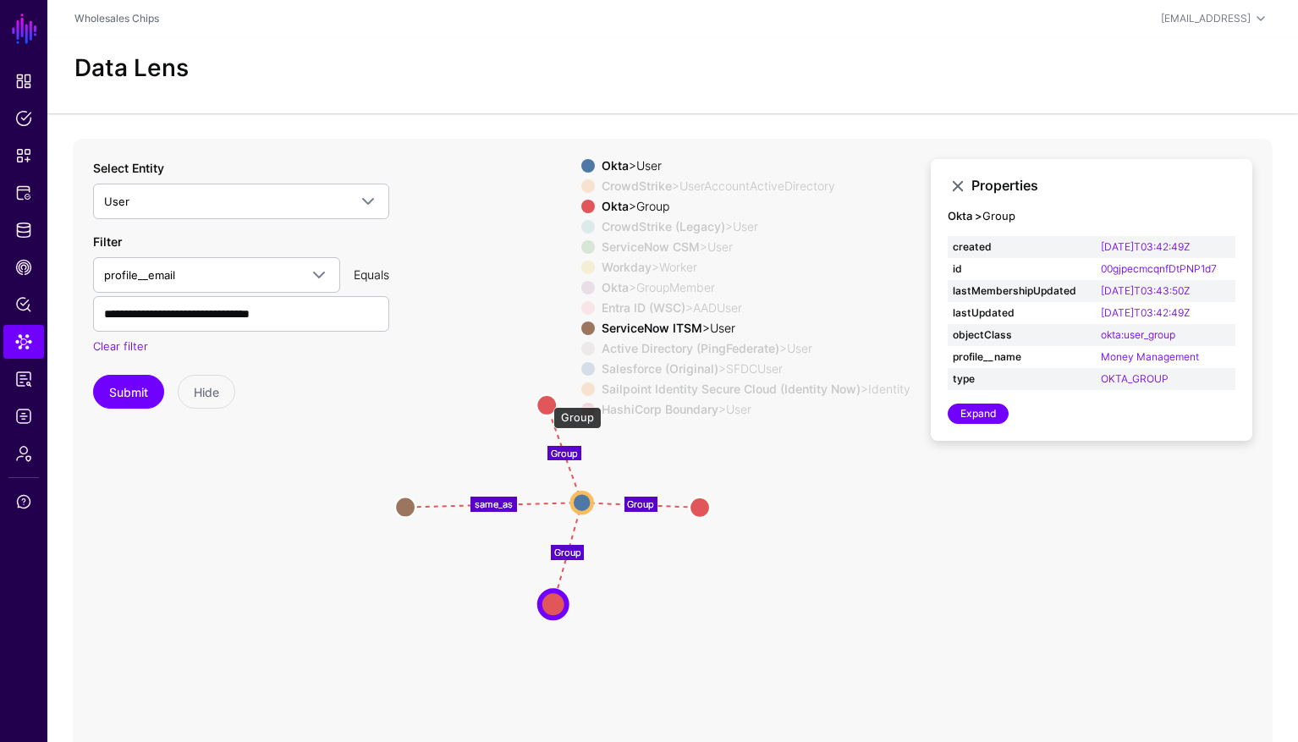
click at [547, 405] on circle at bounding box center [547, 405] width 20 height 20
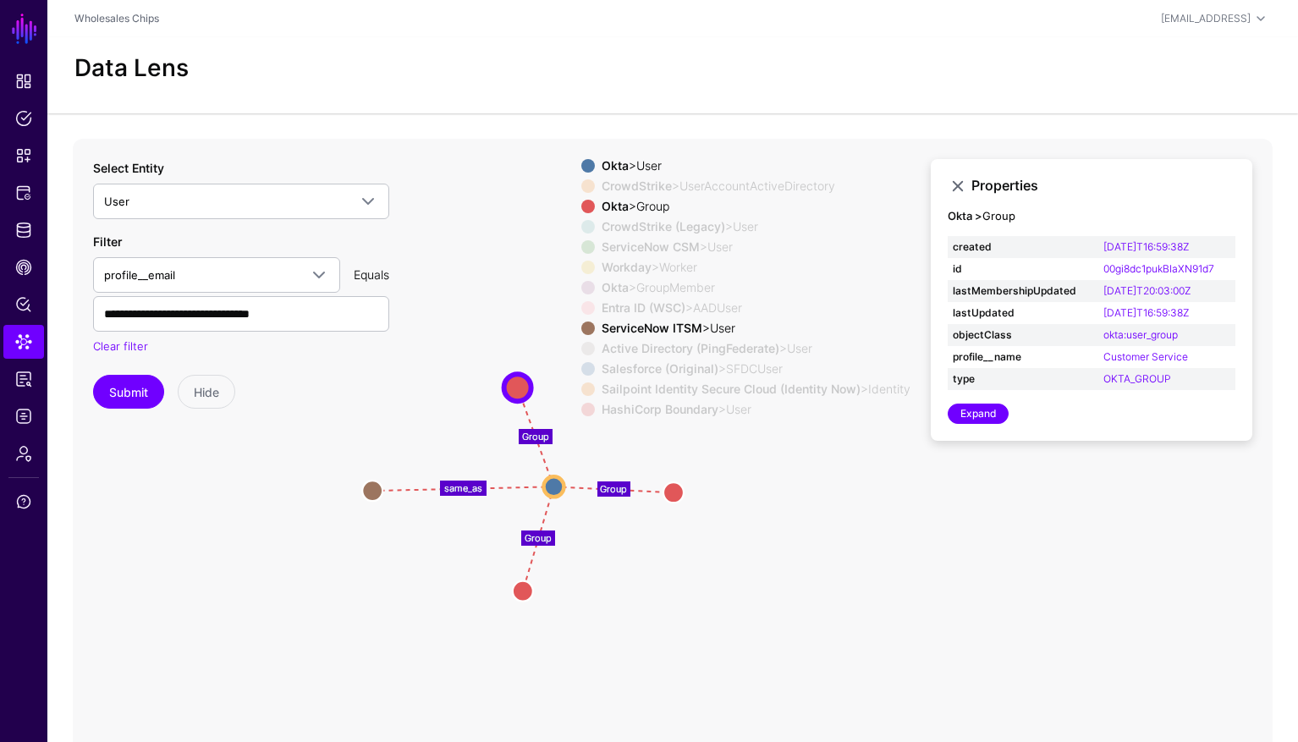
drag, startPoint x: 810, startPoint y: 598, endPoint x: 779, endPoint y: 585, distance: 33.3
click at [783, 586] on icon "same_as same_as same_as same_as same_as same_as same_as same_as Member Member M…" at bounding box center [673, 477] width 1200 height 677
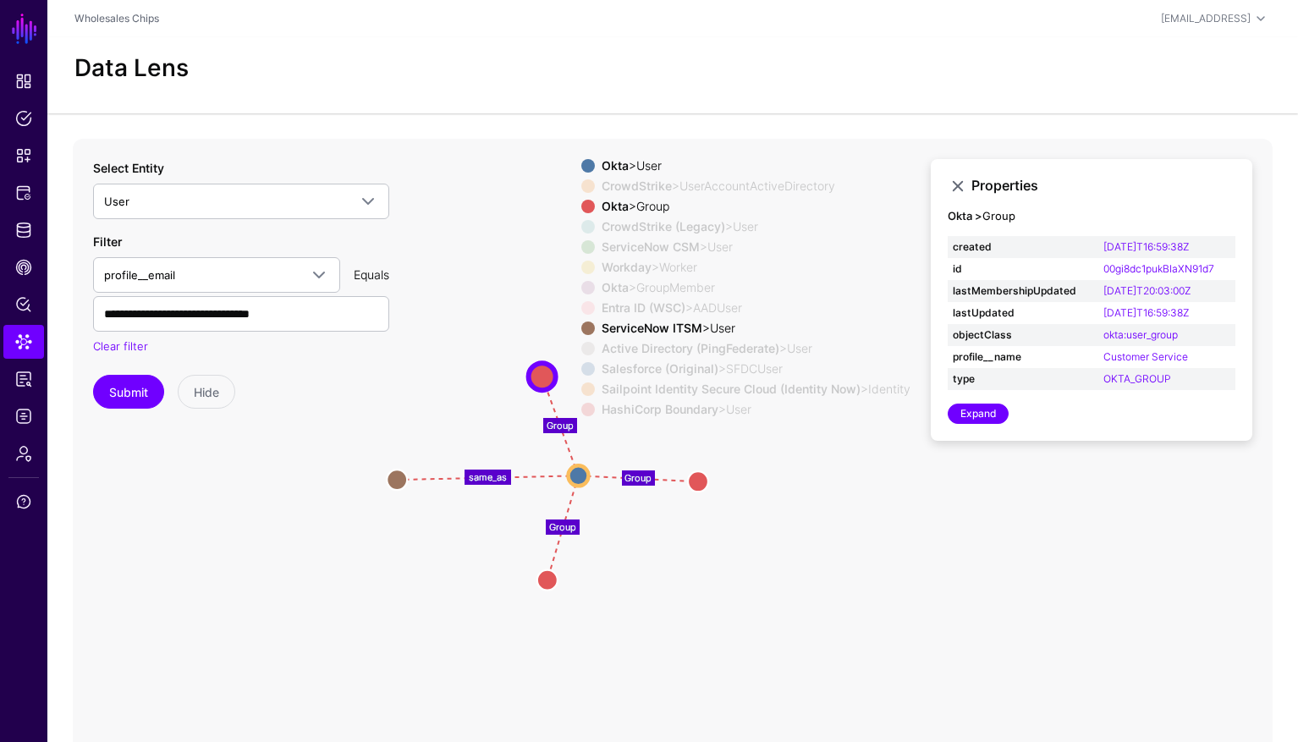
drag, startPoint x: 476, startPoint y: 530, endPoint x: 501, endPoint y: 519, distance: 26.9
click at [501, 519] on icon "same_as same_as same_as same_as same_as same_as same_as same_as Member Member M…" at bounding box center [673, 477] width 1200 height 677
click at [394, 483] on circle at bounding box center [397, 480] width 20 height 20
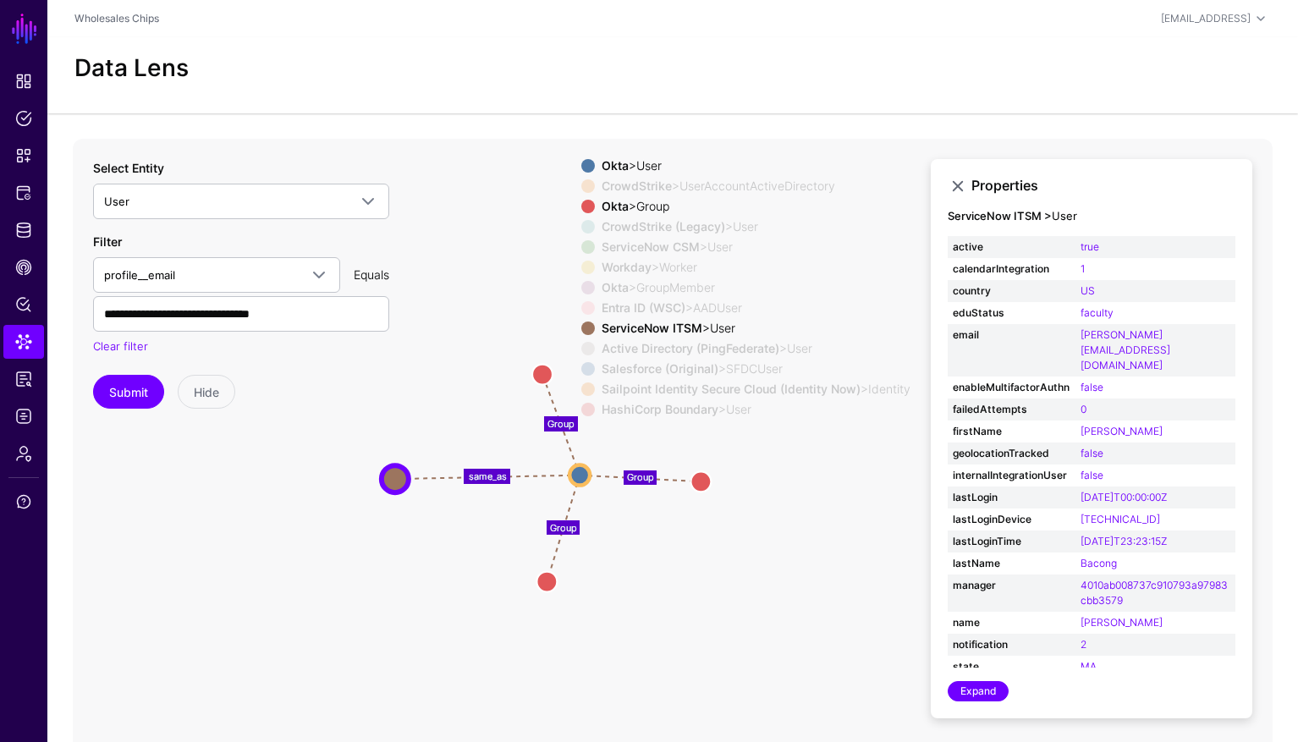
drag, startPoint x: 432, startPoint y: 388, endPoint x: 476, endPoint y: 367, distance: 48.5
click at [476, 367] on icon "Member Member Member same_as same_as same_as same_as same_as same_as same_as sa…" at bounding box center [673, 477] width 1200 height 677
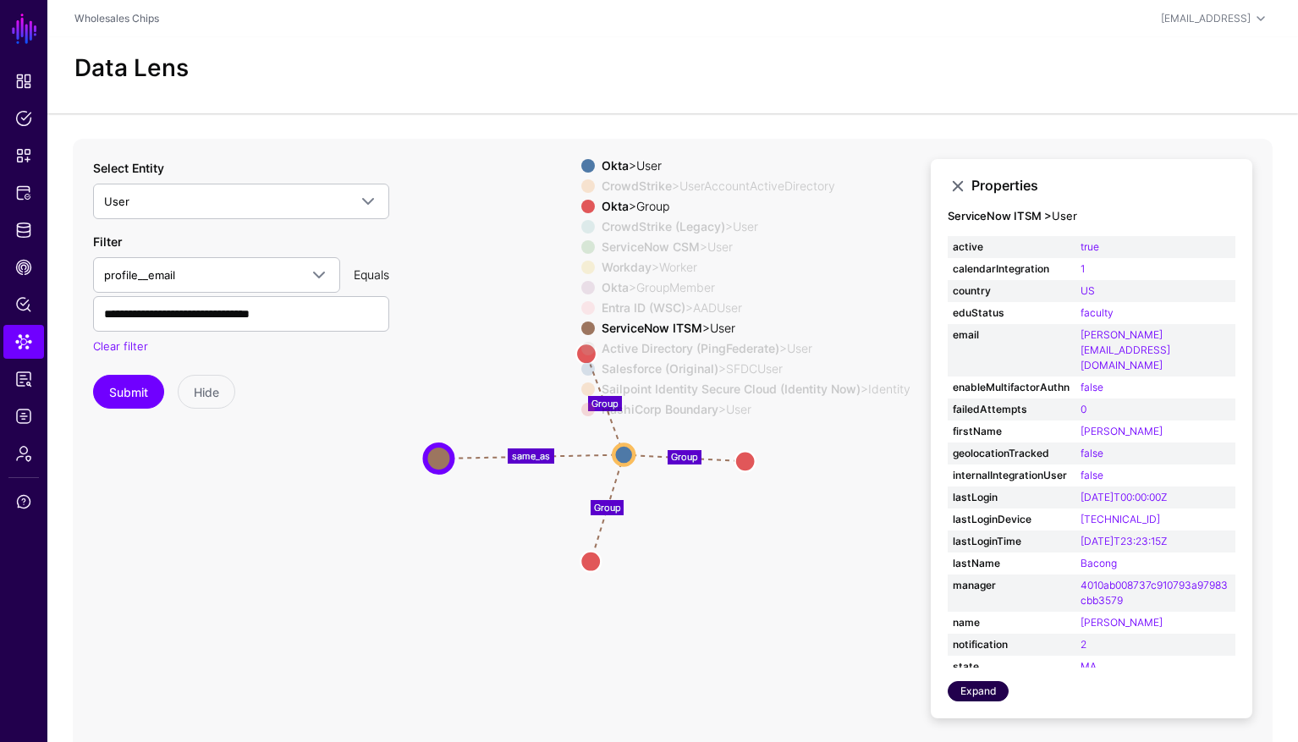
click at [988, 696] on link "Expand" at bounding box center [978, 691] width 61 height 20
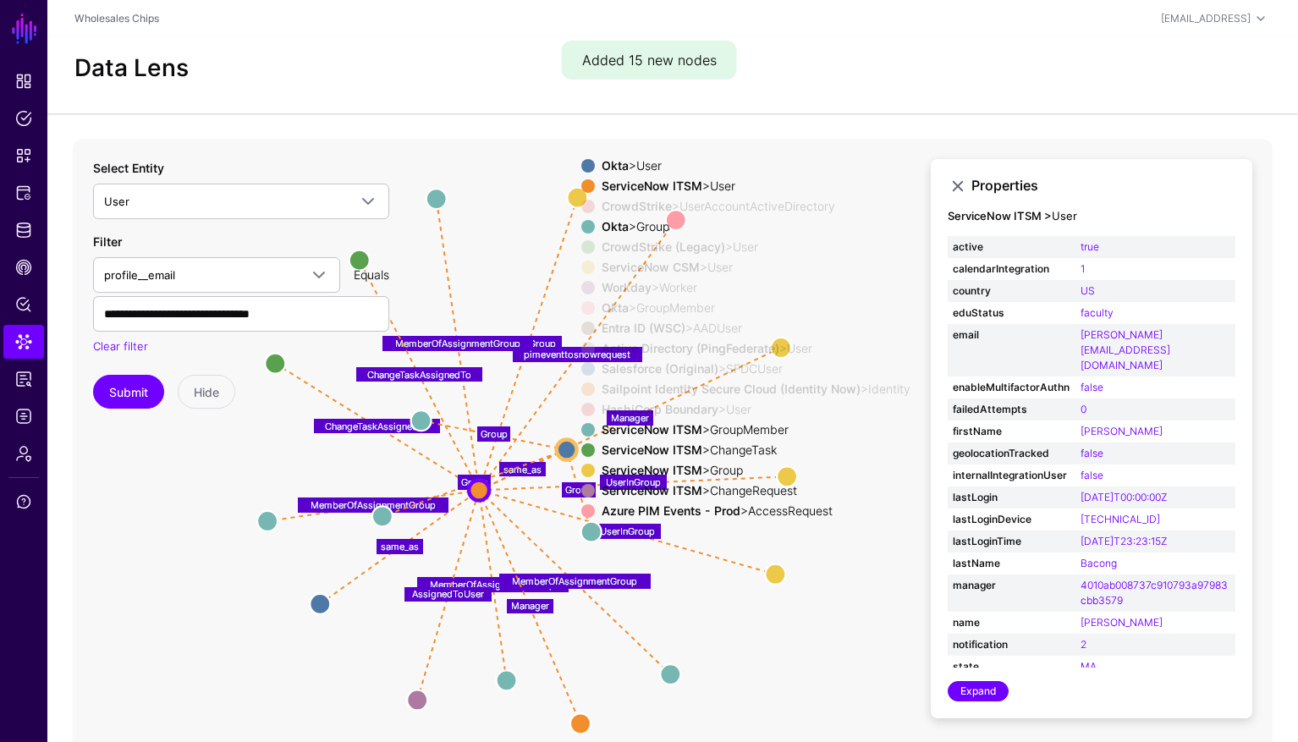
drag, startPoint x: 443, startPoint y: 485, endPoint x: 301, endPoint y: 461, distance: 143.3
click at [301, 461] on icon "same_as same_as same_as same_as Member Member Member UserInGroup UserInGroup Us…" at bounding box center [673, 477] width 1200 height 677
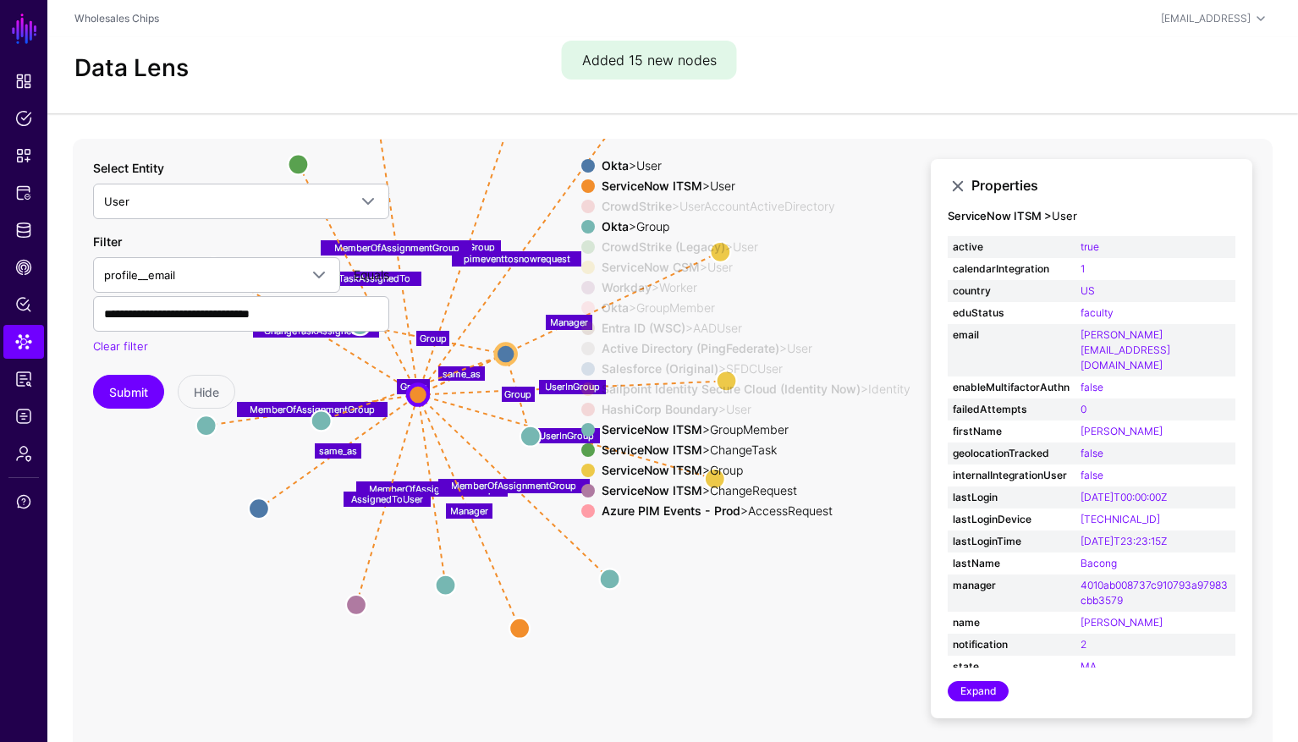
drag, startPoint x: 552, startPoint y: 389, endPoint x: 514, endPoint y: 294, distance: 102.9
click at [466, 273] on icon "same_as same_as same_as same_as Member Member Member UserInGroup UserInGroup Us…" at bounding box center [673, 477] width 1200 height 677
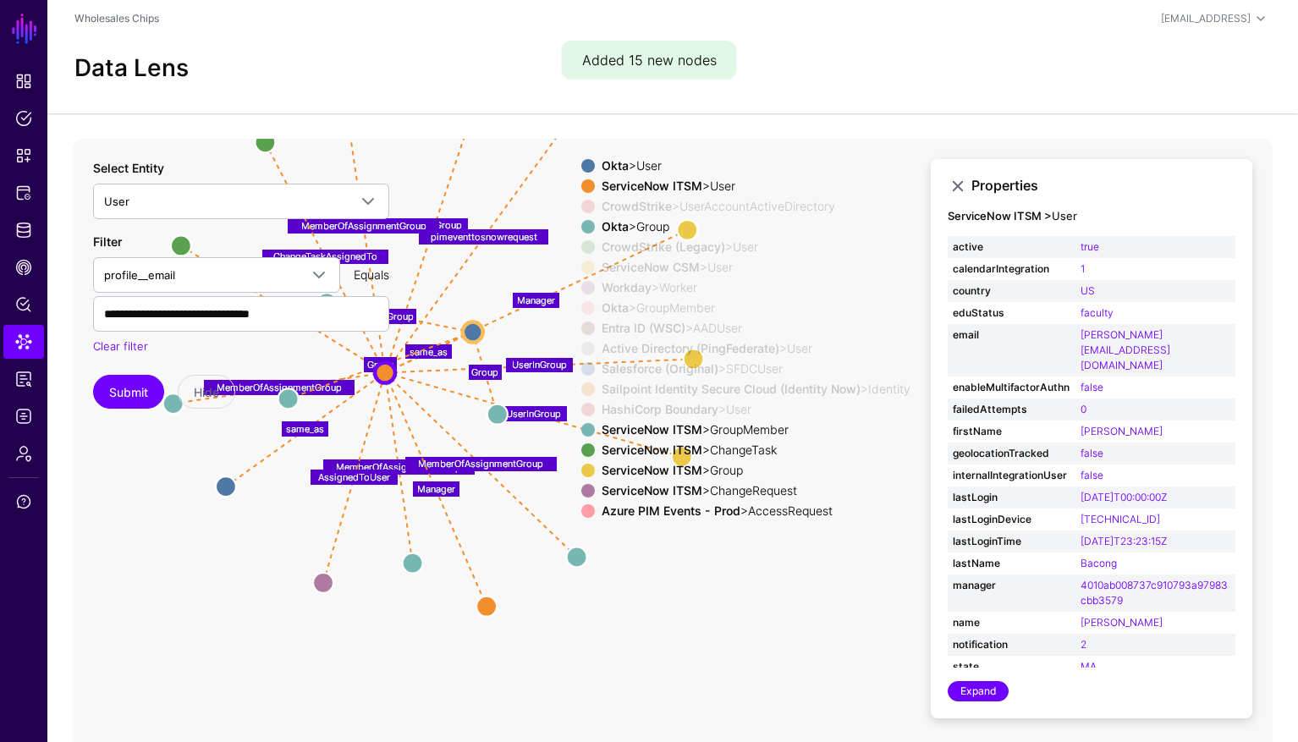
click at [781, 428] on div "ServiceNow ITSM > GroupMember" at bounding box center [756, 430] width 316 height 14
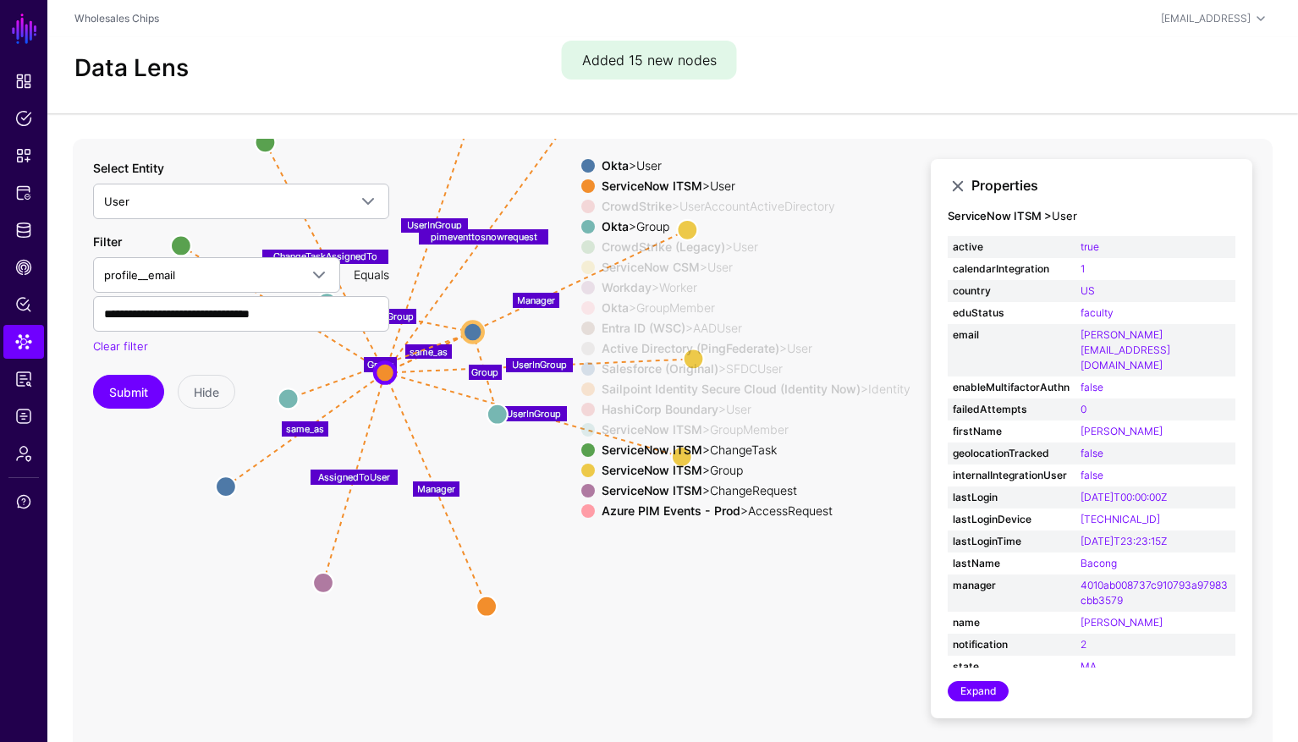
click at [726, 471] on div "ServiceNow ITSM > Group" at bounding box center [756, 471] width 316 height 14
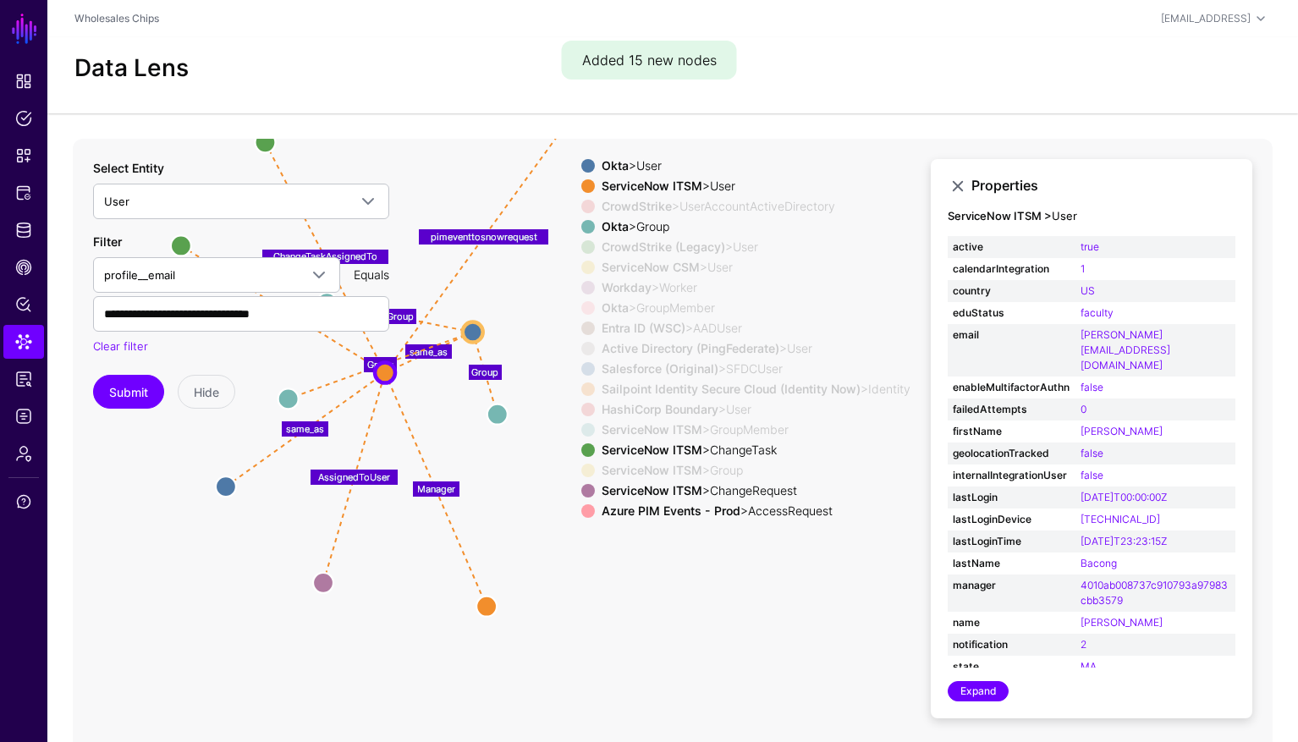
click at [783, 511] on div "Azure PIM Events - Prod > AccessRequest" at bounding box center [756, 511] width 316 height 14
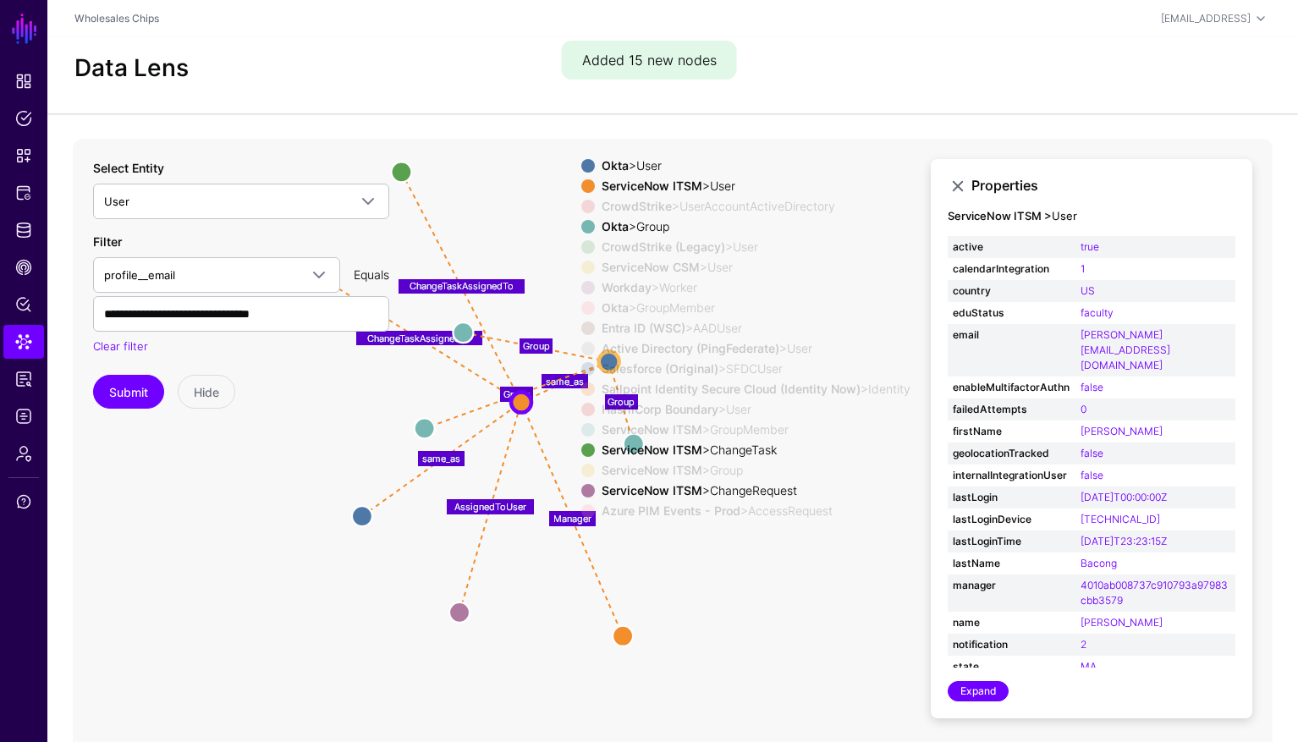
drag, startPoint x: 490, startPoint y: 467, endPoint x: 612, endPoint y: 501, distance: 126.5
click at [612, 501] on app-datalens-visualizer "same_as same_as same_as same_as Member Member Member UserInGroup UserInGroup Us…" at bounding box center [673, 477] width 1200 height 677
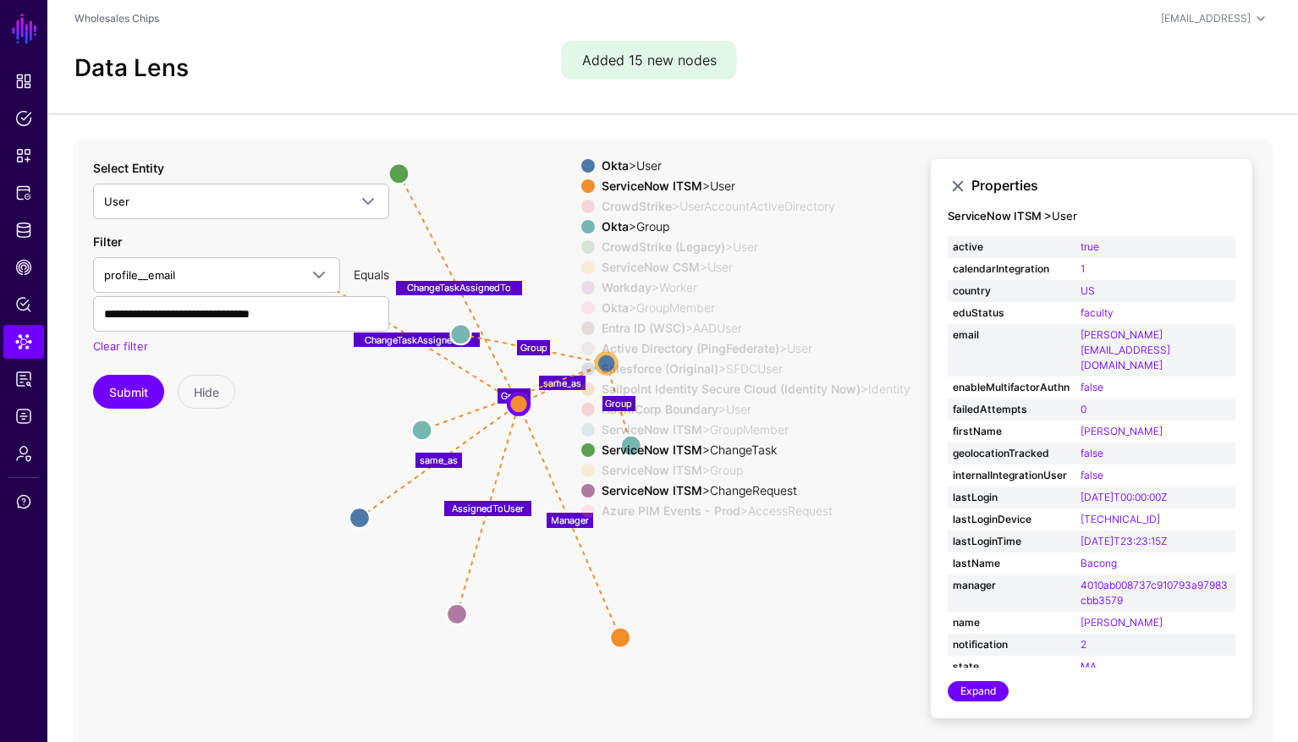
click at [761, 453] on div "ServiceNow ITSM > ChangeTask" at bounding box center [756, 450] width 316 height 14
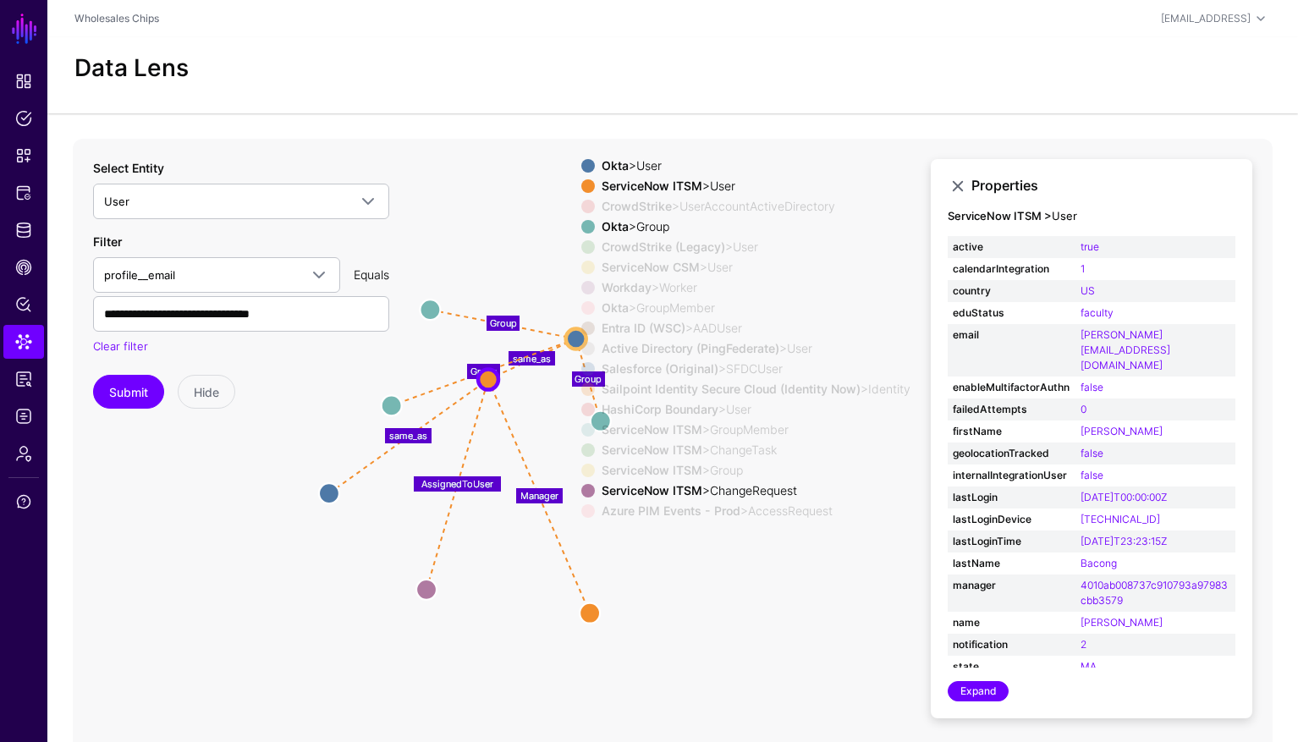
drag, startPoint x: 708, startPoint y: 569, endPoint x: 678, endPoint y: 545, distance: 38.6
click at [678, 545] on icon "same_as same_as same_as same_as Member Member Member UserInGroup UserInGroup Us…" at bounding box center [673, 477] width 1200 height 677
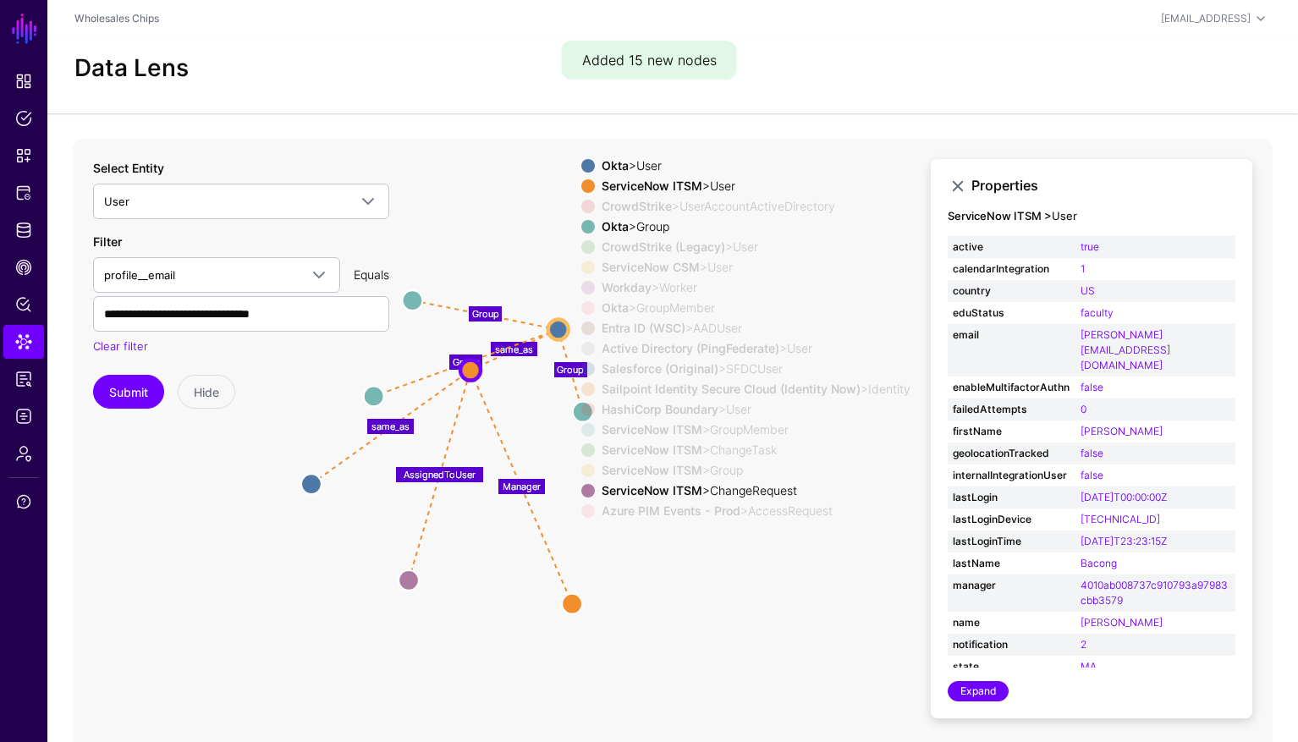
drag, startPoint x: 756, startPoint y: 576, endPoint x: 756, endPoint y: 549, distance: 27.1
click at [756, 549] on icon "same_as same_as same_as same_as Member Member Member UserInGroup UserInGroup Us…" at bounding box center [673, 477] width 1200 height 677
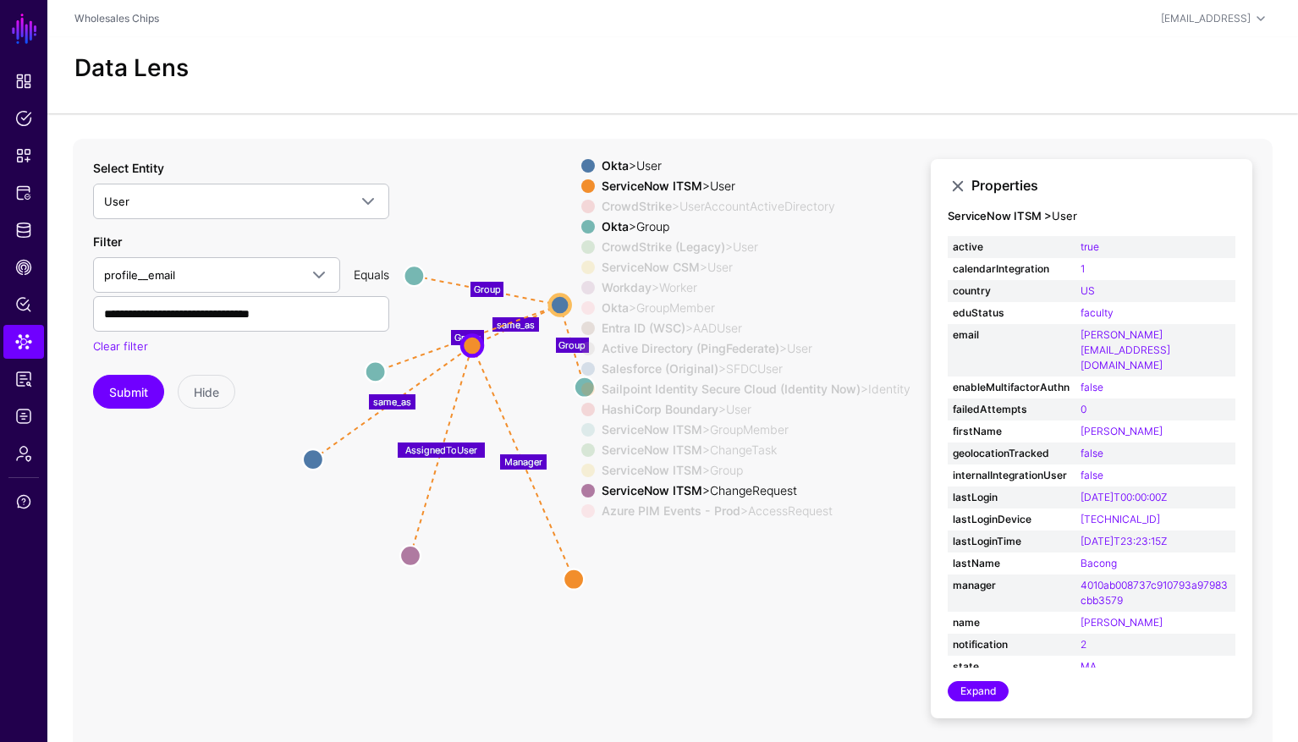
click at [397, 562] on icon "same_as same_as same_as same_as Member Member Member UserInGroup UserInGroup Us…" at bounding box center [673, 477] width 1200 height 677
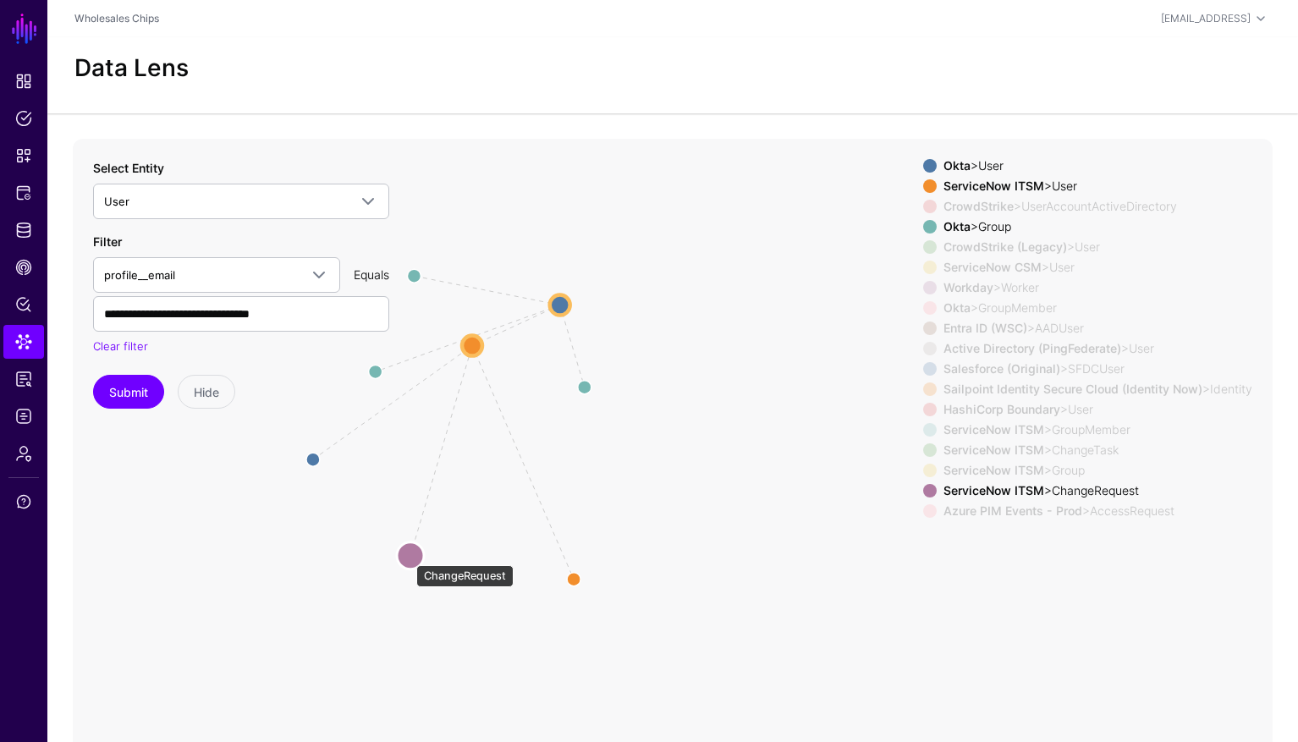
click at [408, 557] on circle at bounding box center [410, 555] width 27 height 27
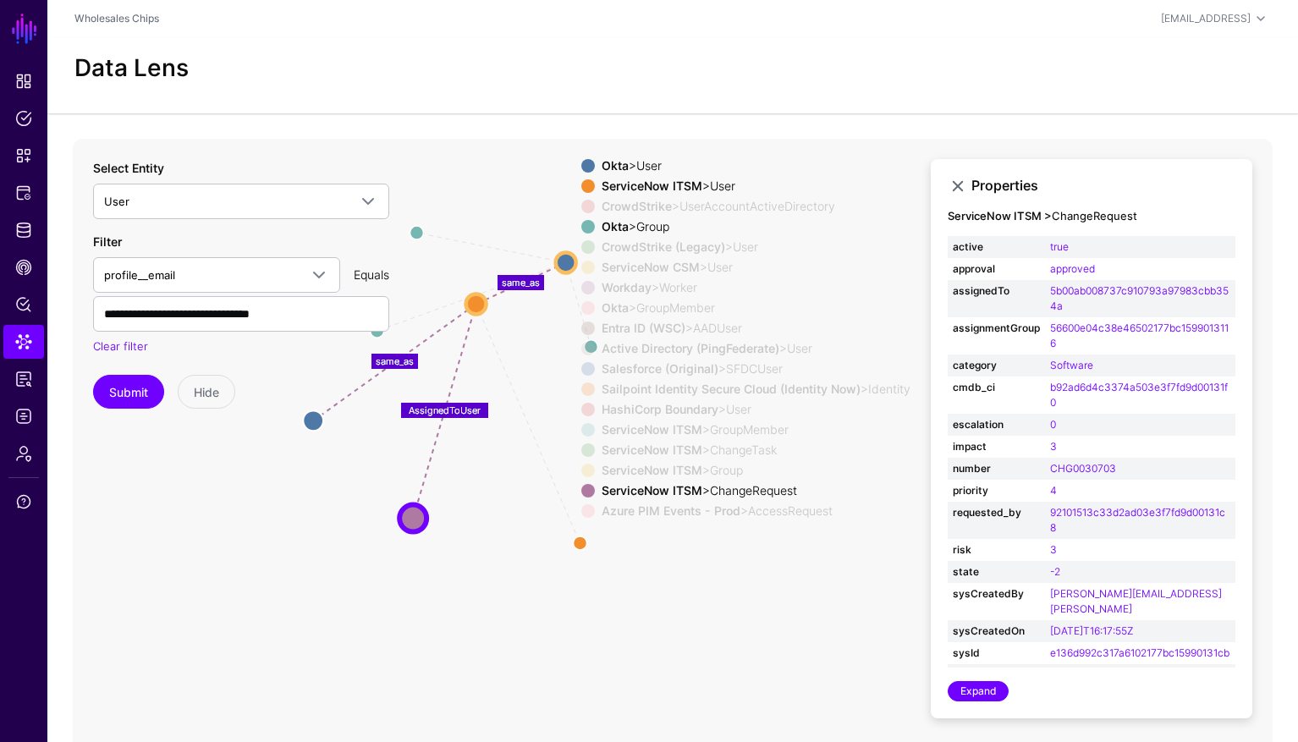
drag, startPoint x: 785, startPoint y: 618, endPoint x: 823, endPoint y: 570, distance: 60.9
click at [823, 570] on icon "same_as same_as same_as same_as Group Group Group same_as same_as same_as Manag…" at bounding box center [673, 477] width 1200 height 677
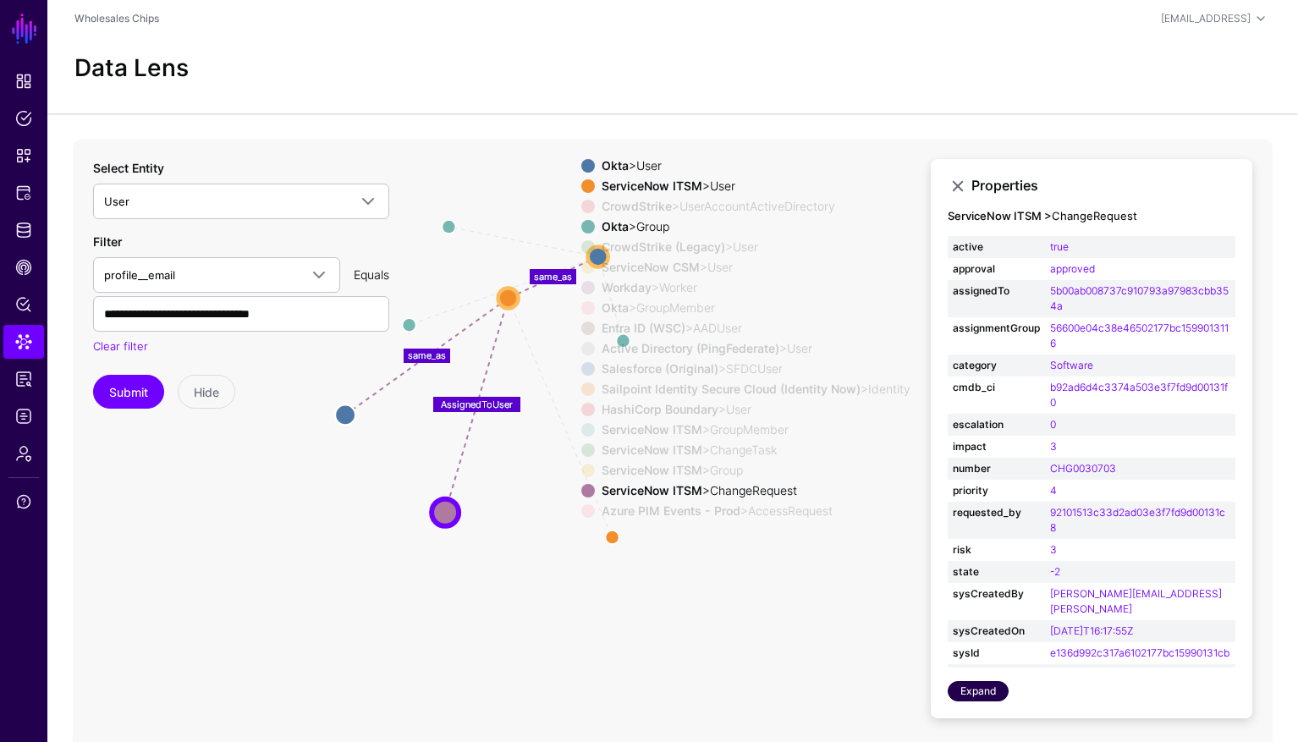
click at [990, 691] on link "Expand" at bounding box center [978, 691] width 61 height 20
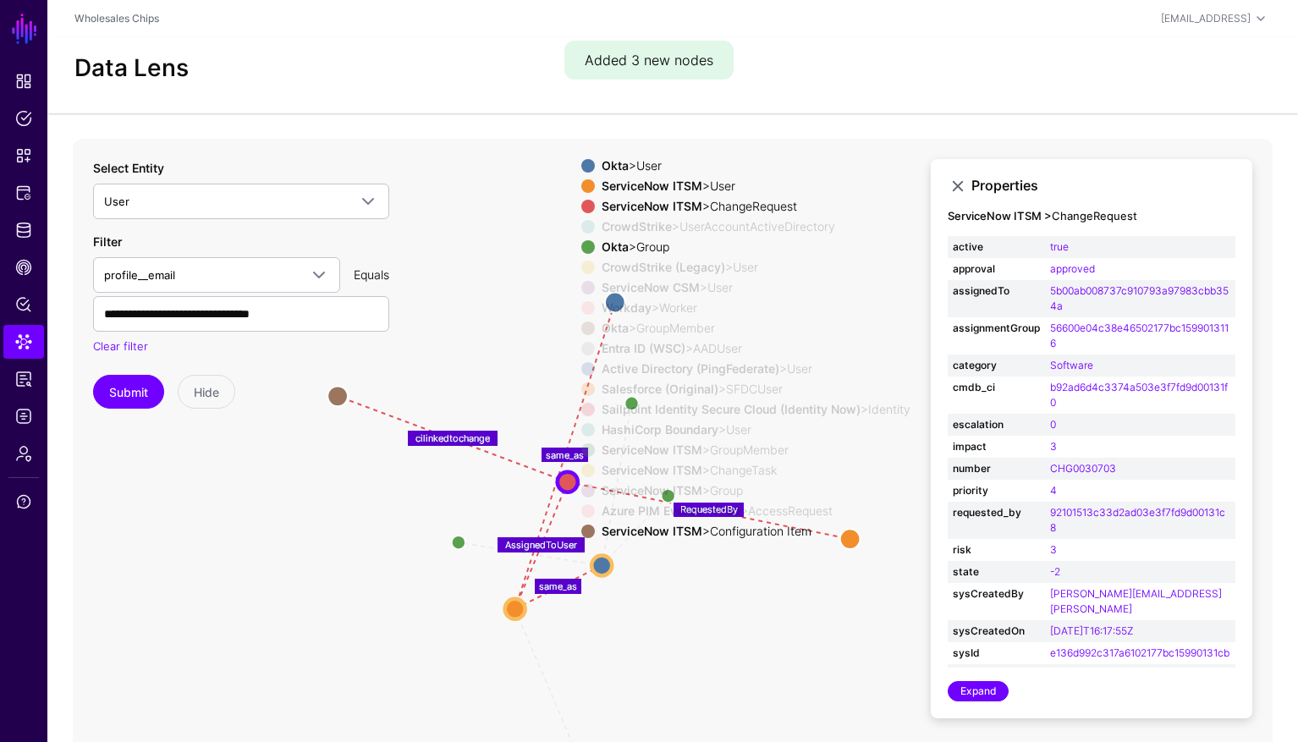
drag, startPoint x: 761, startPoint y: 581, endPoint x: 672, endPoint y: 674, distance: 128.1
click at [672, 674] on icon "UserInGroup UserInGroup MemberOfAssignmentGroup MemberOfAssignmentGroup MemberO…" at bounding box center [673, 477] width 1200 height 677
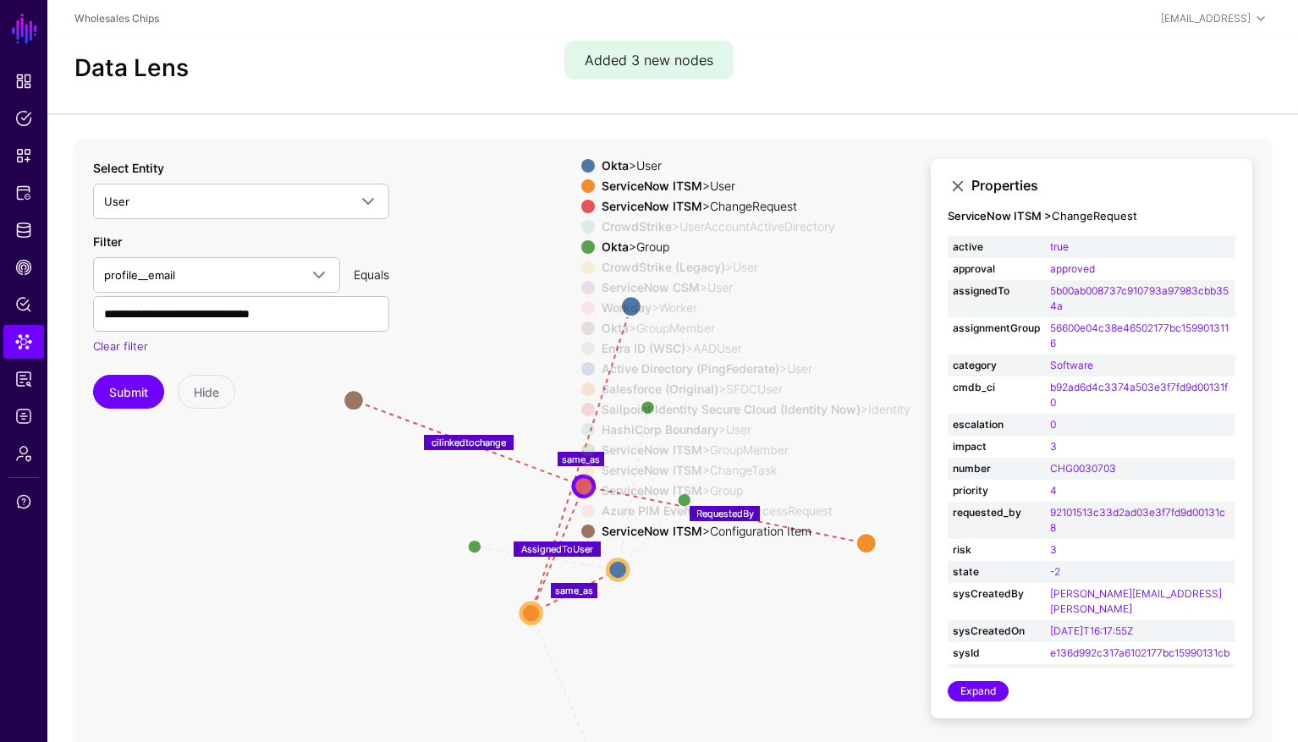
click at [345, 396] on div "Submit Hide" at bounding box center [241, 392] width 296 height 34
click at [355, 399] on div "Submit Hide" at bounding box center [241, 392] width 296 height 34
drag, startPoint x: 448, startPoint y: 367, endPoint x: 482, endPoint y: 398, distance: 45.5
click at [482, 398] on icon "UserInGroup UserInGroup MemberOfAssignmentGroup MemberOfAssignmentGroup MemberO…" at bounding box center [673, 477] width 1200 height 677
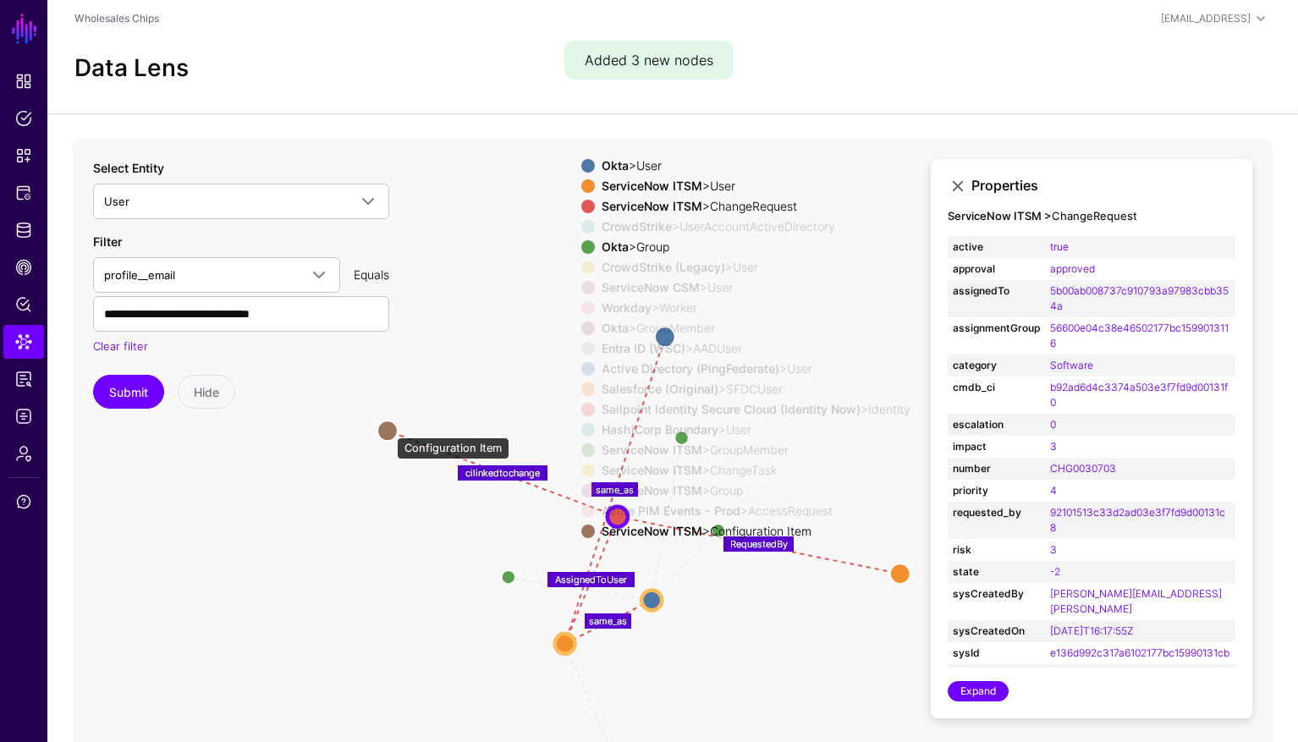
click at [388, 428] on circle at bounding box center [387, 431] width 20 height 20
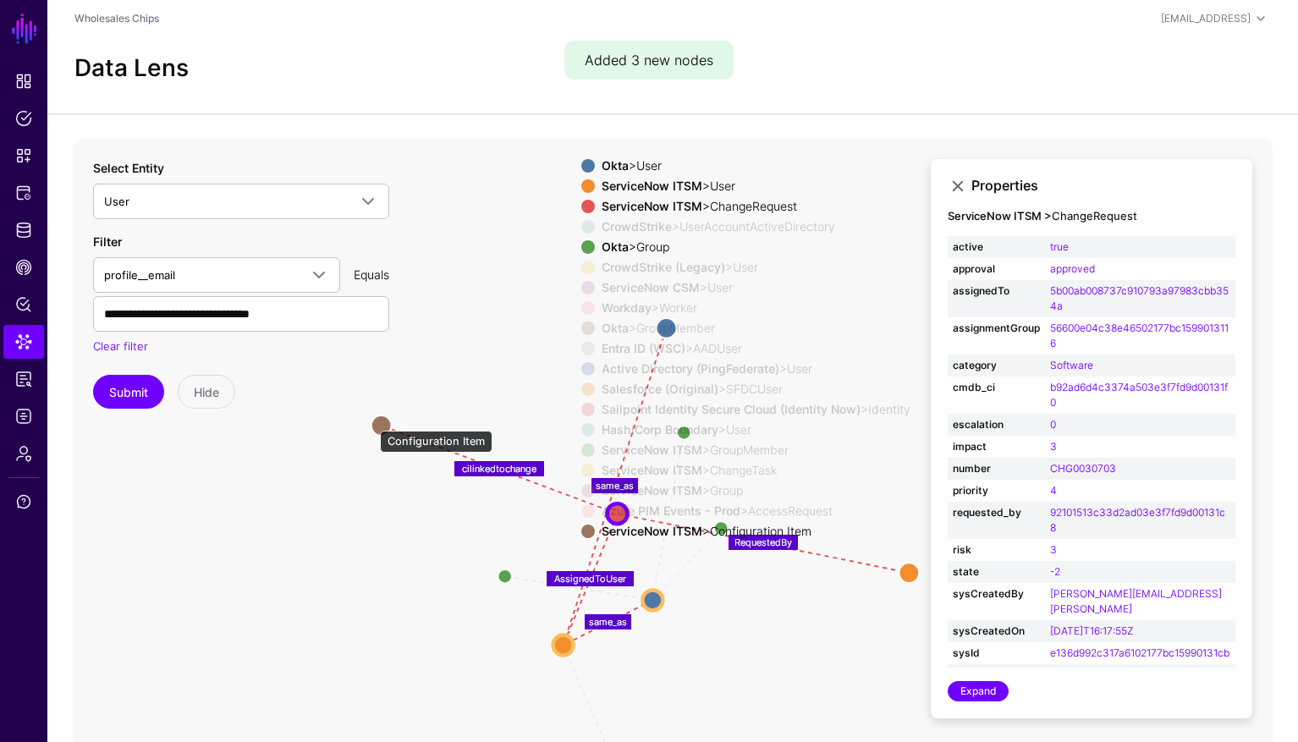
click at [374, 425] on circle at bounding box center [382, 426] width 20 height 20
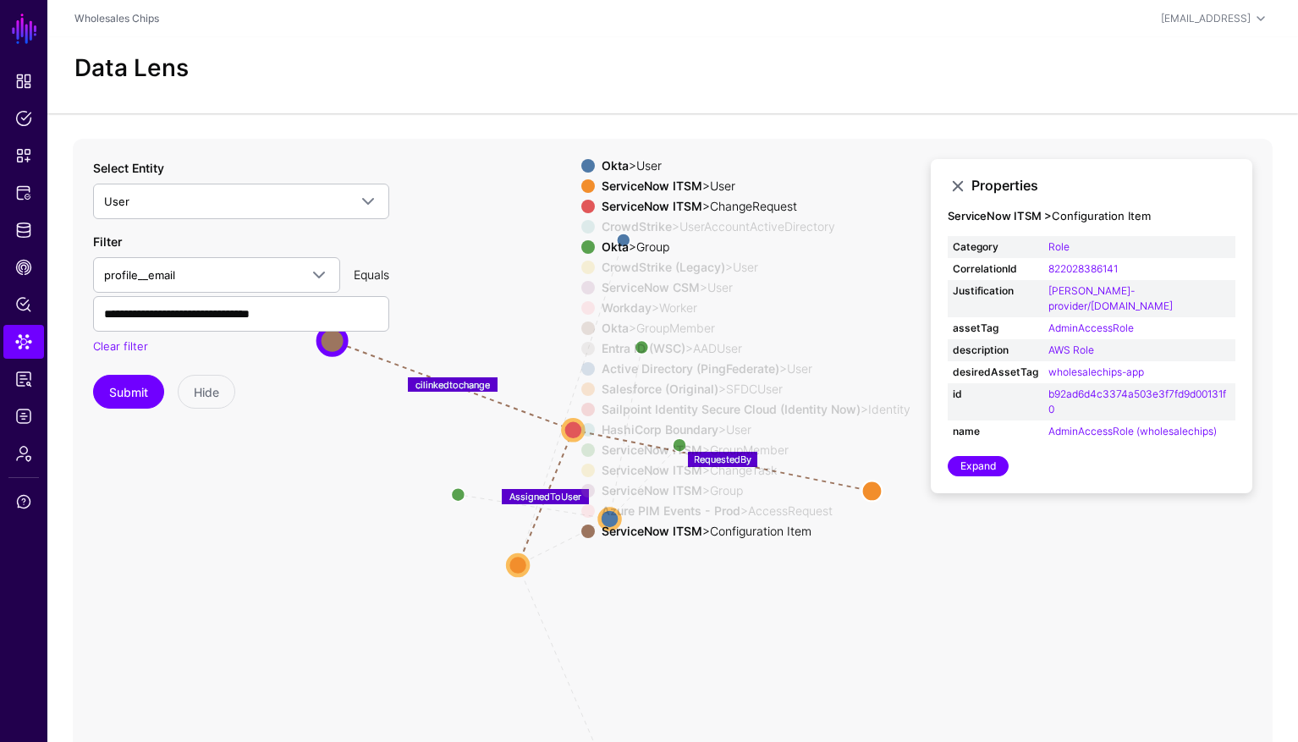
drag, startPoint x: 502, startPoint y: 377, endPoint x: 469, endPoint y: 309, distance: 76.1
click at [469, 309] on icon "same_as ChangeTaskAssignedTo ChangeTaskAssignedTo Manager pimeventtosnowrequest…" at bounding box center [673, 477] width 1200 height 677
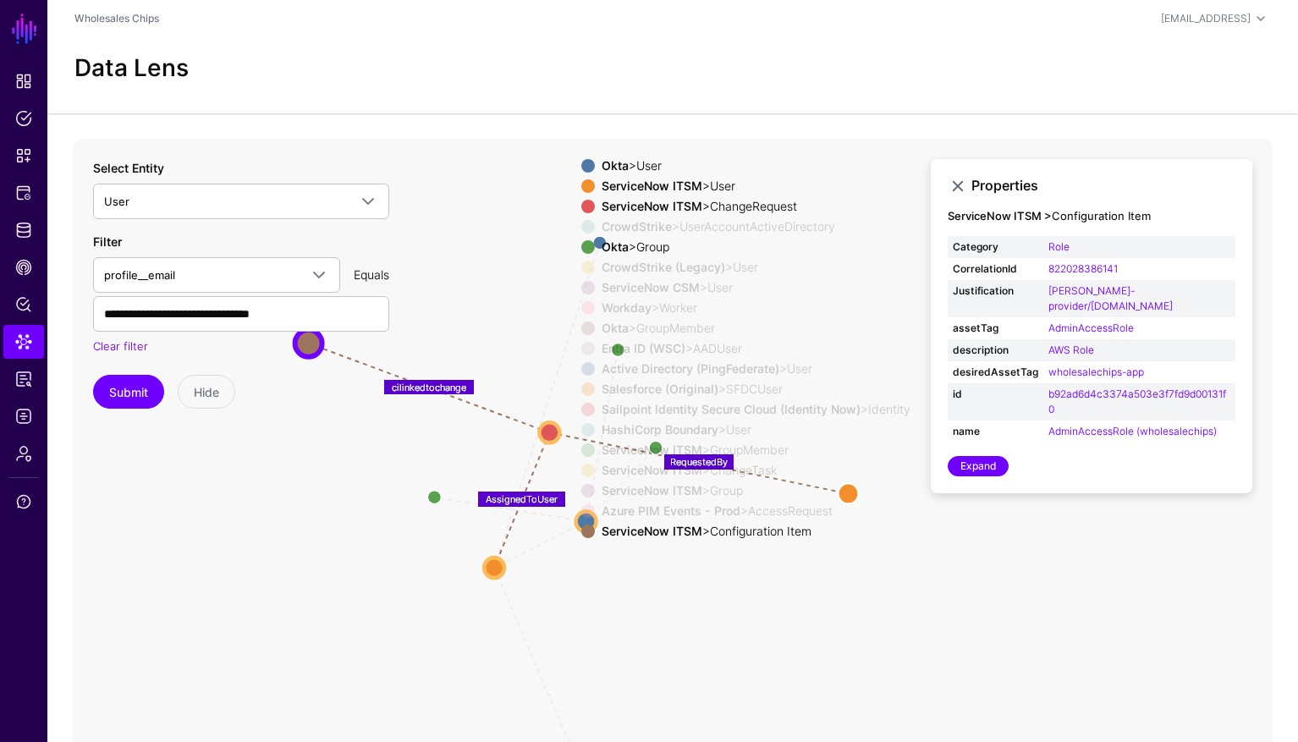
drag, startPoint x: 473, startPoint y: 311, endPoint x: 449, endPoint y: 313, distance: 24.6
click at [449, 313] on icon "same_as ChangeTaskAssignedTo ChangeTaskAssignedTo Manager pimeventtosnowrequest…" at bounding box center [673, 477] width 1200 height 677
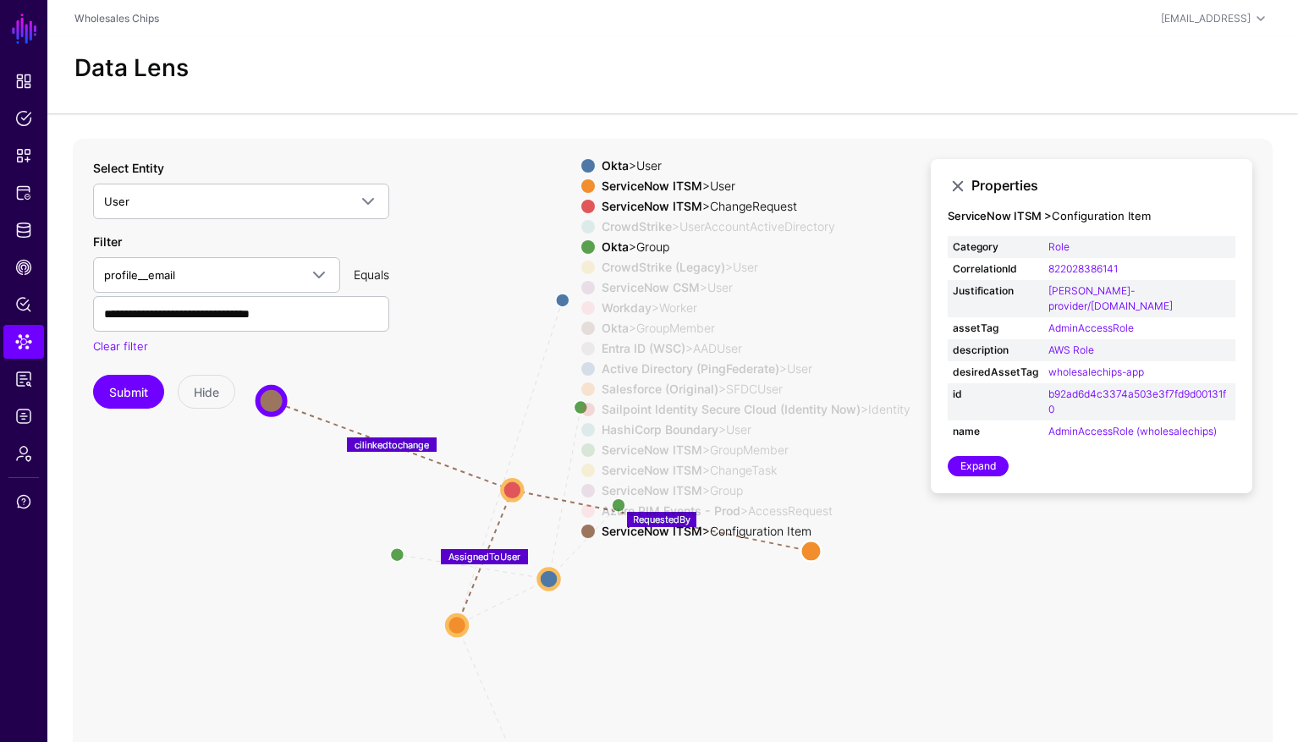
drag, startPoint x: 491, startPoint y: 318, endPoint x: 454, endPoint y: 376, distance: 68.1
click at [454, 376] on icon "same_as ChangeTaskAssignedTo ChangeTaskAssignedTo Manager pimeventtosnowrequest…" at bounding box center [673, 477] width 1200 height 677
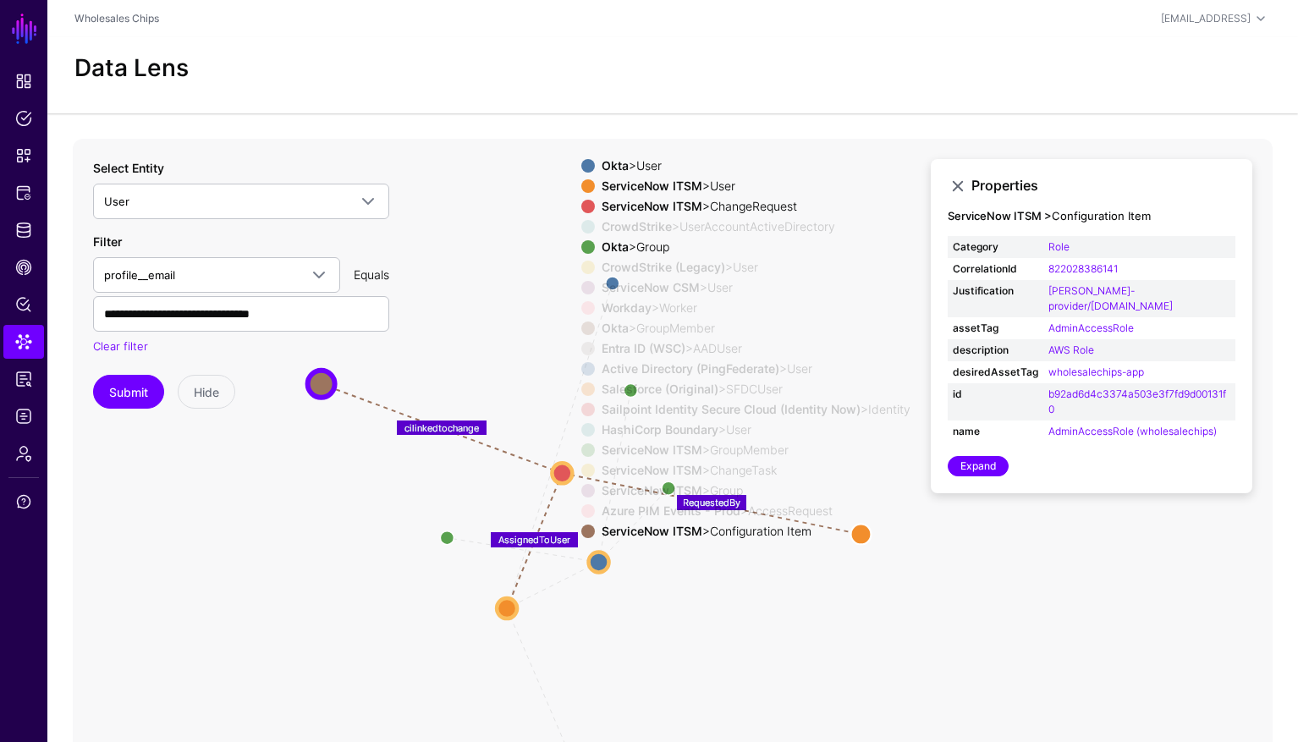
drag, startPoint x: 438, startPoint y: 392, endPoint x: 478, endPoint y: 376, distance: 43.7
click at [478, 376] on icon "same_as ChangeTaskAssignedTo ChangeTaskAssignedTo Manager pimeventtosnowrequest…" at bounding box center [673, 477] width 1200 height 677
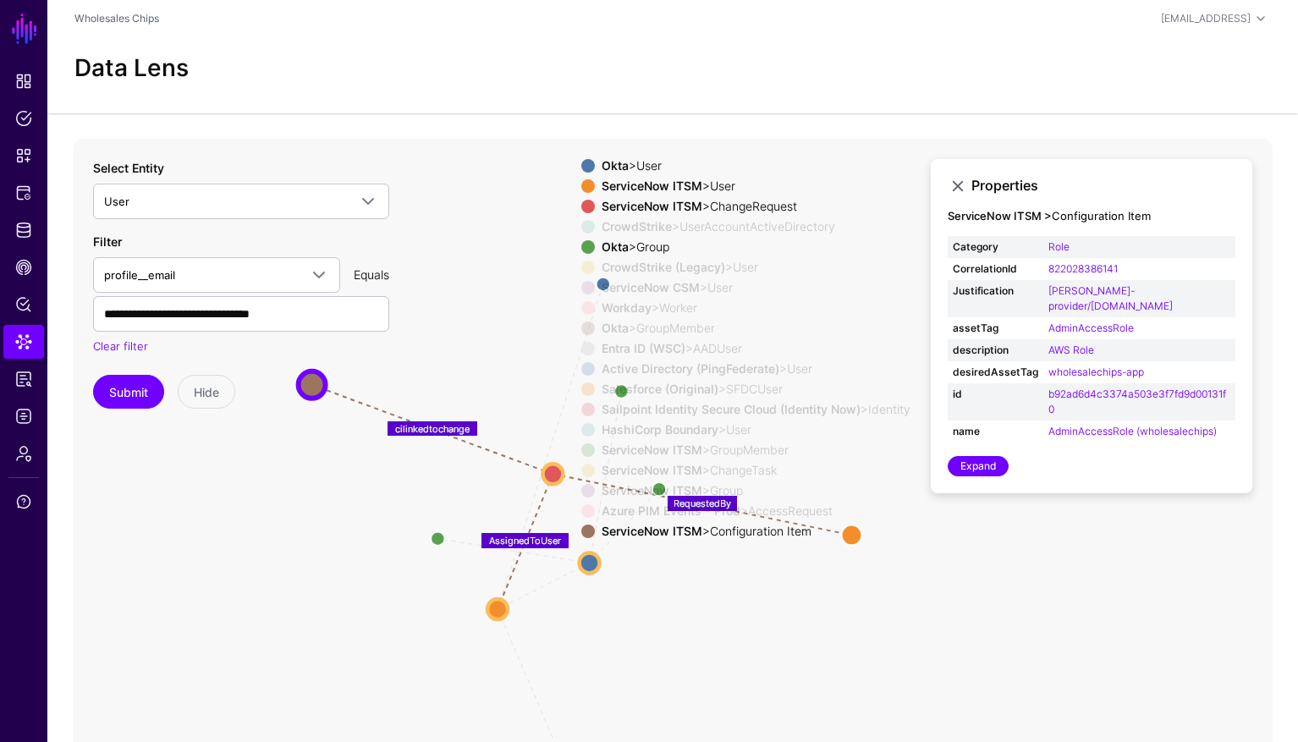
click at [670, 267] on strong "CrowdStrike (Legacy)" at bounding box center [664, 267] width 124 height 14
click at [647, 273] on strong "CrowdStrike (Legacy)" at bounding box center [664, 267] width 124 height 14
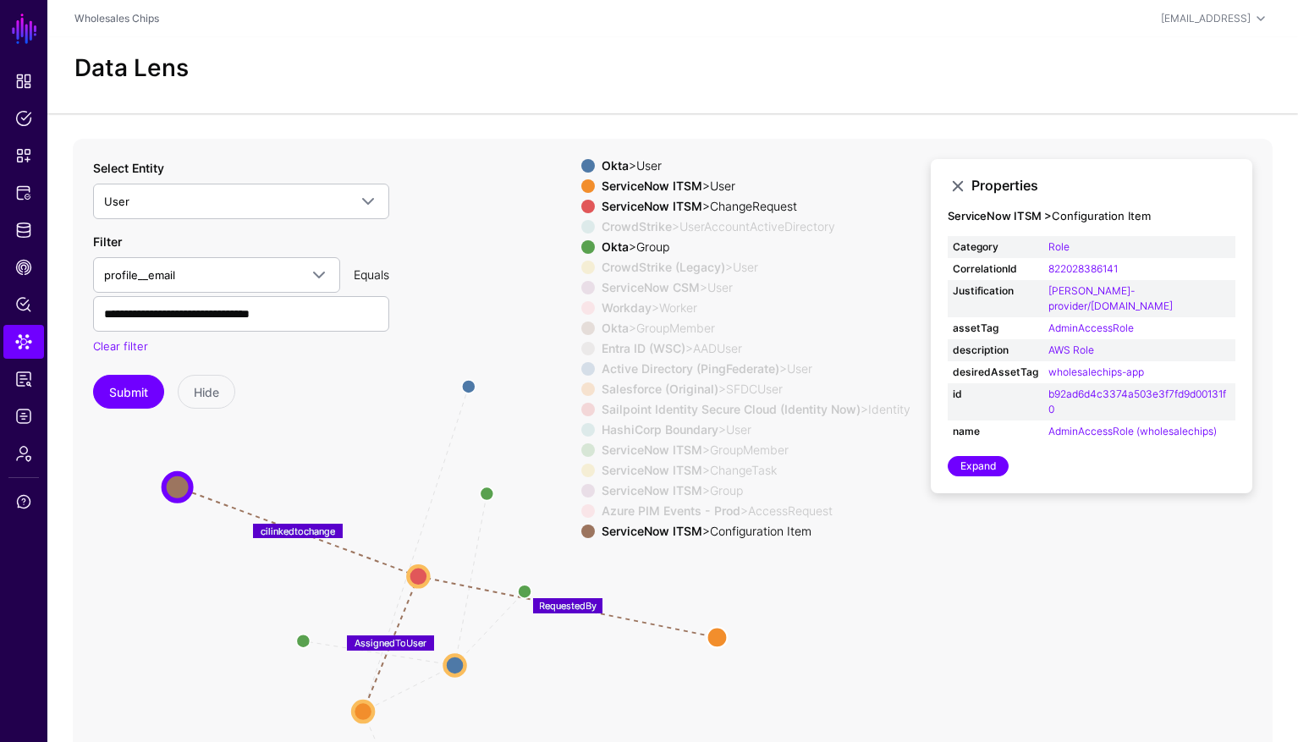
drag, startPoint x: 481, startPoint y: 344, endPoint x: 346, endPoint y: 448, distance: 169.6
click at [346, 448] on icon "same_as ChangeTaskAssignedTo ChangeTaskAssignedTo Manager pimeventtosnowrequest…" at bounding box center [673, 477] width 1200 height 677
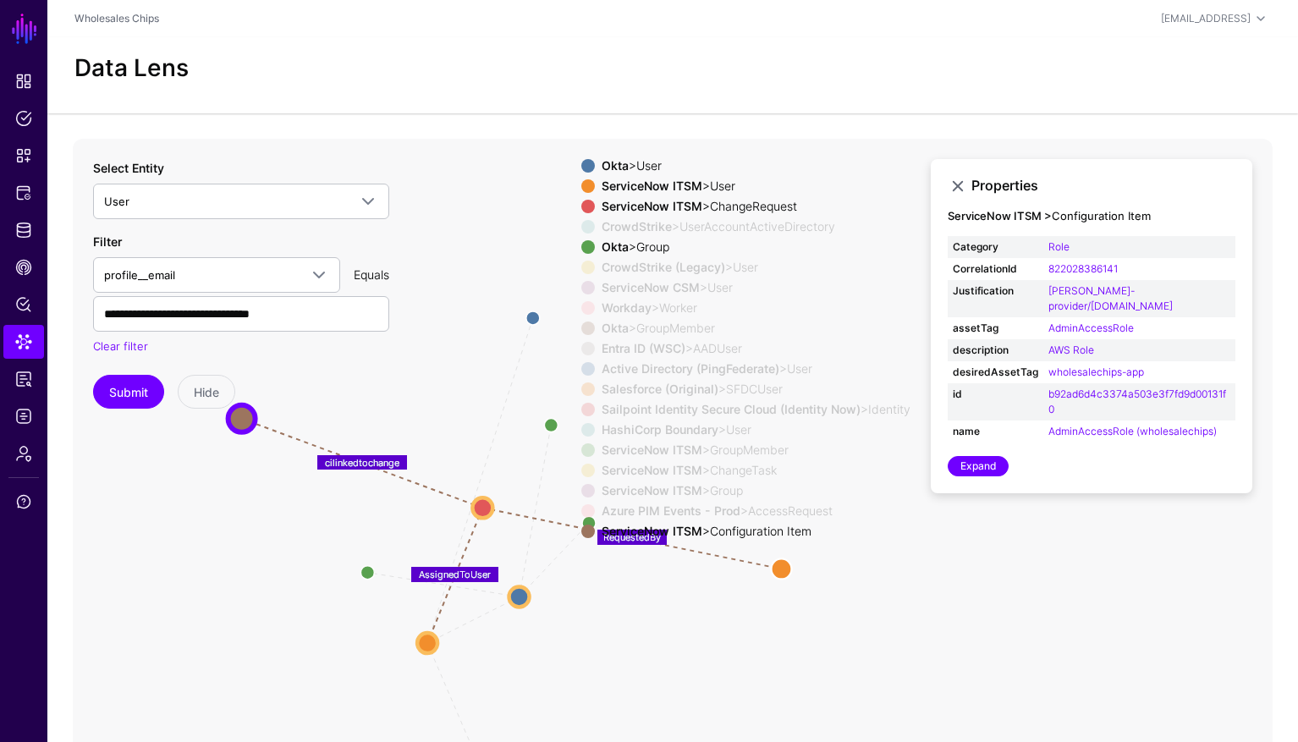
drag, startPoint x: 333, startPoint y: 445, endPoint x: 405, endPoint y: 374, distance: 100.5
click at [405, 374] on icon "same_as ChangeTaskAssignedTo ChangeTaskAssignedTo Manager pimeventtosnowrequest…" at bounding box center [673, 477] width 1200 height 677
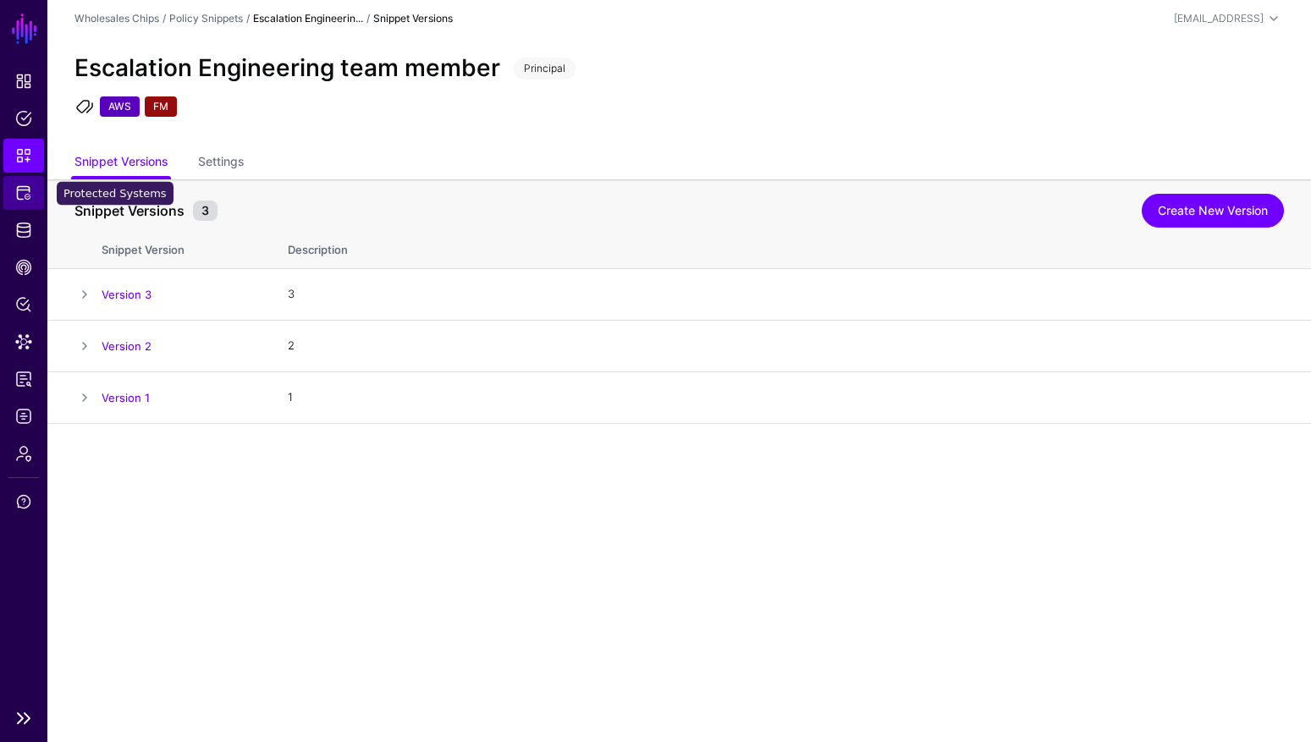
click at [19, 201] on link "Protected Systems" at bounding box center [23, 193] width 41 height 34
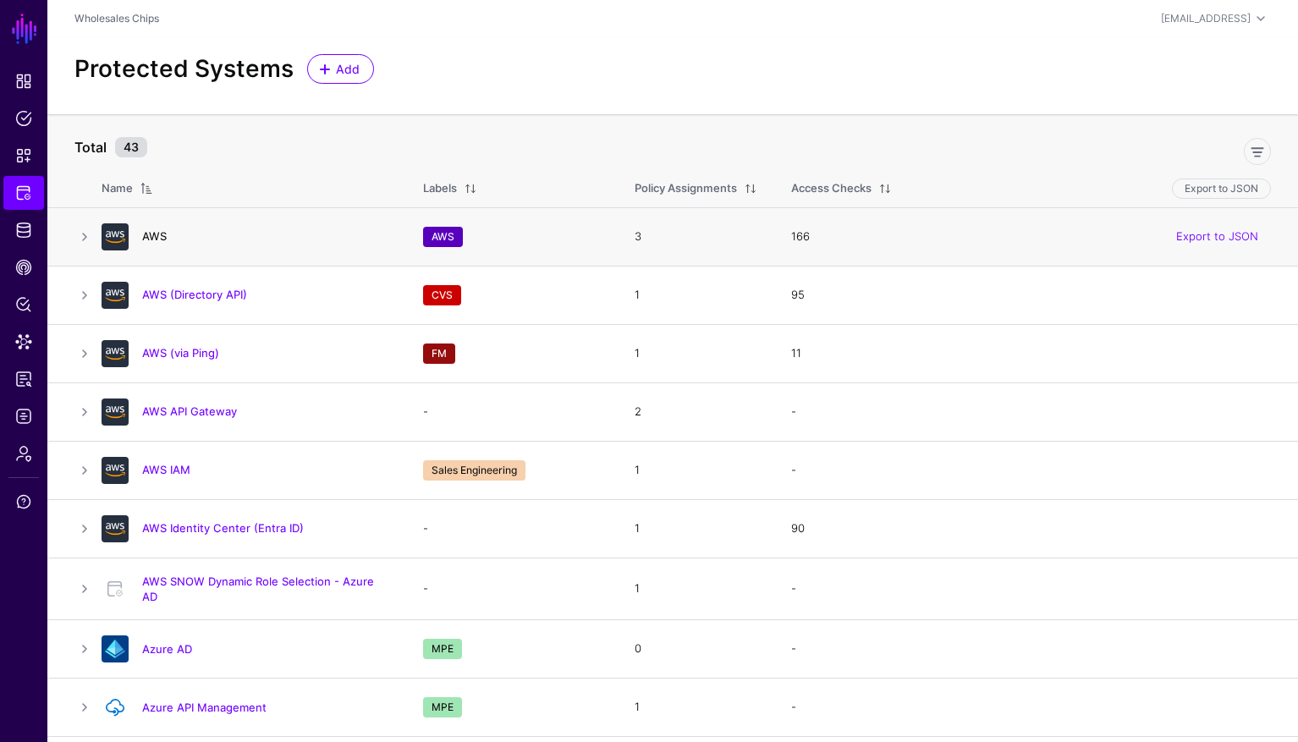
click at [154, 238] on link "AWS" at bounding box center [154, 236] width 25 height 14
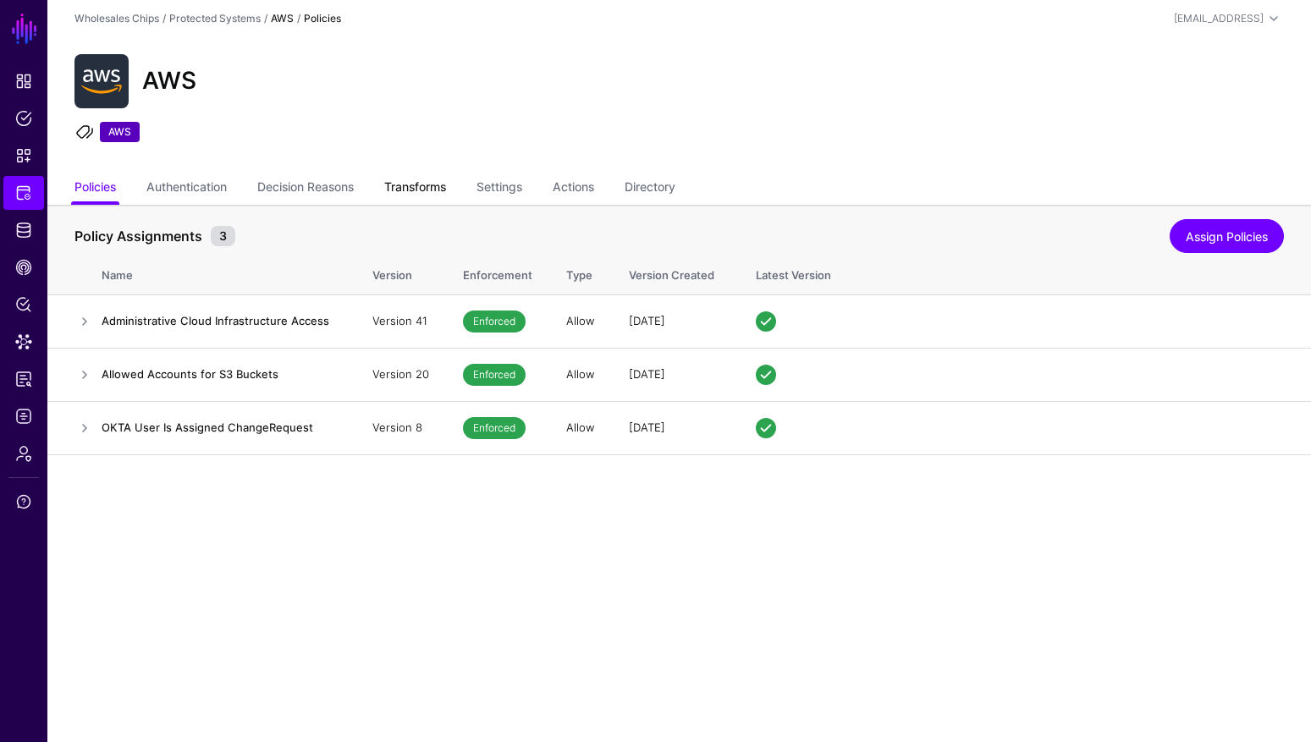
click at [432, 185] on link "Transforms" at bounding box center [415, 189] width 62 height 32
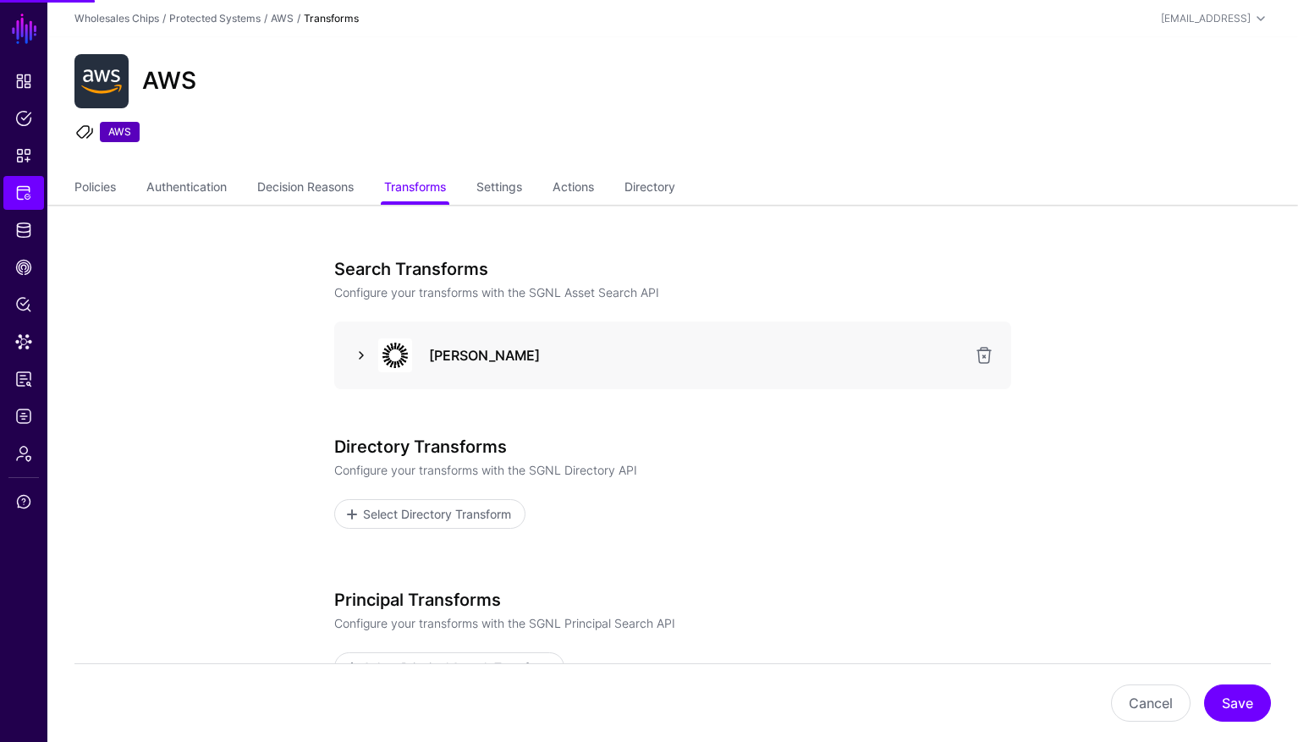
click at [361, 355] on link at bounding box center [361, 355] width 20 height 20
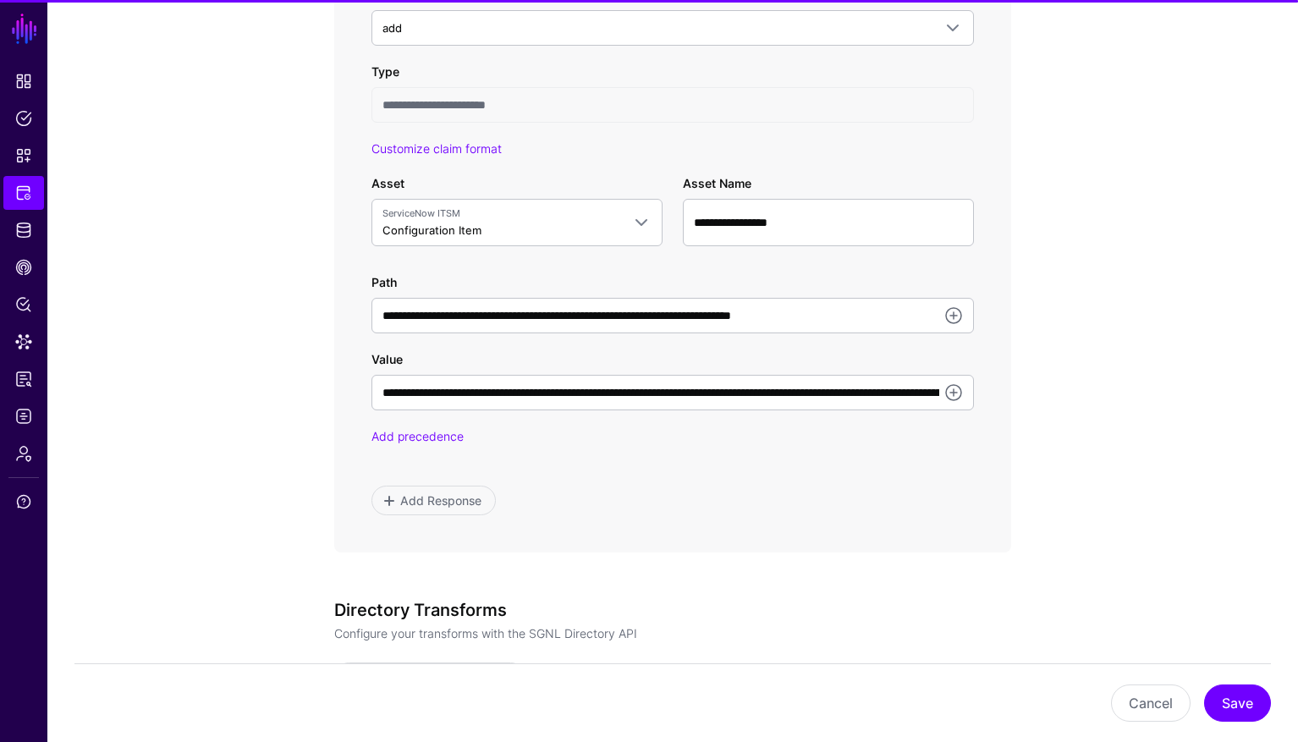
scroll to position [1048, 0]
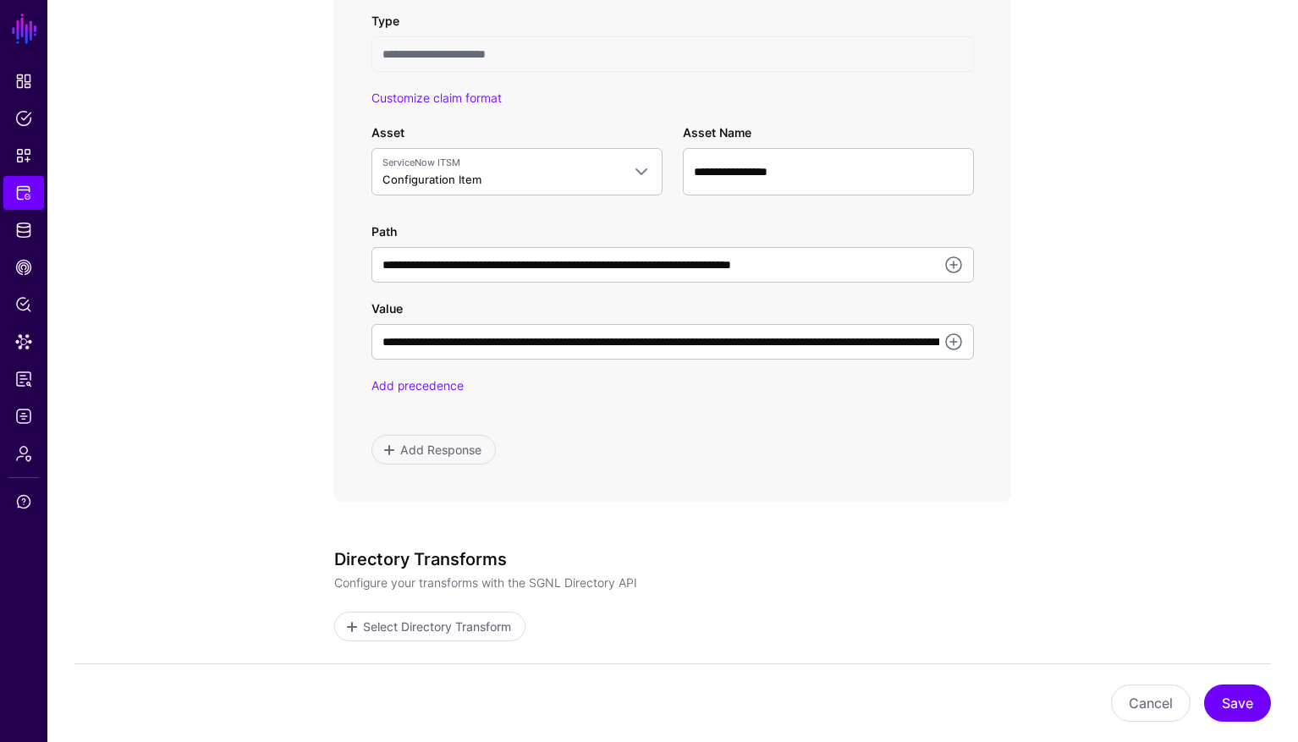
click at [262, 462] on app-integrations-item-transforms "**********" at bounding box center [672, 101] width 1251 height 1888
click at [27, 240] on link "Identity Data Fabric" at bounding box center [23, 230] width 41 height 34
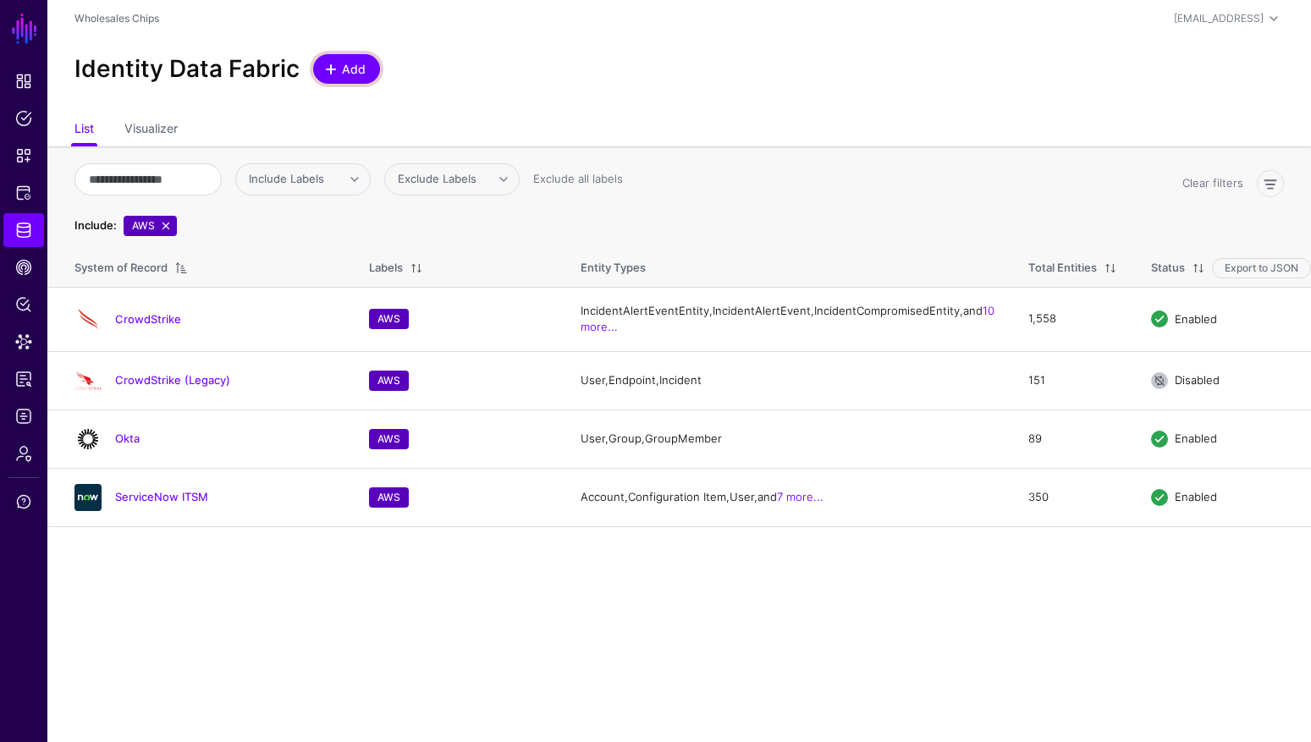
click at [368, 73] on link "Add" at bounding box center [346, 69] width 67 height 30
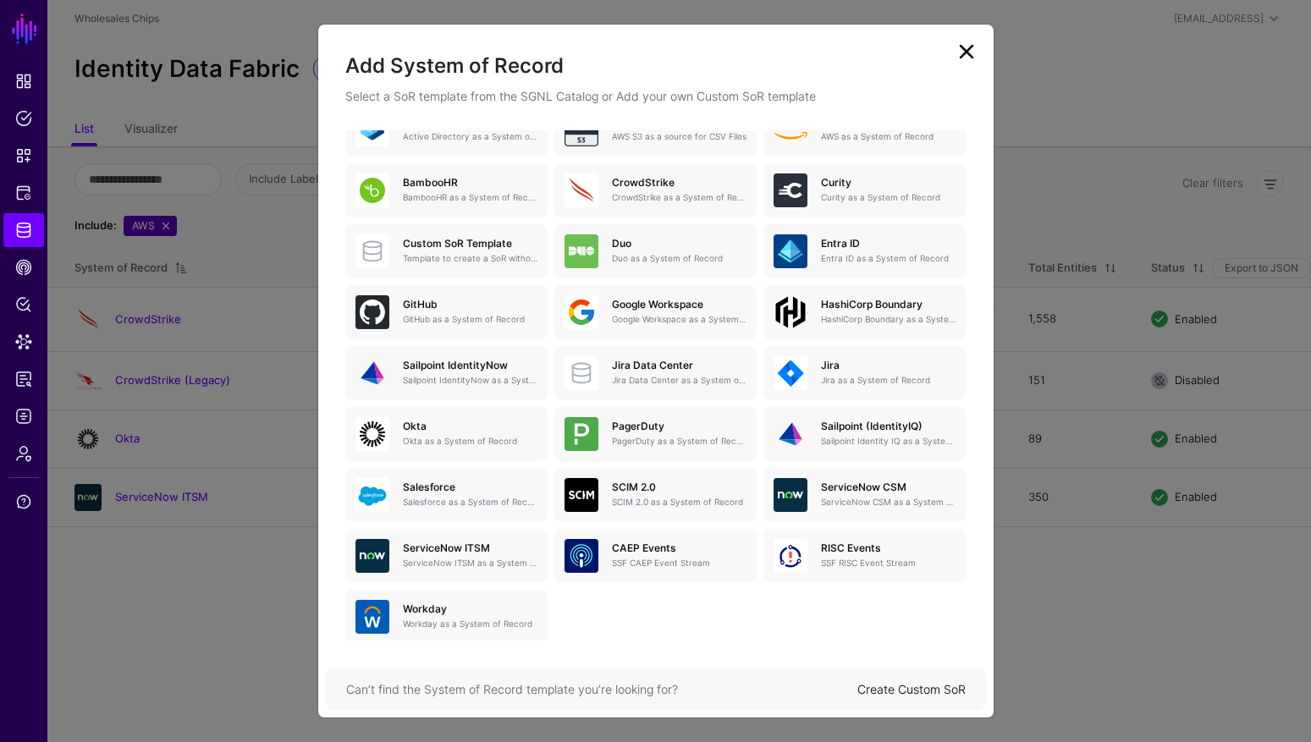
scroll to position [105, 0]
